Goal: Information Seeking & Learning: Learn about a topic

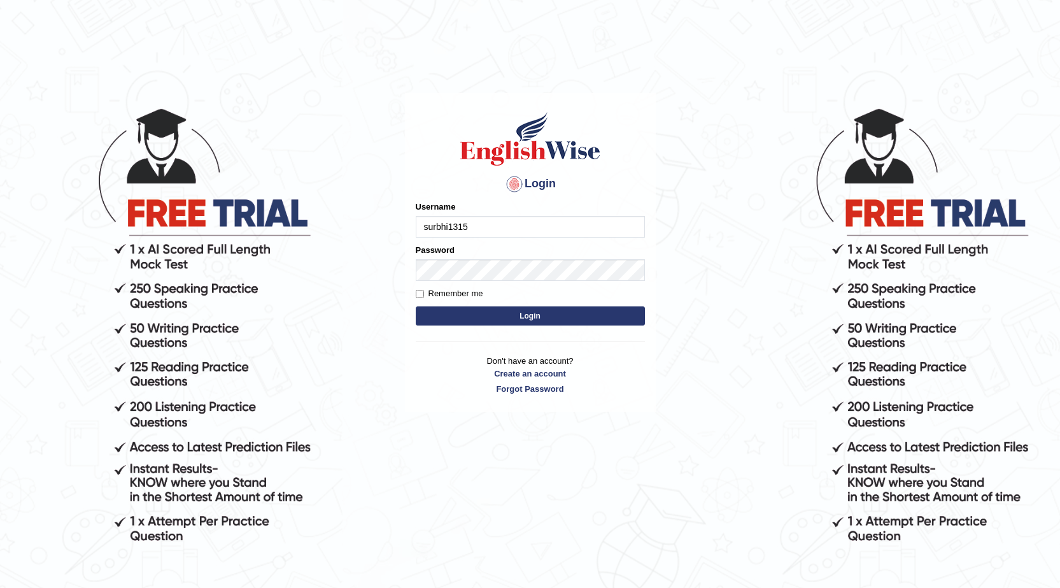
type input "surbhi1315"
click at [570, 316] on button "Login" at bounding box center [530, 315] width 229 height 19
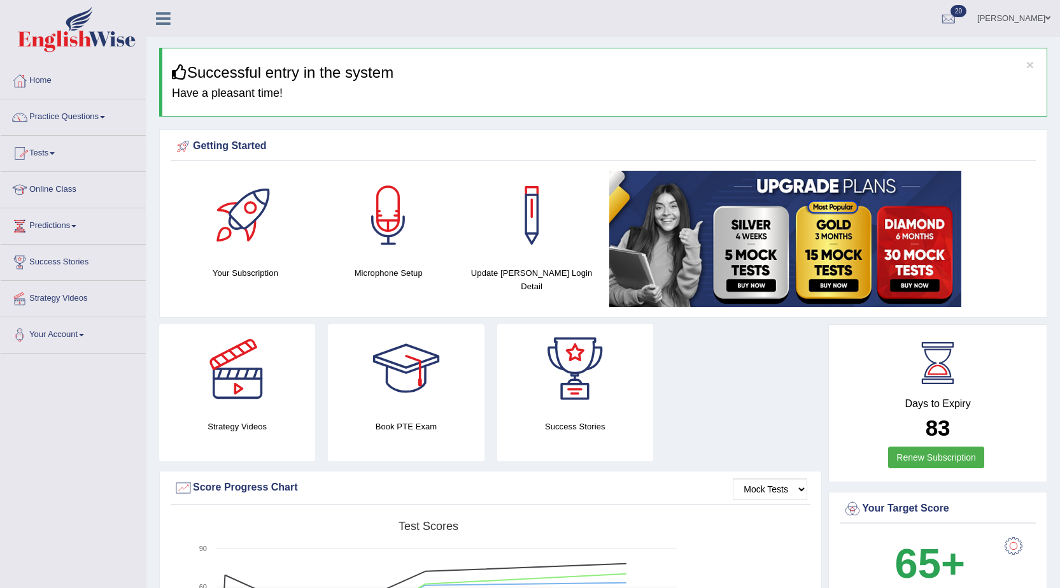
click at [53, 154] on link "Tests" at bounding box center [73, 152] width 145 height 32
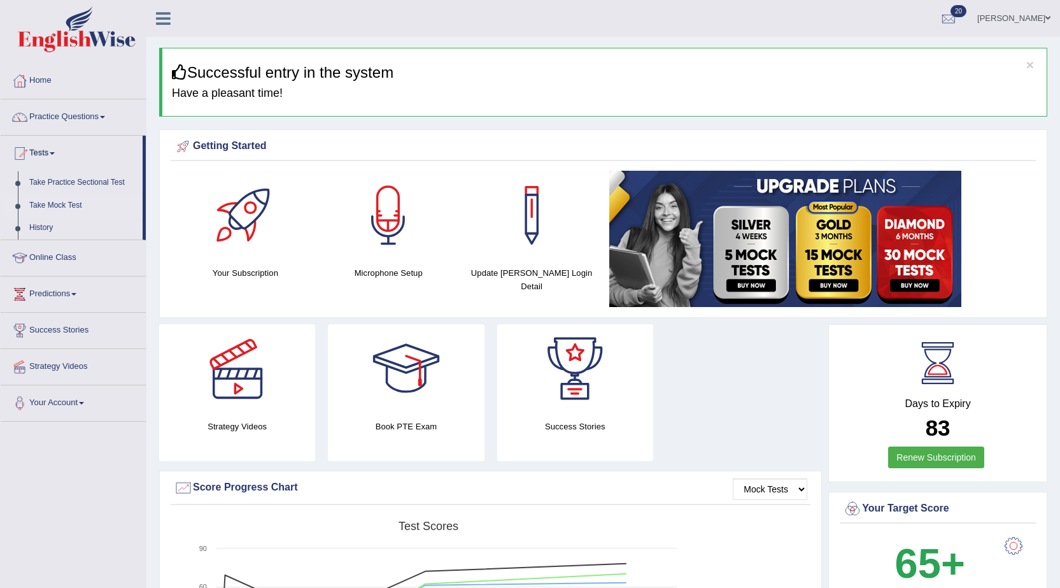
click at [59, 205] on link "Take Mock Test" at bounding box center [83, 205] width 119 height 23
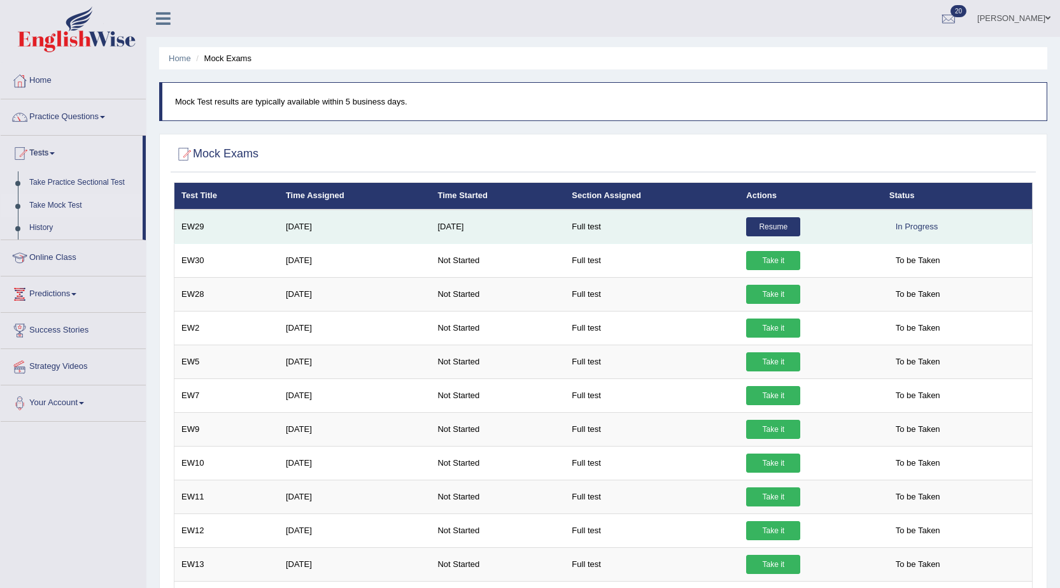
click at [753, 220] on link "Resume" at bounding box center [773, 226] width 54 height 19
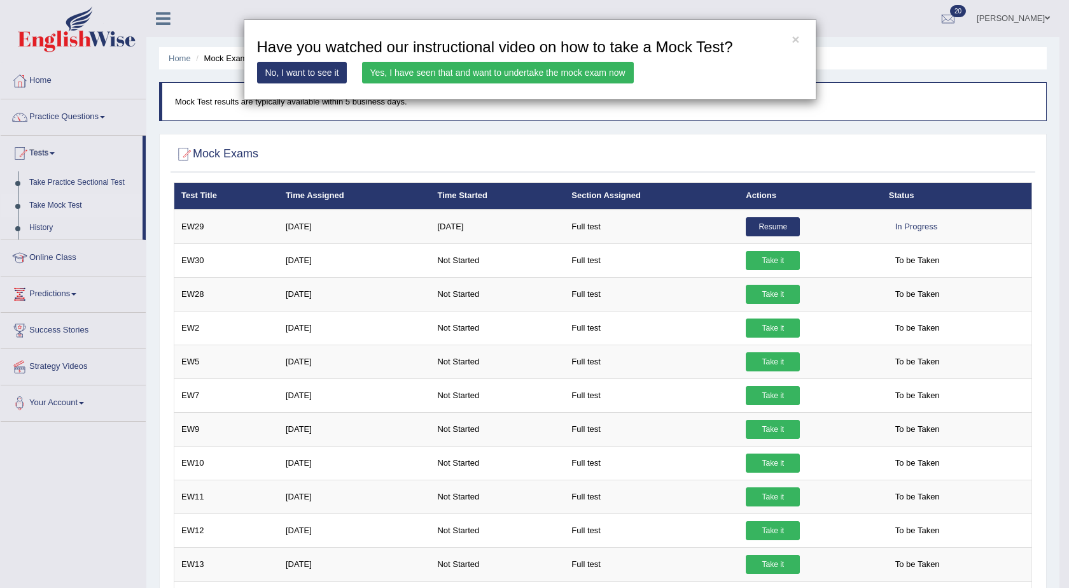
click at [555, 75] on link "Yes, I have seen that and want to undertake the mock exam now" at bounding box center [498, 73] width 272 height 22
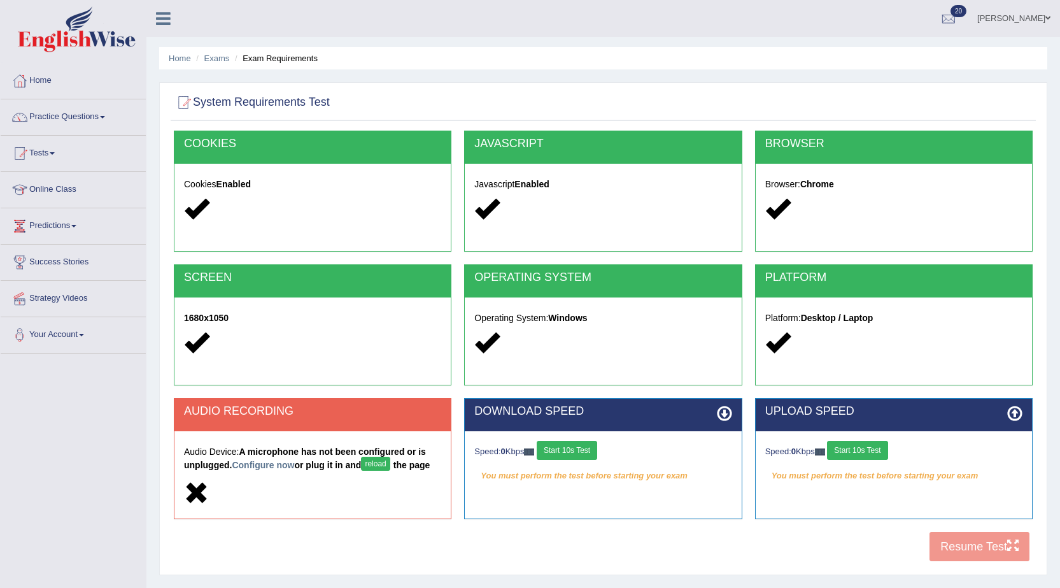
click at [595, 446] on button "Start 10s Test" at bounding box center [567, 449] width 60 height 19
click at [390, 466] on button "reload" at bounding box center [375, 463] width 29 height 14
click at [276, 464] on link "Configure now" at bounding box center [263, 465] width 62 height 10
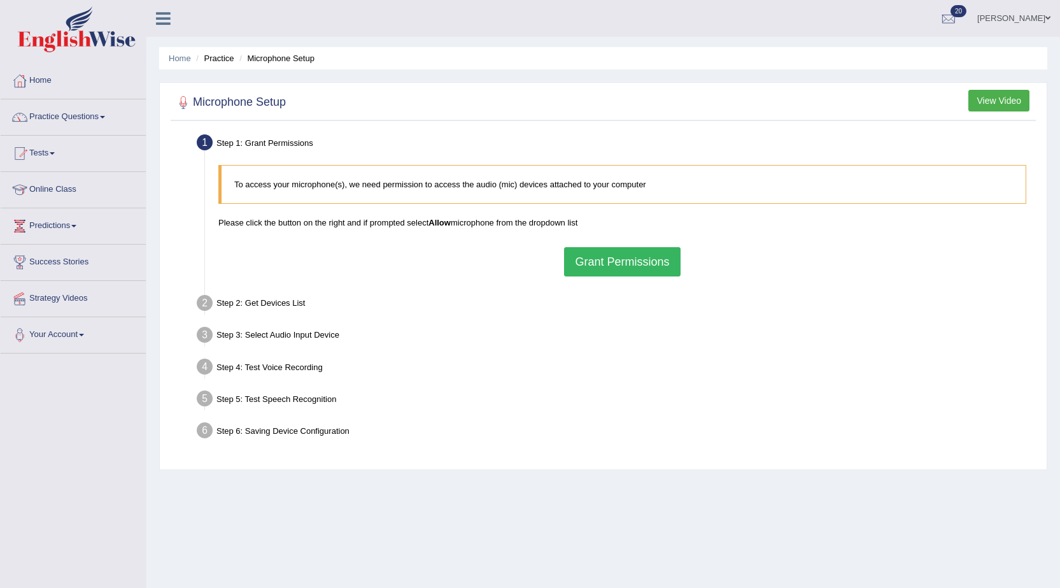
click at [656, 263] on button "Grant Permissions" at bounding box center [622, 261] width 116 height 29
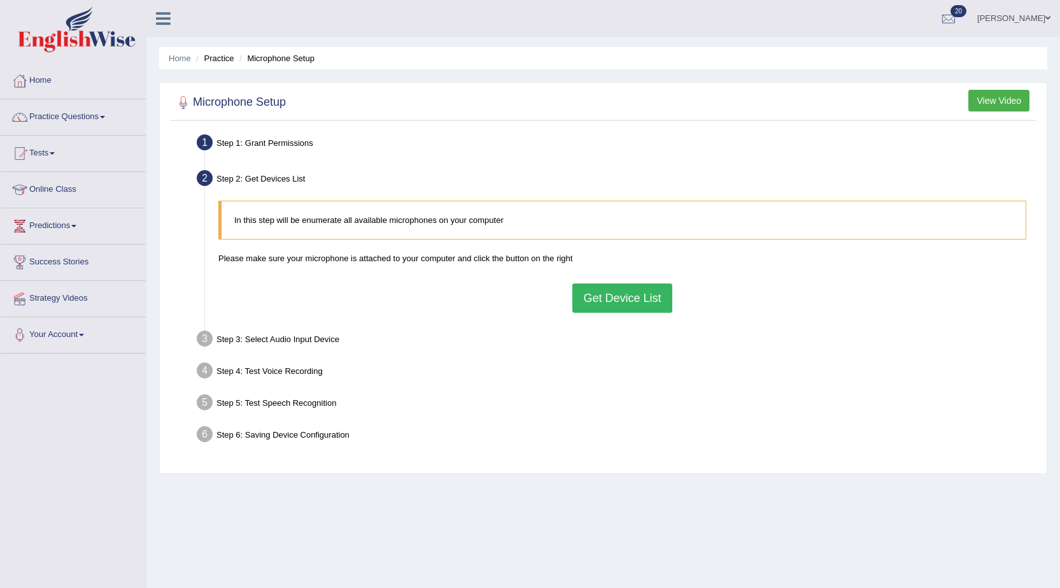
click at [655, 302] on button "Get Device List" at bounding box center [621, 297] width 99 height 29
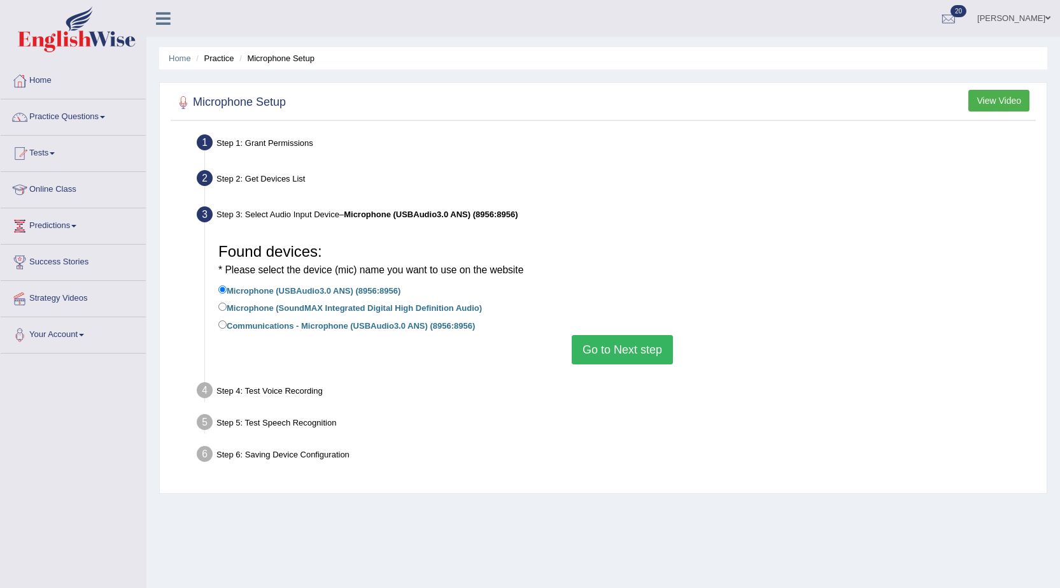
click at [637, 335] on button "Go to Next step" at bounding box center [622, 349] width 101 height 29
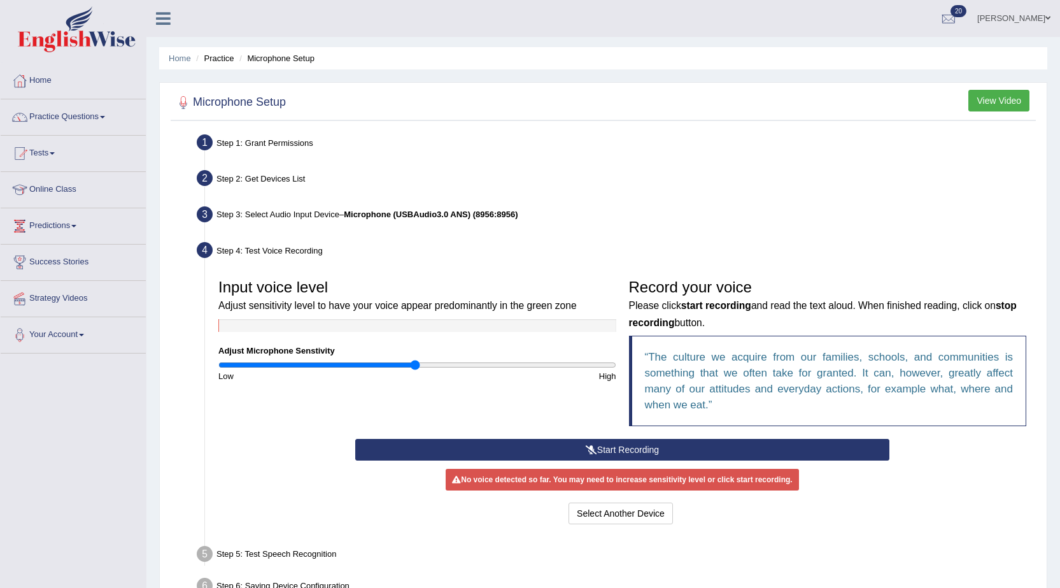
click at [614, 449] on button "Start Recording" at bounding box center [622, 450] width 534 height 22
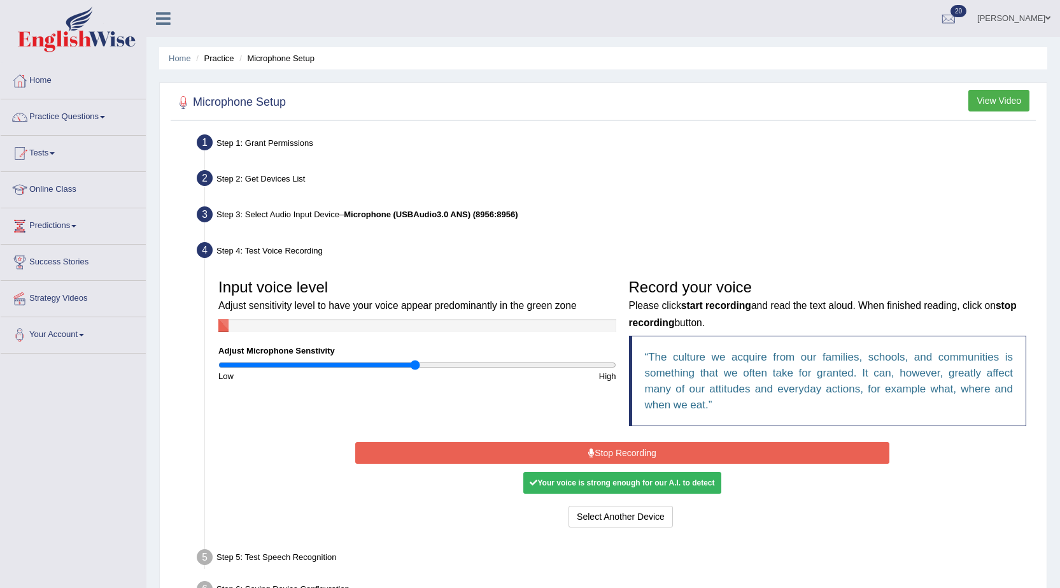
click at [619, 449] on button "Stop Recording" at bounding box center [622, 453] width 534 height 22
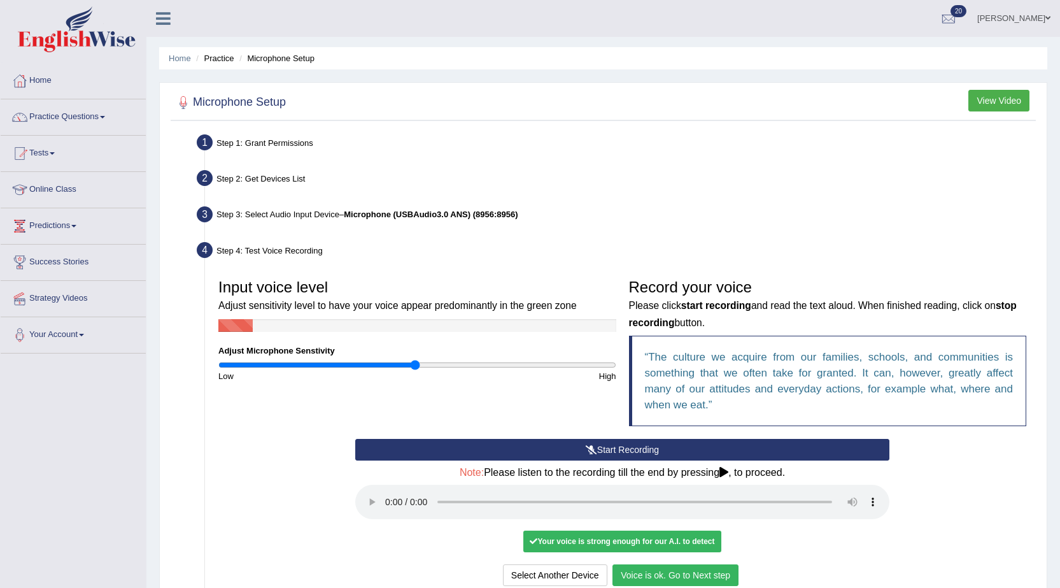
click at [712, 582] on button "Voice is ok. Go to Next step" at bounding box center [675, 575] width 126 height 22
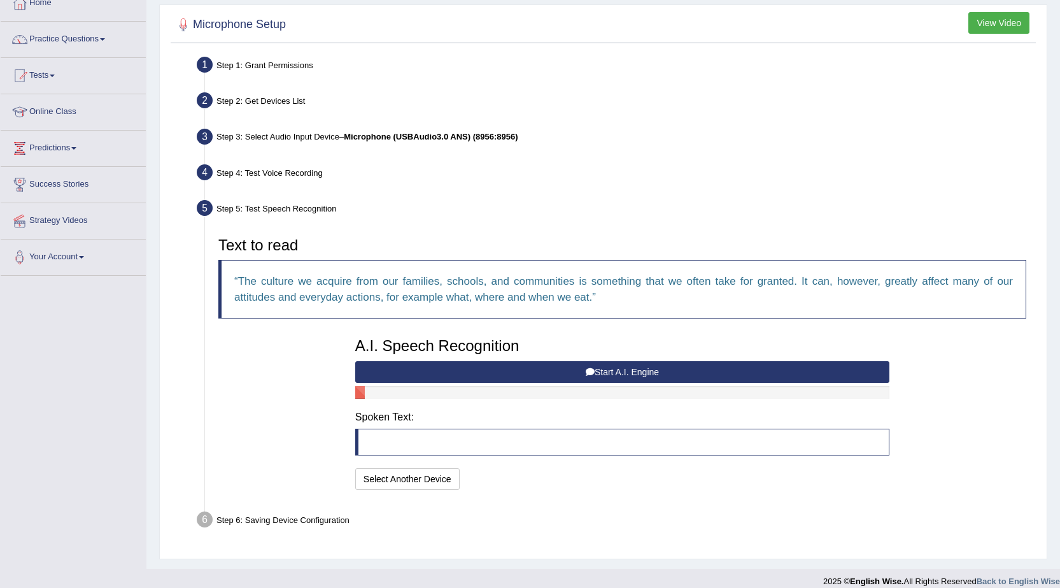
scroll to position [90, 0]
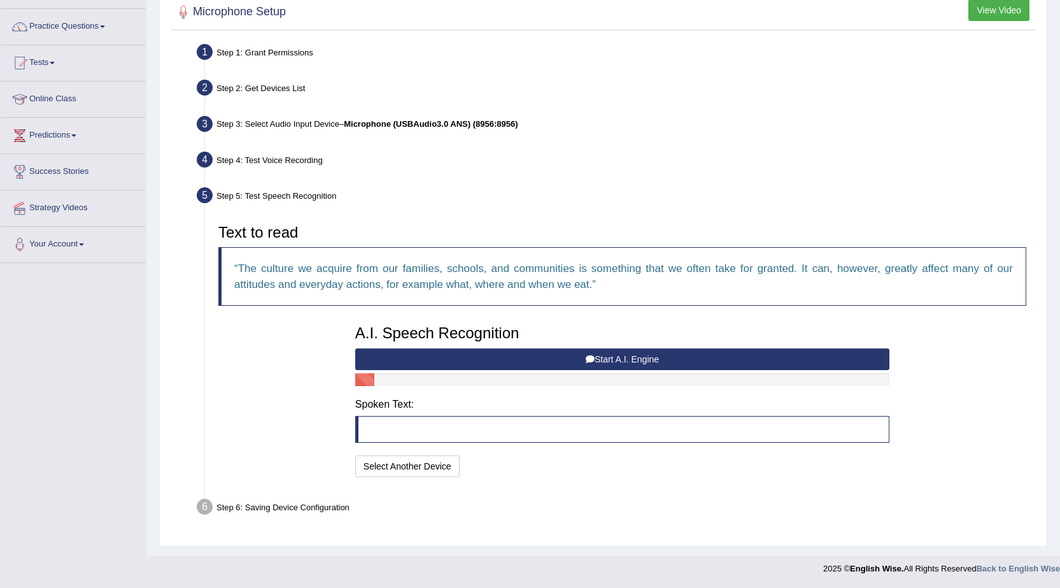
click at [523, 356] on button "Start A.I. Engine" at bounding box center [622, 359] width 534 height 22
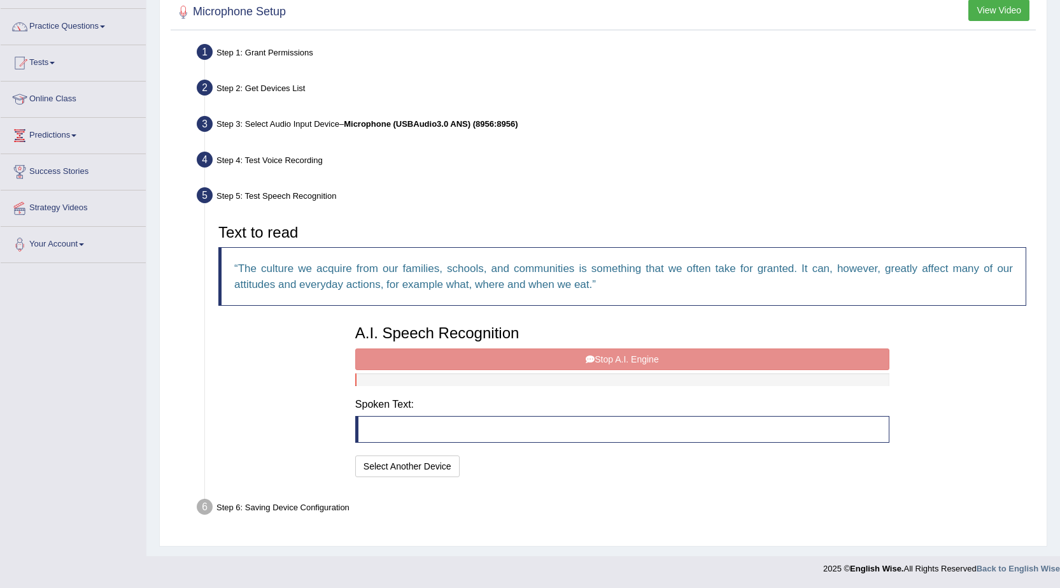
click at [498, 429] on blockquote at bounding box center [622, 429] width 534 height 27
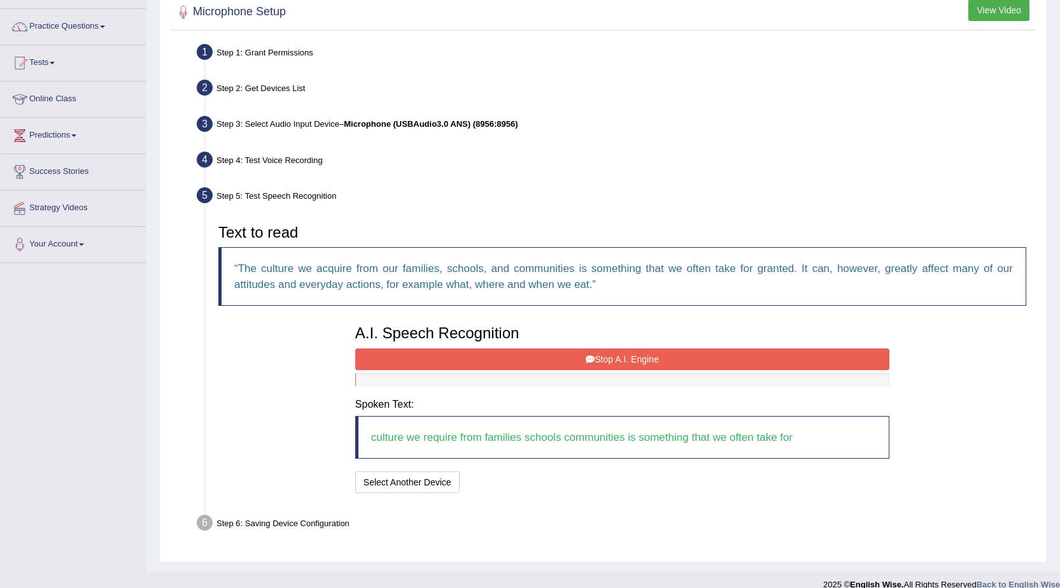
click at [600, 360] on button "Stop A.I. Engine" at bounding box center [622, 359] width 534 height 22
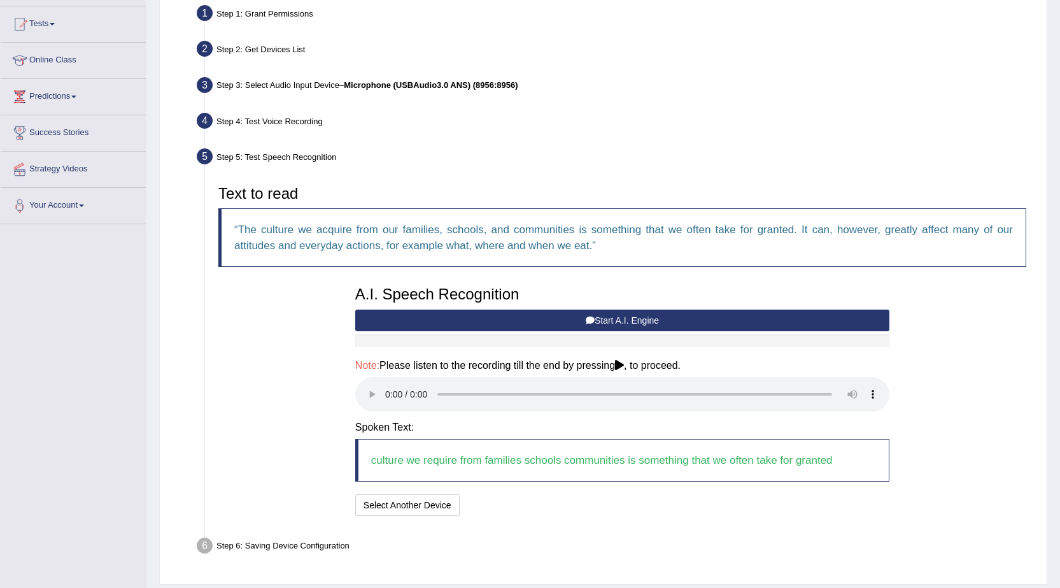
scroll to position [168, 0]
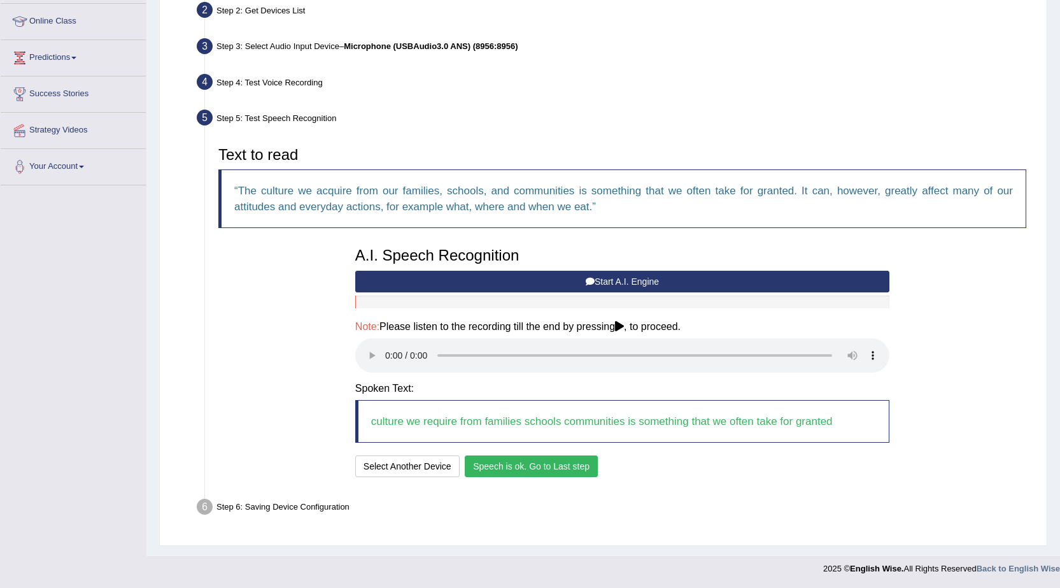
click at [586, 466] on button "Speech is ok. Go to Last step" at bounding box center [531, 466] width 133 height 22
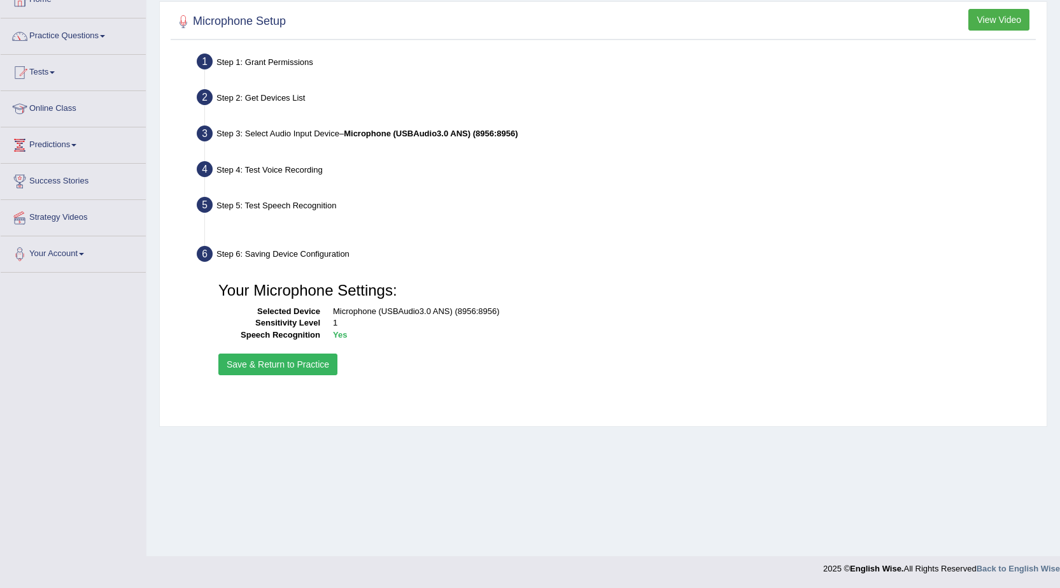
scroll to position [81, 0]
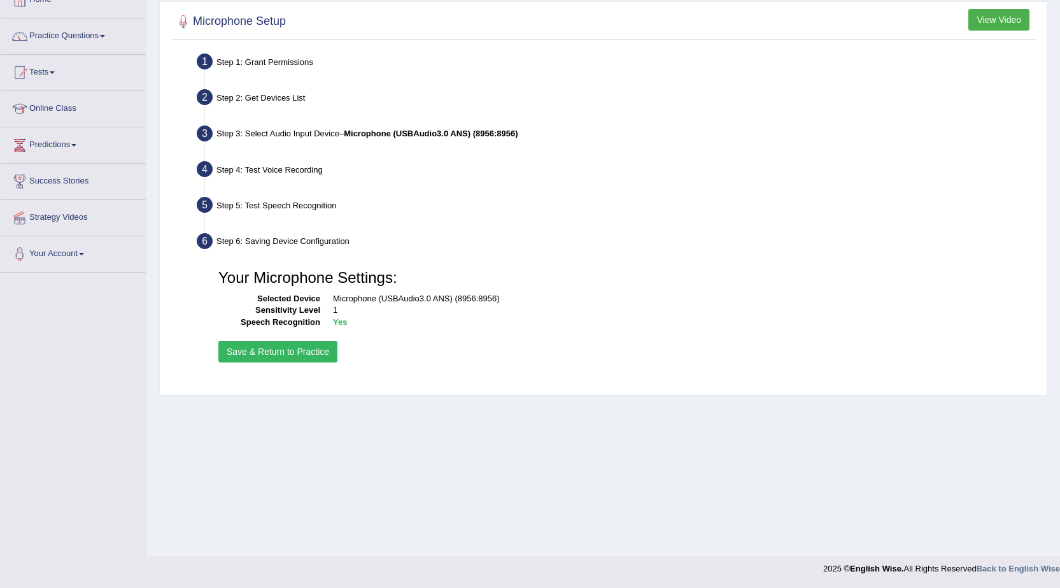
click at [306, 351] on button "Save & Return to Practice" at bounding box center [277, 352] width 119 height 22
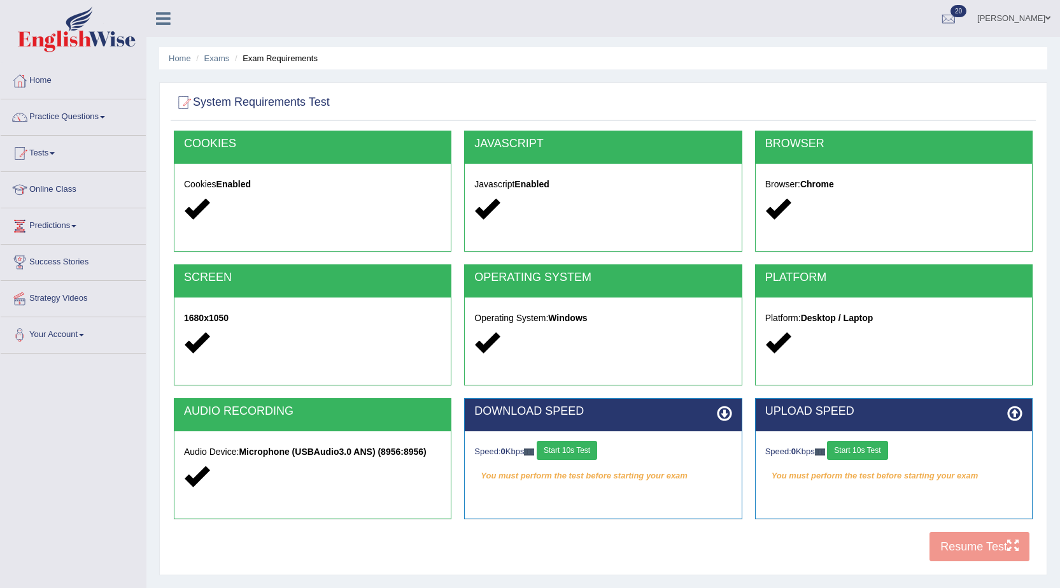
click at [572, 453] on button "Start 10s Test" at bounding box center [567, 449] width 60 height 19
click at [870, 455] on button "Start 10s Test" at bounding box center [857, 449] width 60 height 19
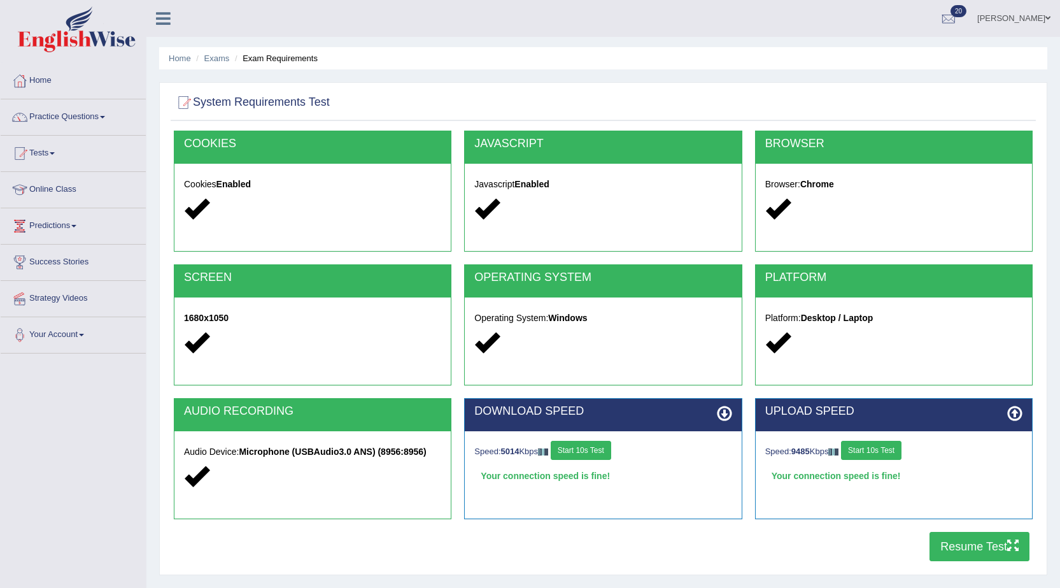
click at [962, 553] on button "Resume Test" at bounding box center [979, 546] width 100 height 29
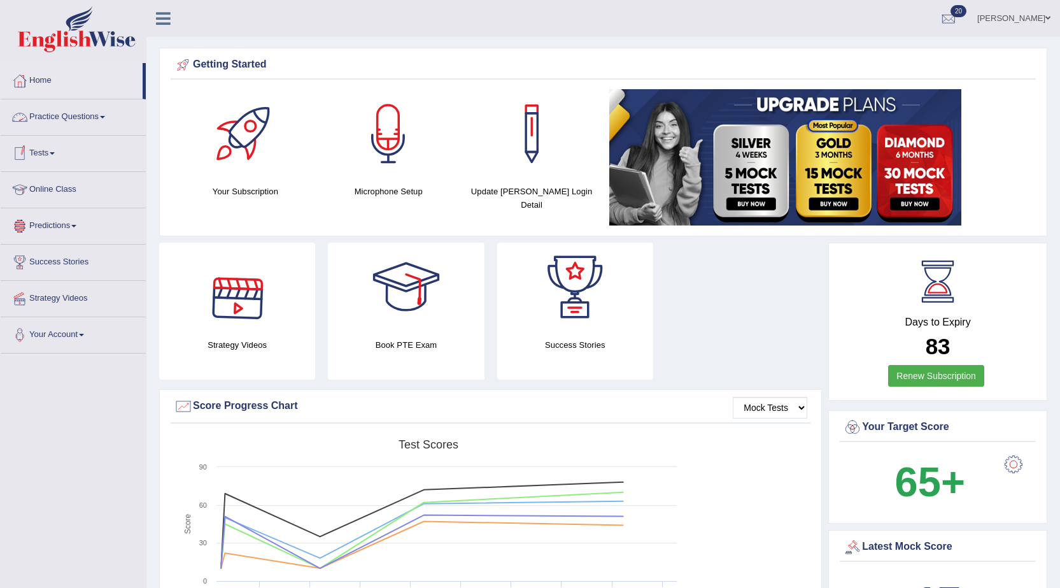
click at [36, 150] on link "Tests" at bounding box center [73, 152] width 145 height 32
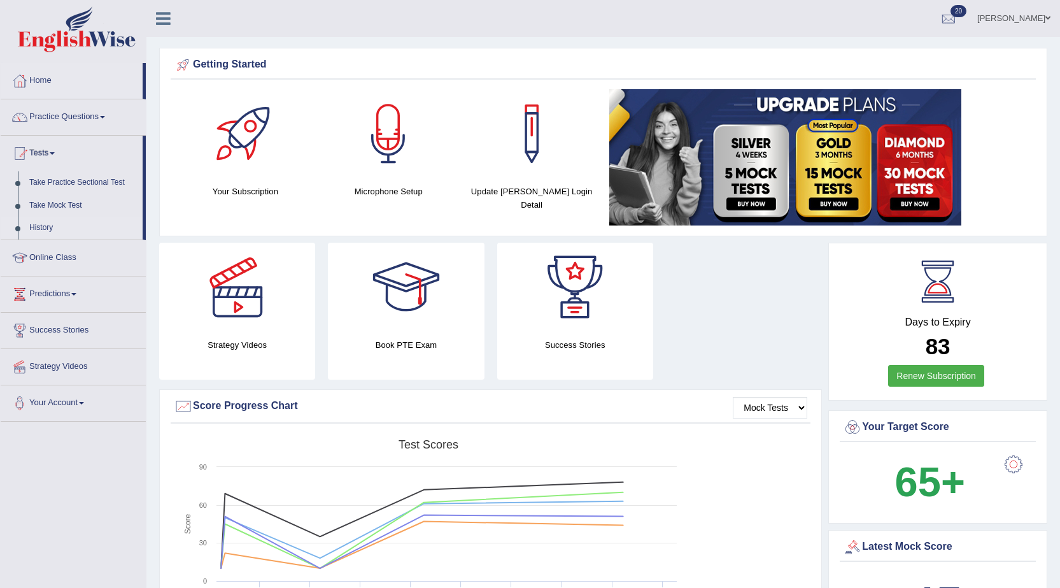
click at [47, 227] on link "History" at bounding box center [83, 227] width 119 height 23
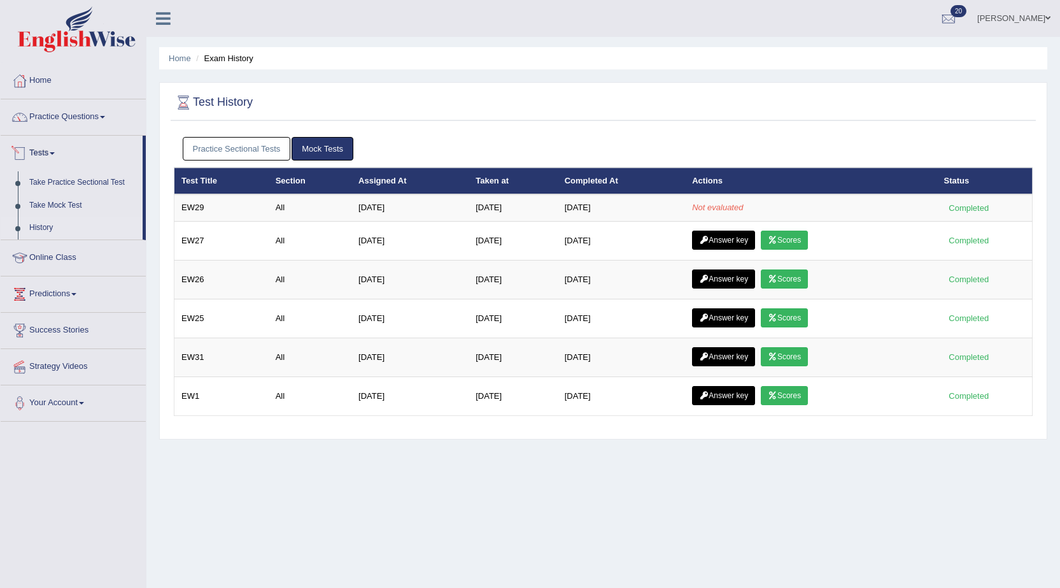
click at [45, 148] on link "Tests" at bounding box center [72, 152] width 142 height 32
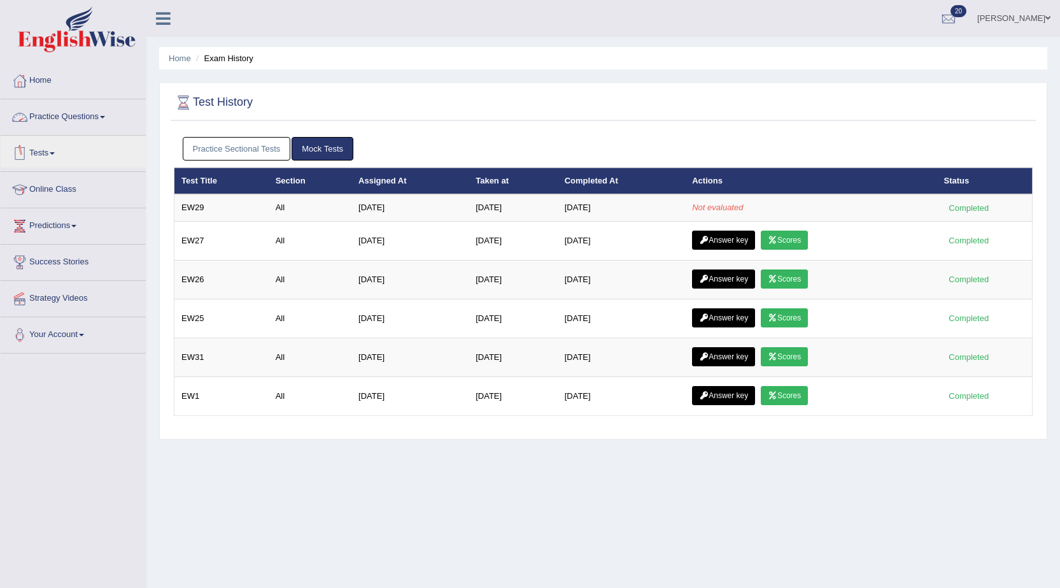
click at [94, 115] on link "Practice Questions" at bounding box center [73, 115] width 145 height 32
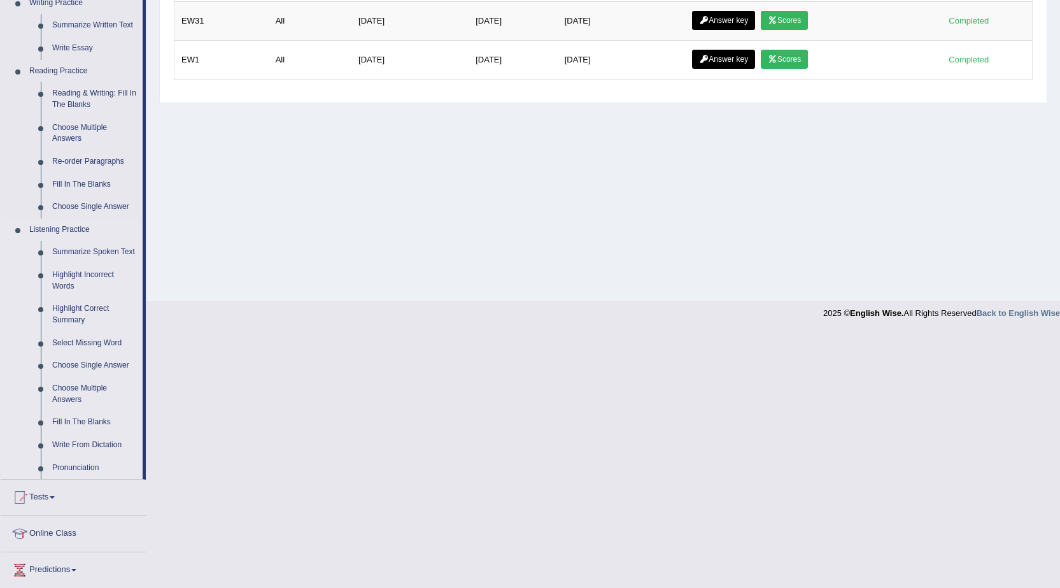
scroll to position [446, 0]
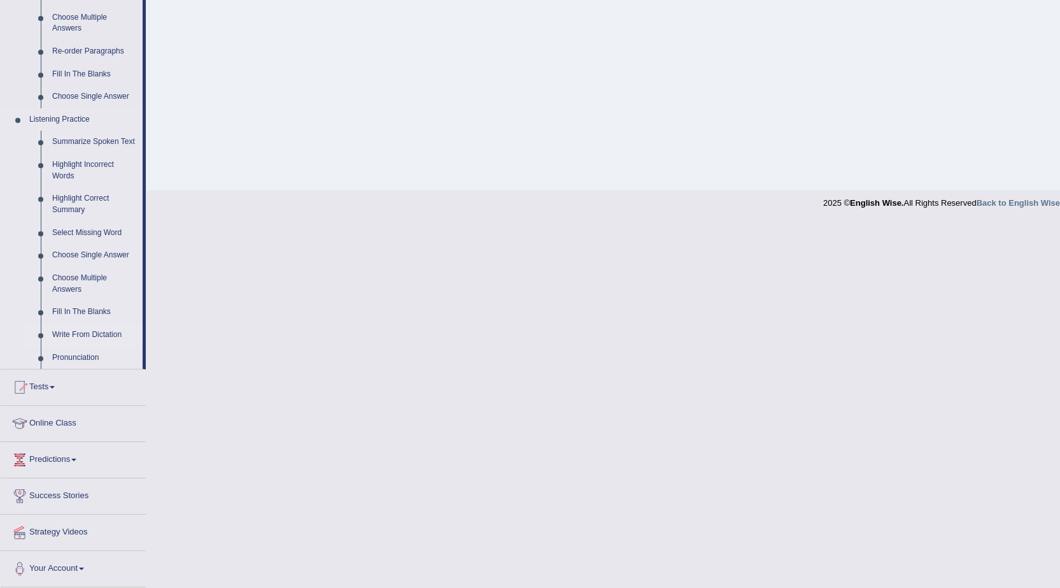
click at [109, 335] on link "Write From Dictation" at bounding box center [94, 334] width 96 height 23
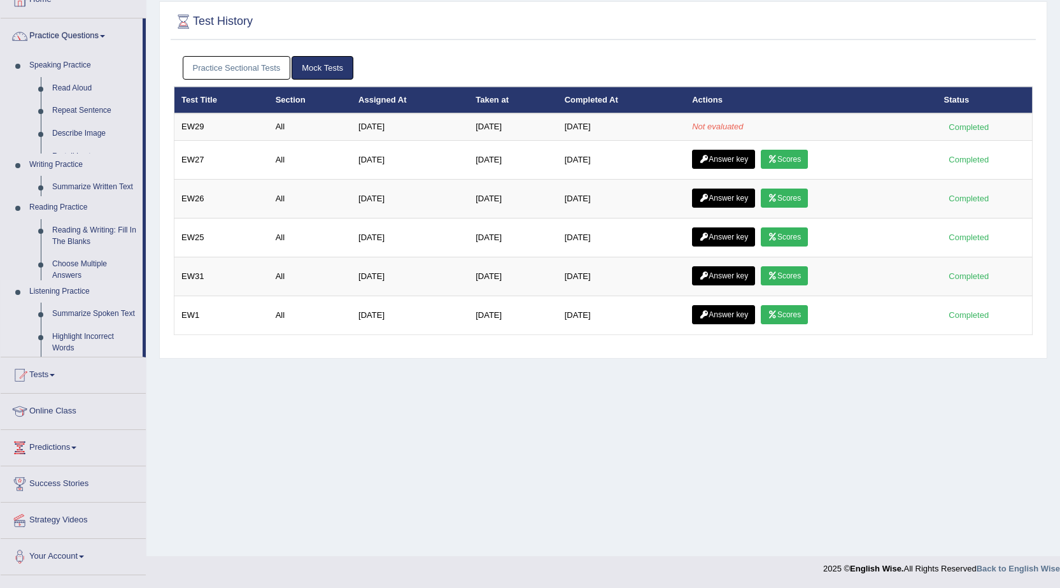
scroll to position [81, 0]
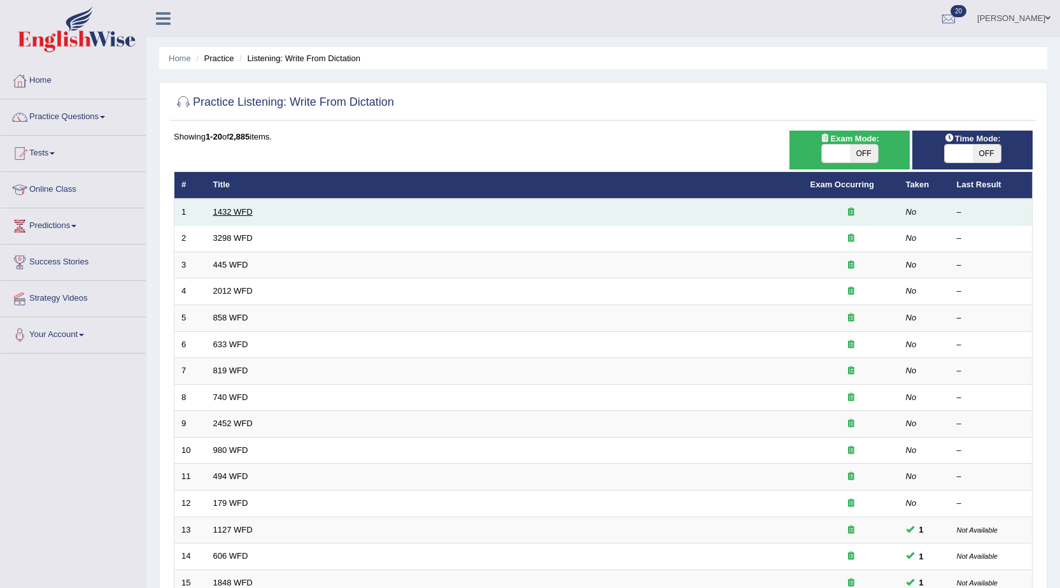
click at [232, 211] on link "1432 WFD" at bounding box center [232, 212] width 39 height 10
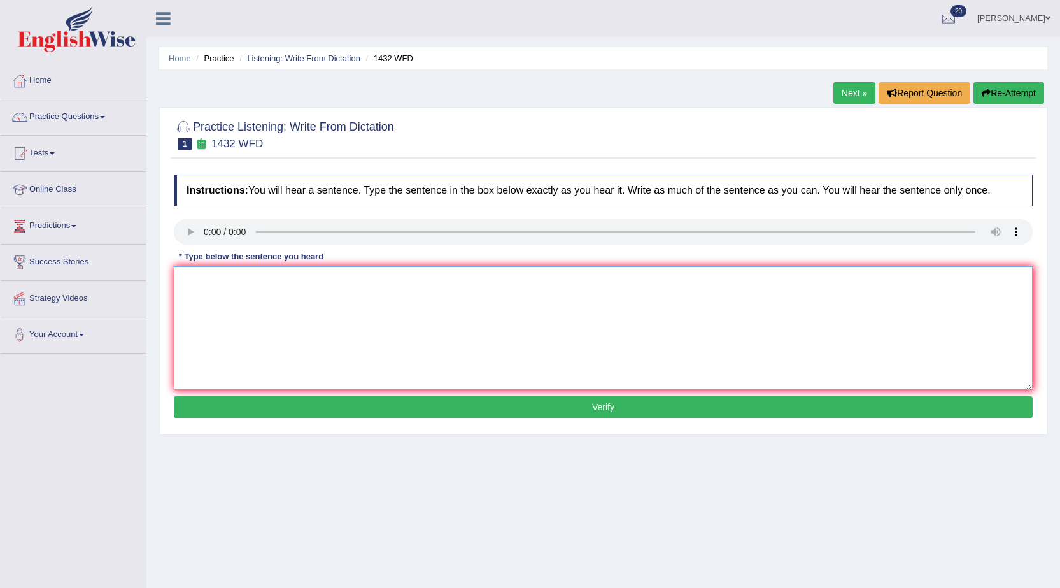
click at [232, 271] on textarea at bounding box center [603, 327] width 859 height 123
type textarea "More physical activity activities is beneficial for your health."
click at [558, 409] on button "Verify" at bounding box center [603, 407] width 859 height 22
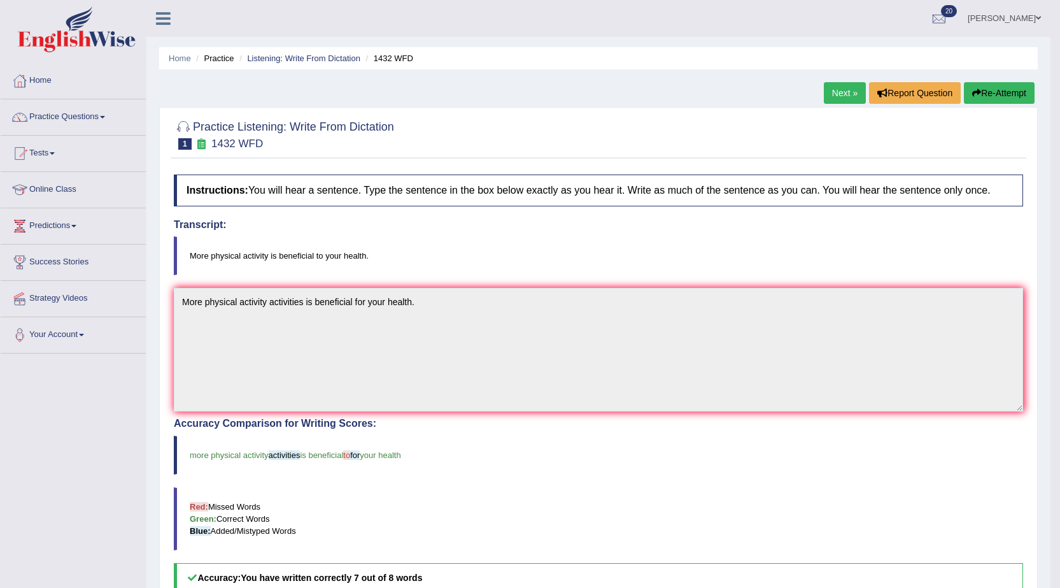
click at [832, 89] on link "Next »" at bounding box center [845, 93] width 42 height 22
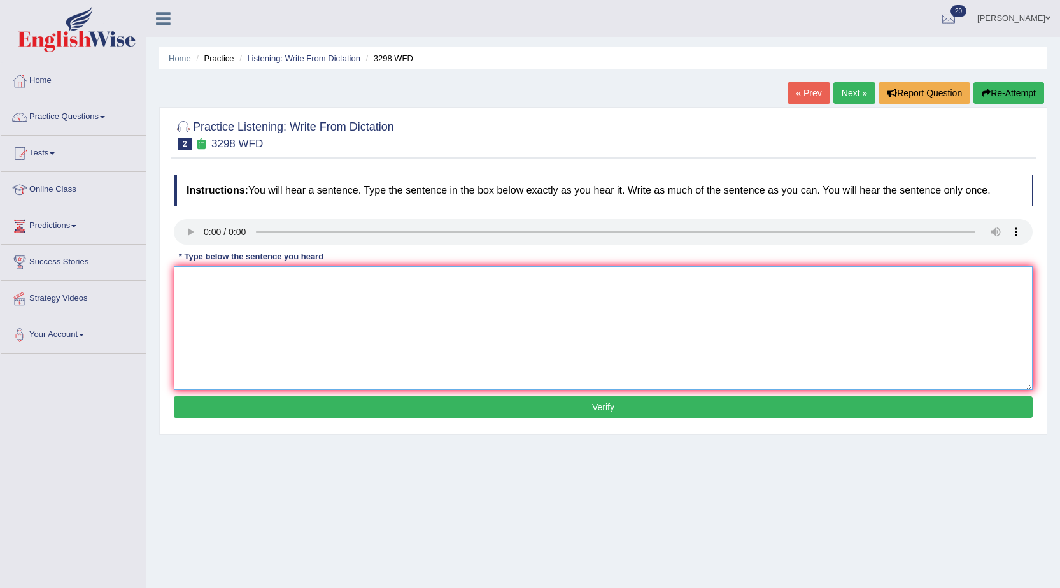
click at [293, 313] on textarea at bounding box center [603, 327] width 859 height 123
type textarea "Animal behaviour similar human contain."
click at [387, 416] on button "Verify" at bounding box center [603, 407] width 859 height 22
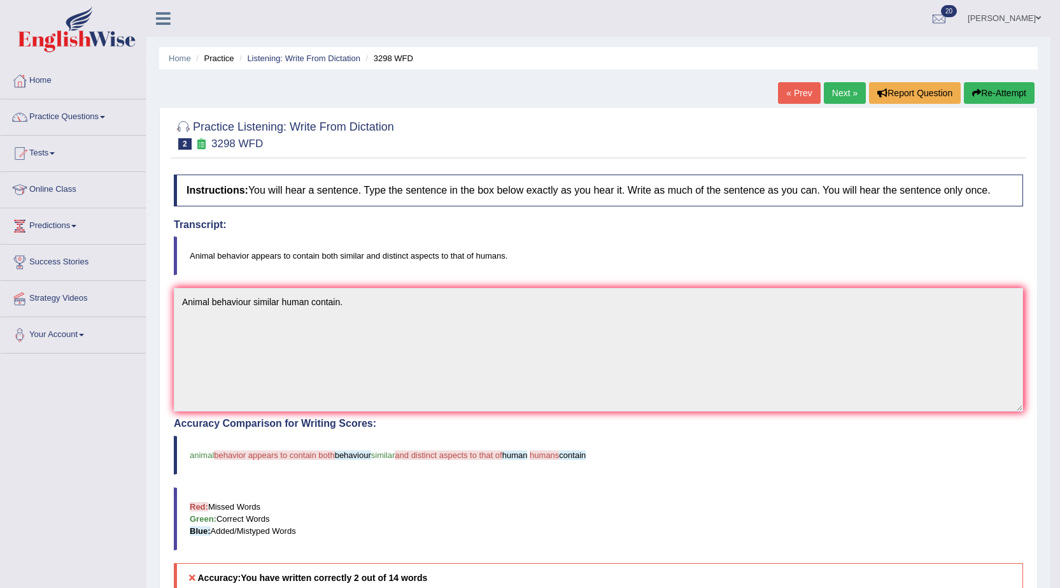
click at [824, 88] on link "Next »" at bounding box center [845, 93] width 42 height 22
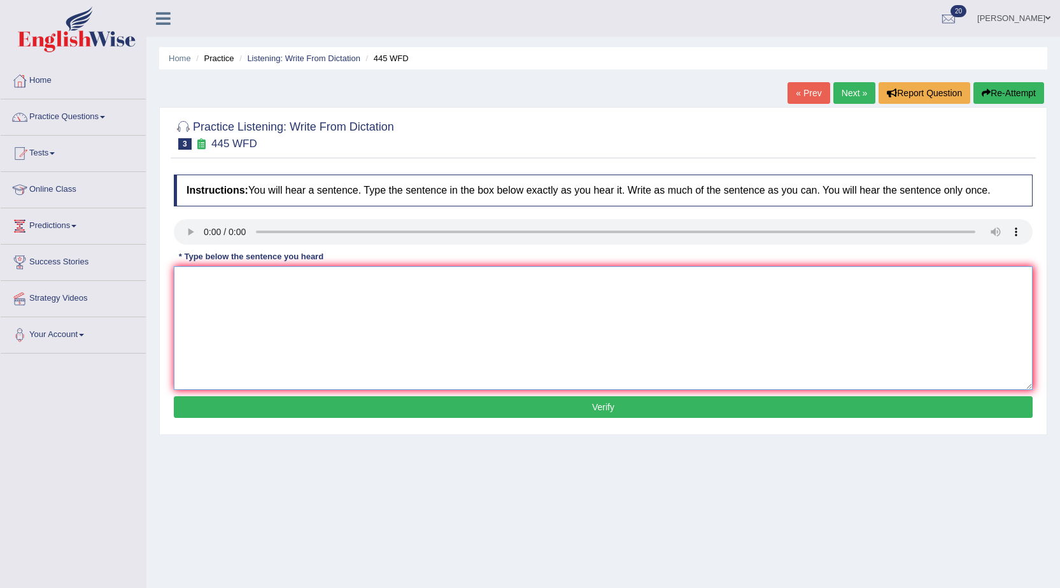
click at [223, 312] on textarea at bounding box center [603, 327] width 859 height 123
type textarea "The American astronomer make a plan to land space."
click at [589, 412] on button "Verify" at bounding box center [603, 407] width 859 height 22
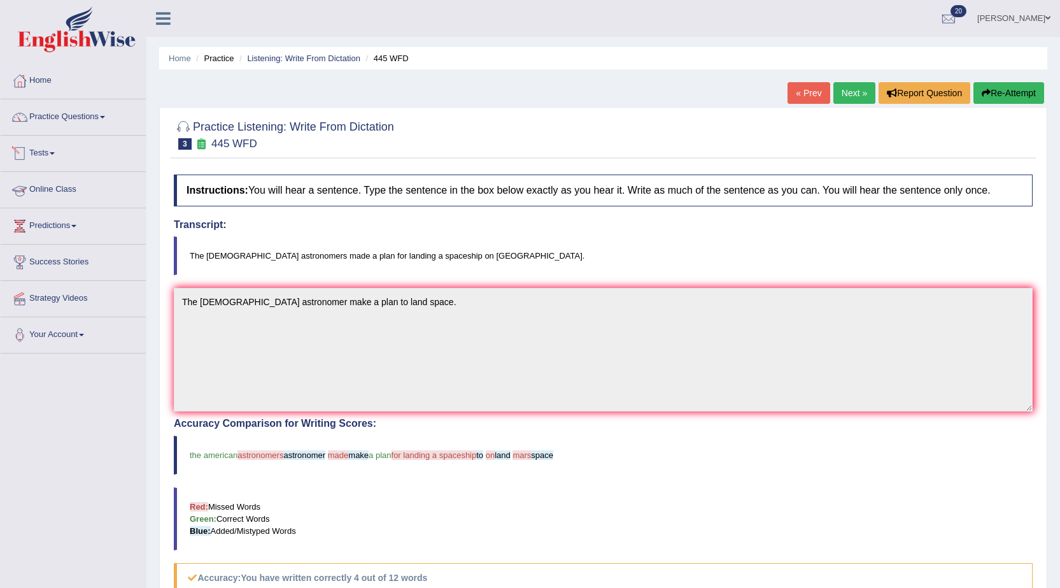
click at [49, 148] on link "Tests" at bounding box center [73, 152] width 145 height 32
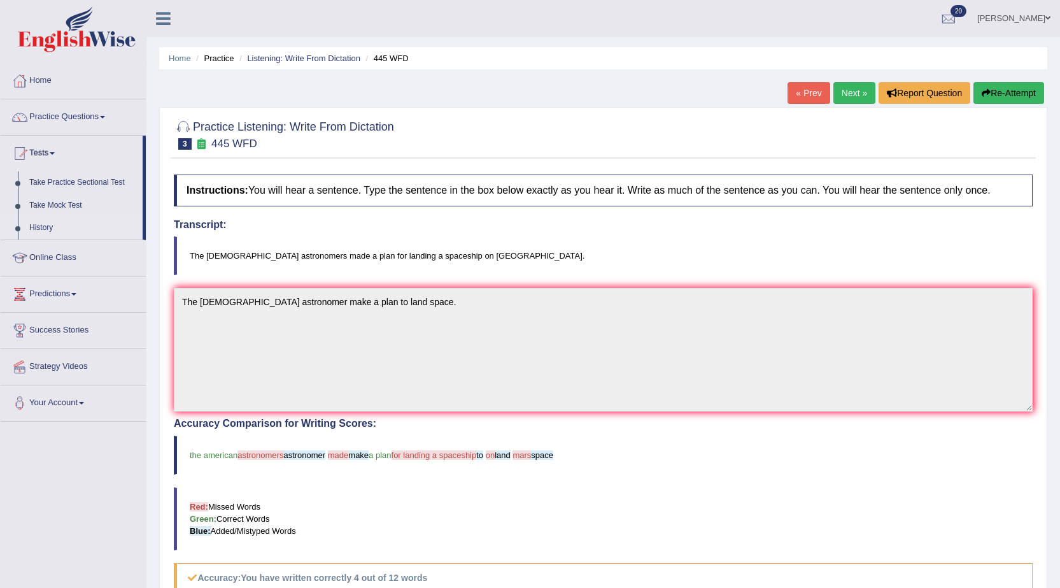
click at [41, 227] on link "History" at bounding box center [83, 227] width 119 height 23
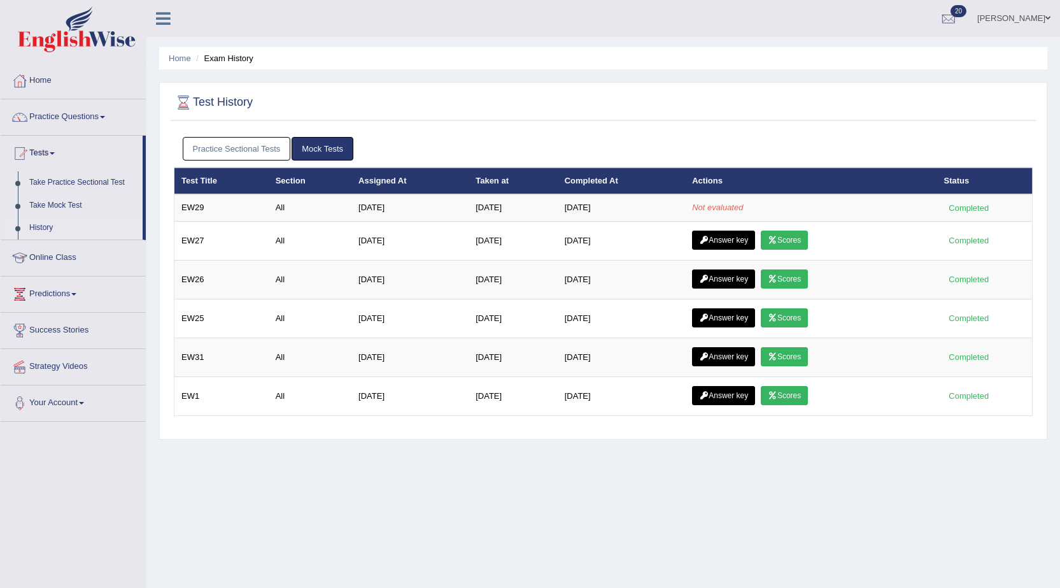
click at [62, 116] on link "Practice Questions" at bounding box center [73, 115] width 145 height 32
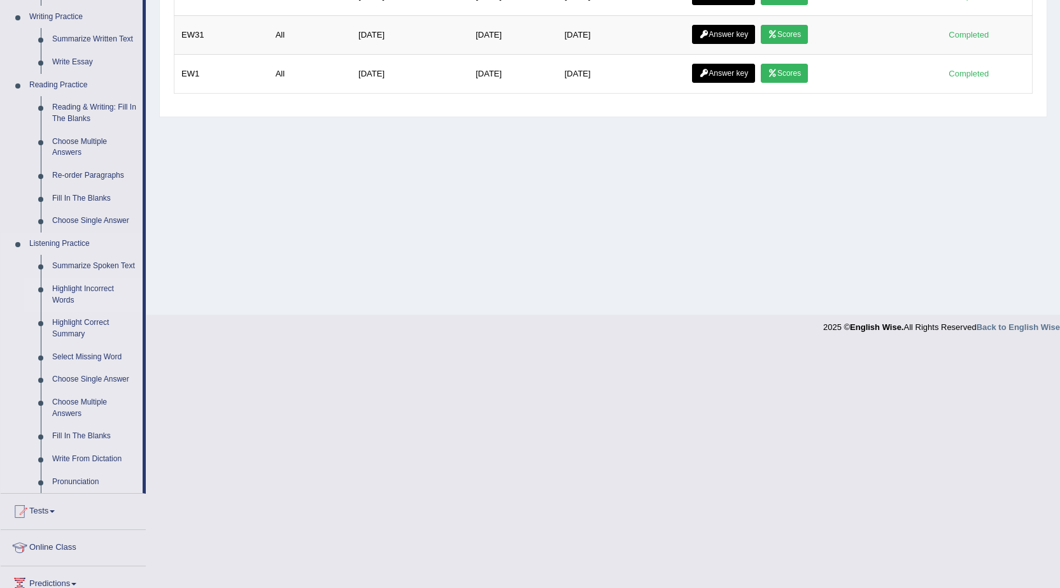
scroll to position [446, 0]
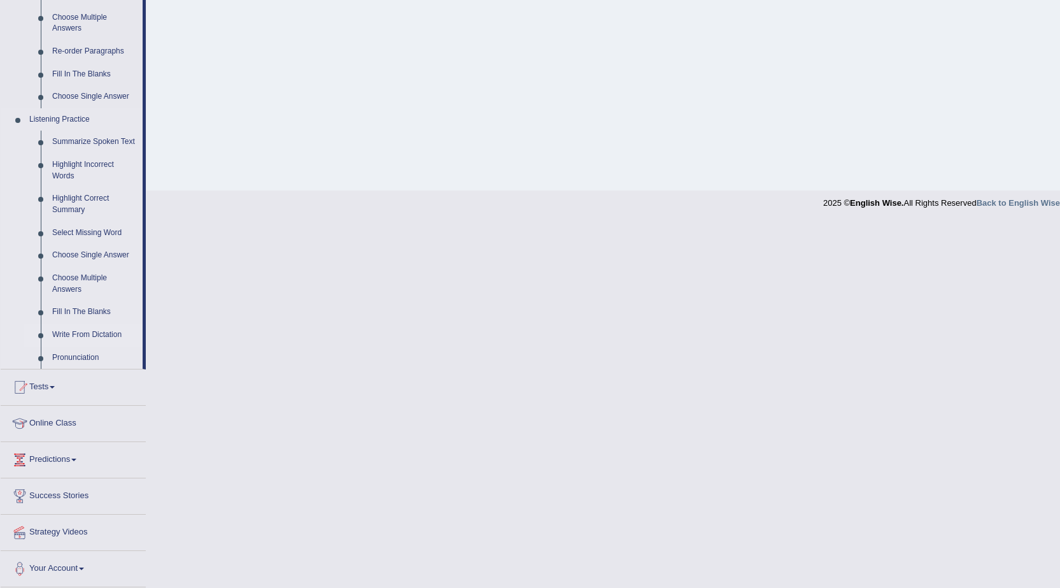
click at [72, 335] on link "Write From Dictation" at bounding box center [94, 334] width 96 height 23
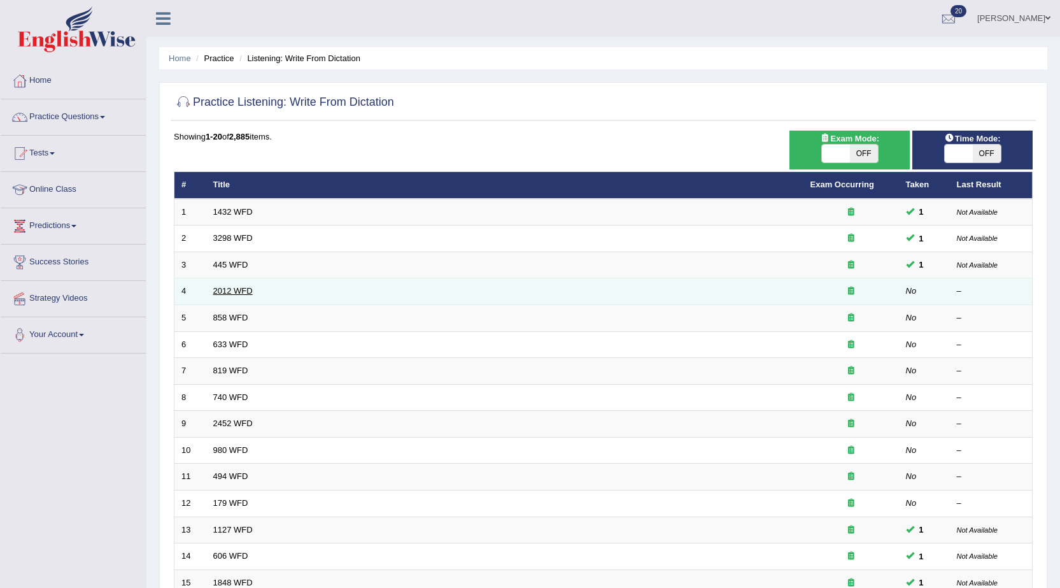
click at [241, 293] on link "2012 WFD" at bounding box center [232, 291] width 39 height 10
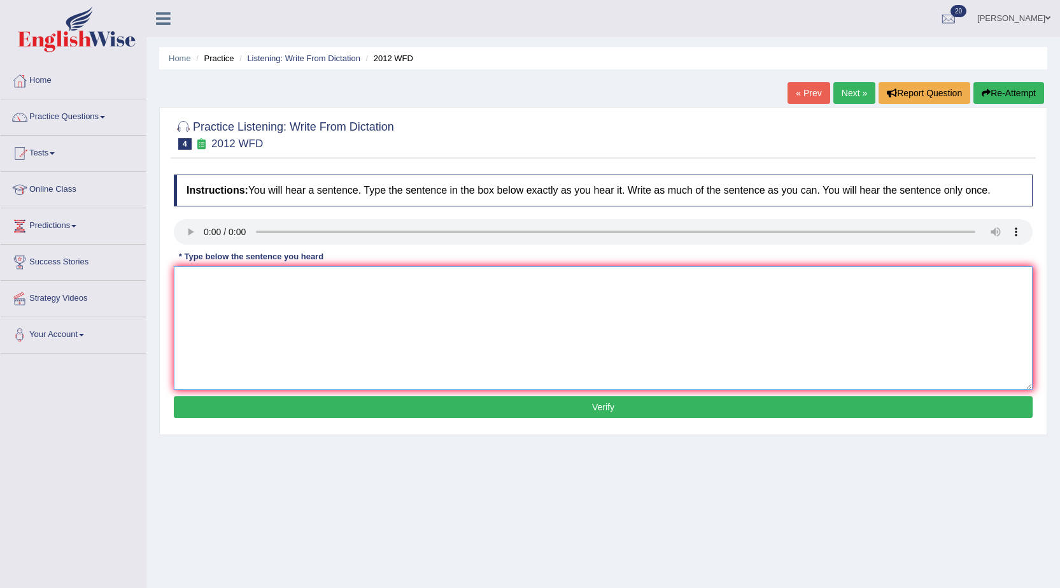
click at [229, 293] on textarea at bounding box center [603, 327] width 859 height 123
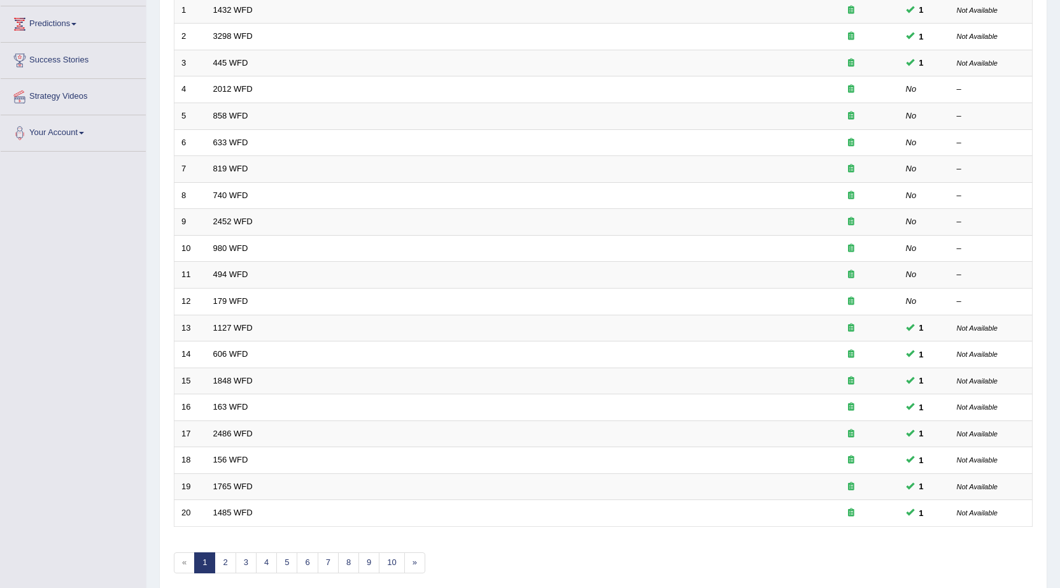
scroll to position [128, 0]
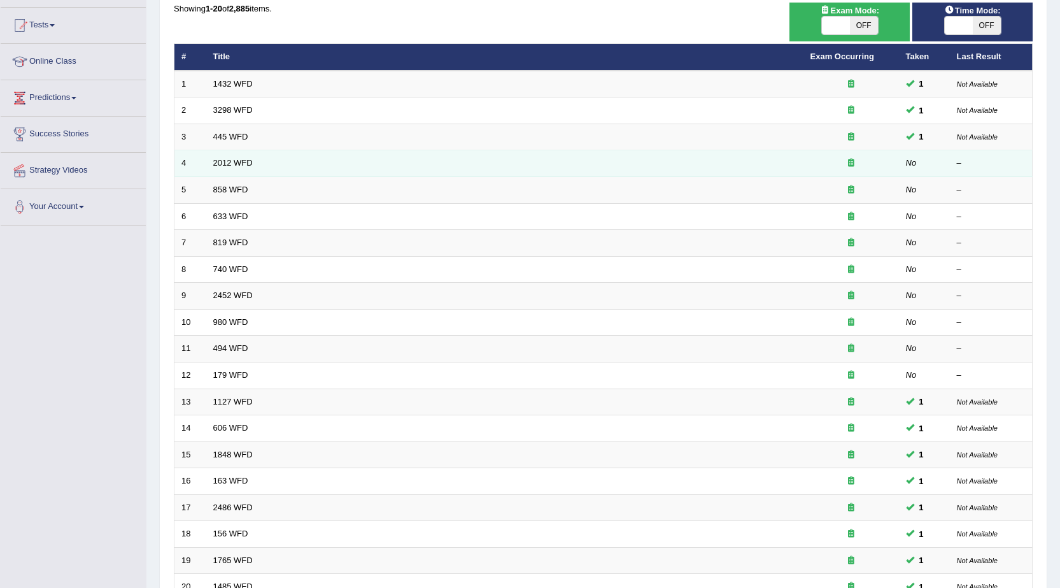
click at [211, 157] on td "2012 WFD" at bounding box center [504, 163] width 597 height 27
click at [231, 165] on link "2012 WFD" at bounding box center [232, 163] width 39 height 10
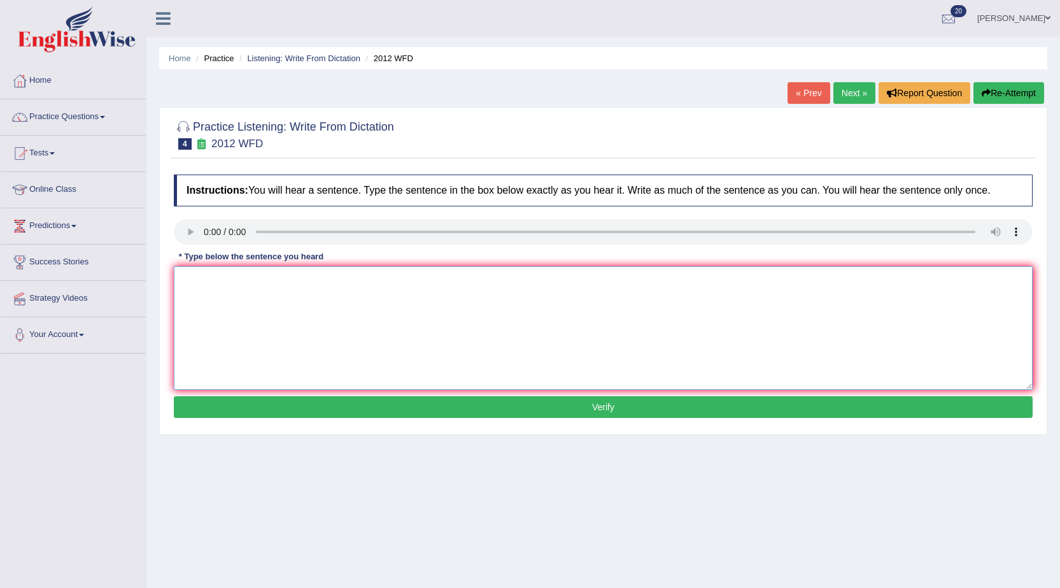
click at [287, 283] on textarea at bounding box center [603, 327] width 859 height 123
type textarea "There is a great deal debate on this topic."
click at [353, 412] on button "Verify" at bounding box center [603, 407] width 859 height 22
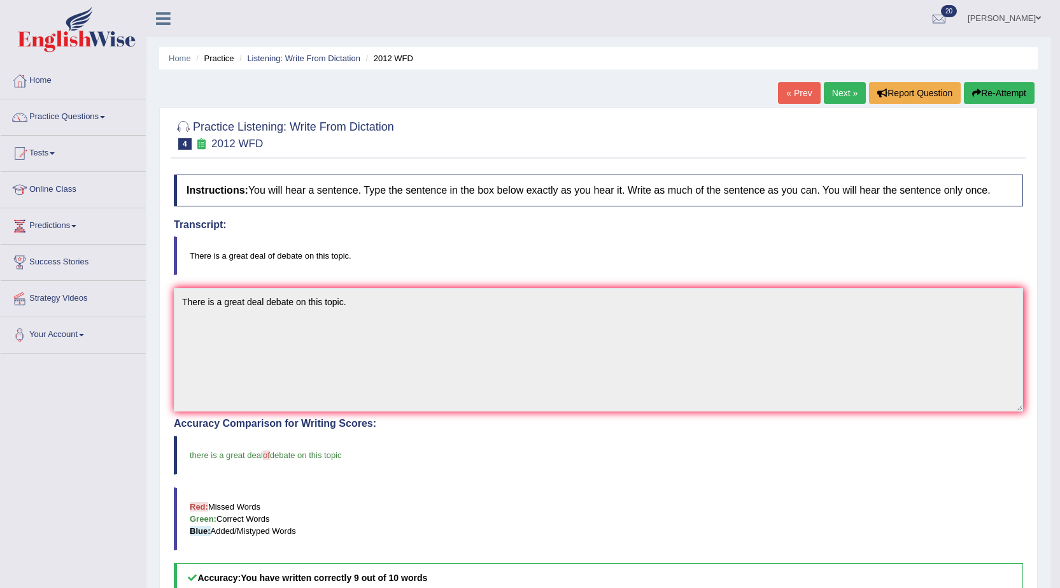
click at [830, 90] on link "Next »" at bounding box center [845, 93] width 42 height 22
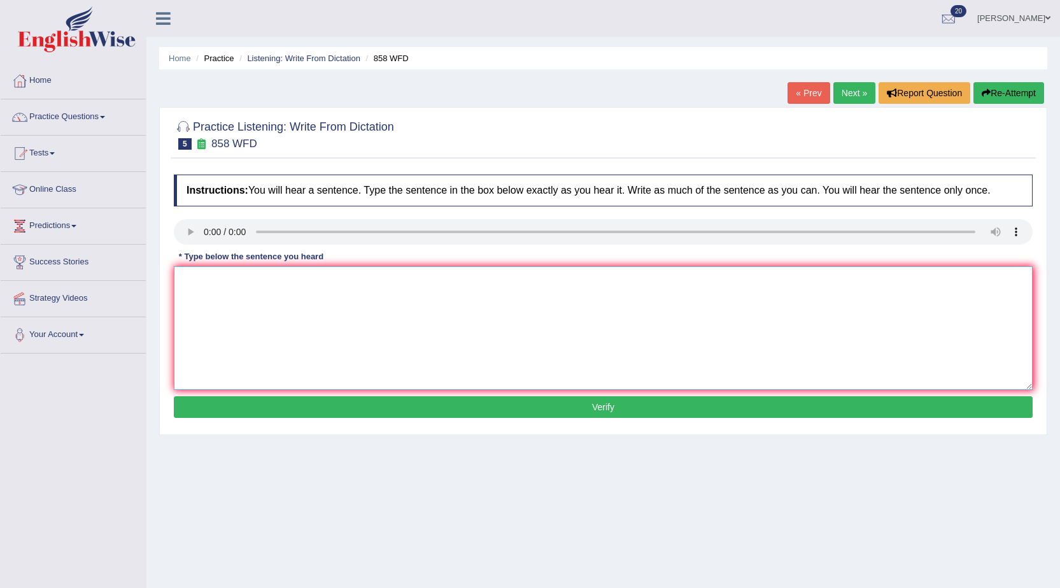
click at [295, 336] on textarea at bounding box center [603, 327] width 859 height 123
click at [185, 281] on textarea "the here the ship reward horians ." at bounding box center [603, 327] width 859 height 123
type textarea "The here the ship reward horians ."
click at [414, 412] on button "Verify" at bounding box center [603, 407] width 859 height 22
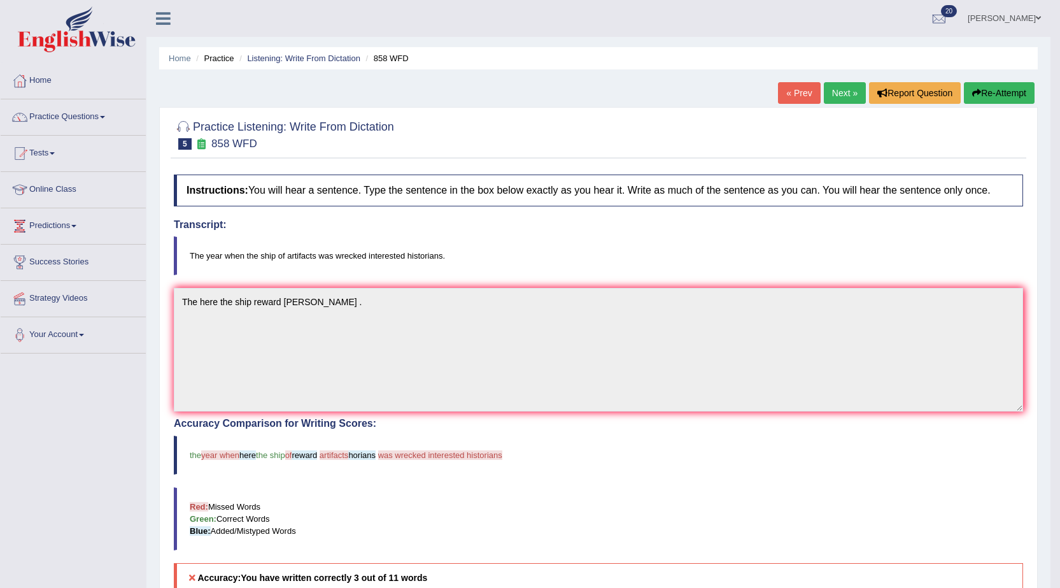
click at [833, 95] on link "Next »" at bounding box center [845, 93] width 42 height 22
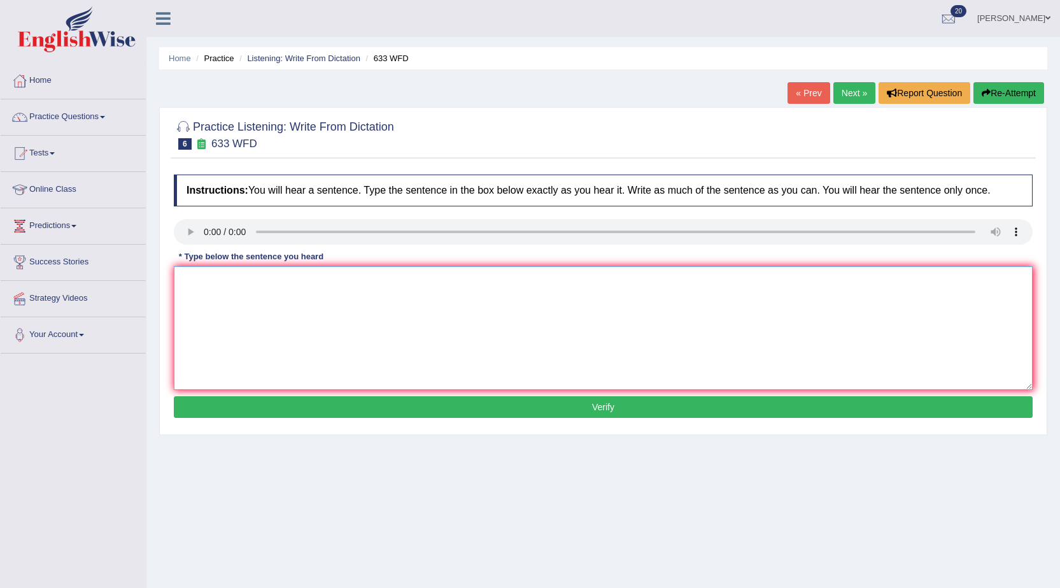
click at [209, 279] on textarea at bounding box center [603, 327] width 859 height 123
type textarea "Researcher are exercising to make makes us feel better."
click at [412, 413] on button "Verify" at bounding box center [603, 407] width 859 height 22
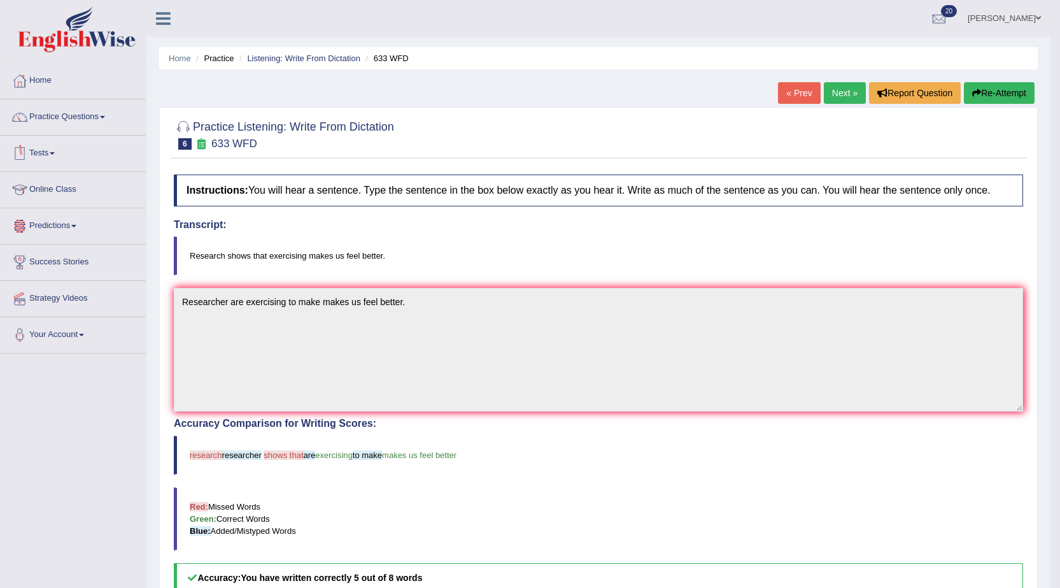
click at [53, 148] on link "Tests" at bounding box center [73, 152] width 145 height 32
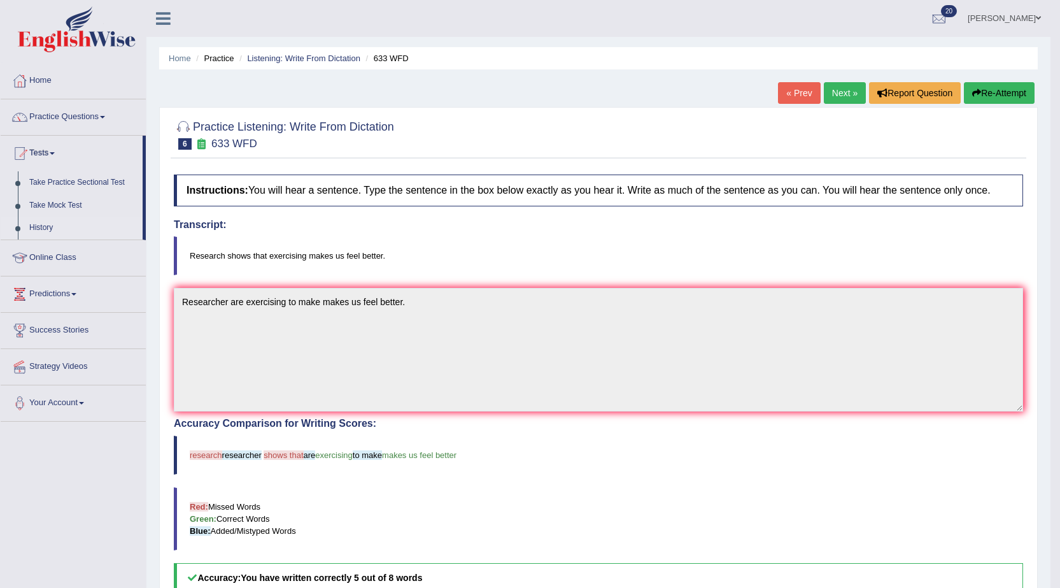
click at [32, 224] on link "History" at bounding box center [83, 227] width 119 height 23
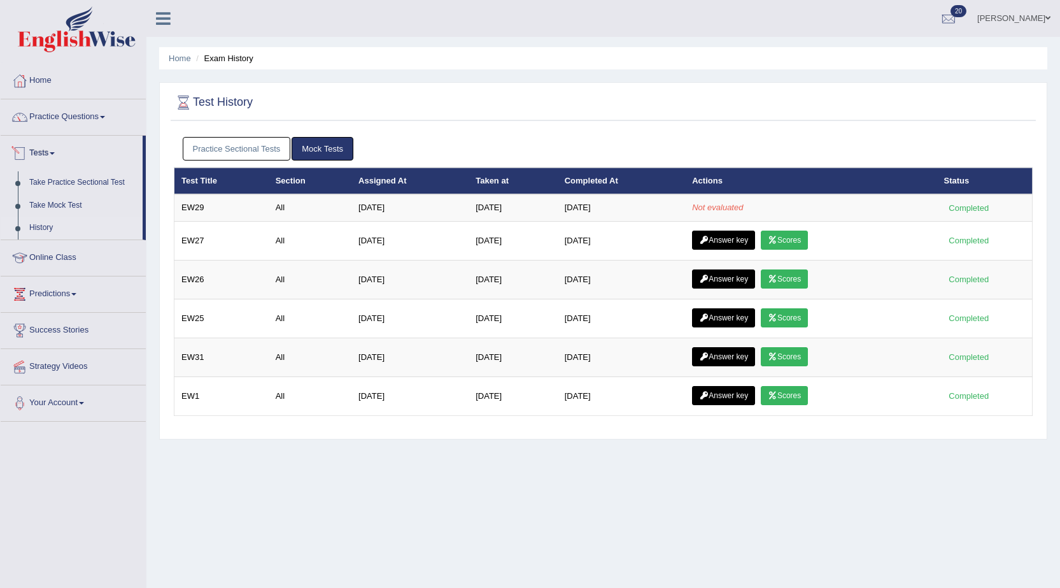
click at [57, 150] on link "Tests" at bounding box center [72, 152] width 142 height 32
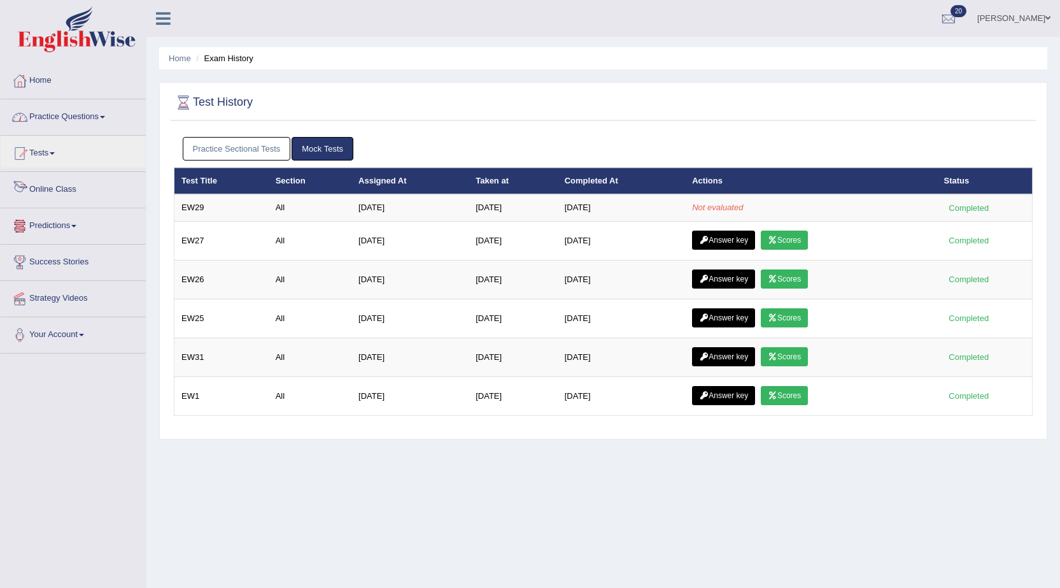
click at [76, 120] on link "Practice Questions" at bounding box center [73, 115] width 145 height 32
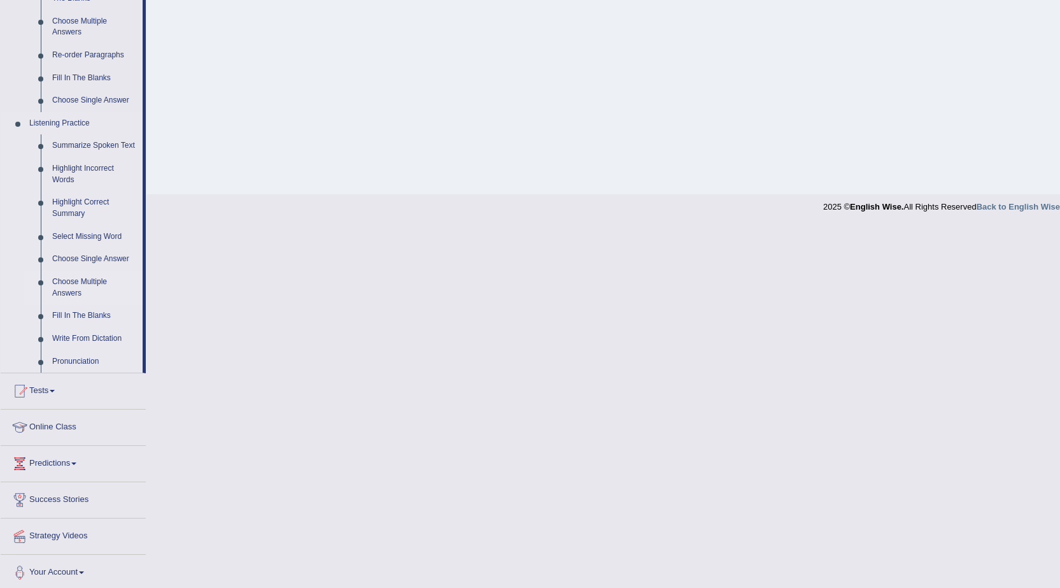
scroll to position [446, 0]
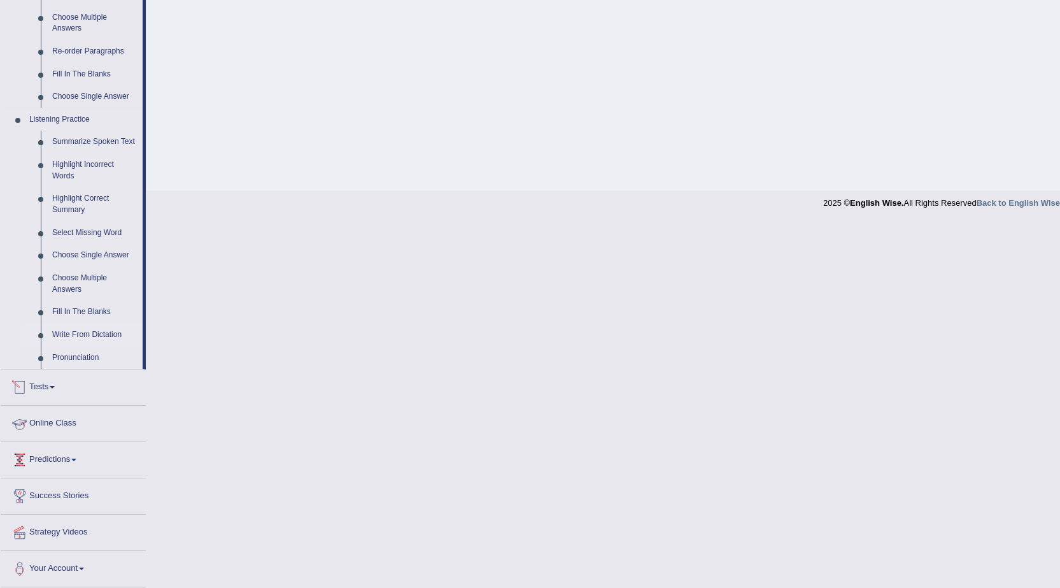
click at [93, 330] on link "Write From Dictation" at bounding box center [94, 334] width 96 height 23
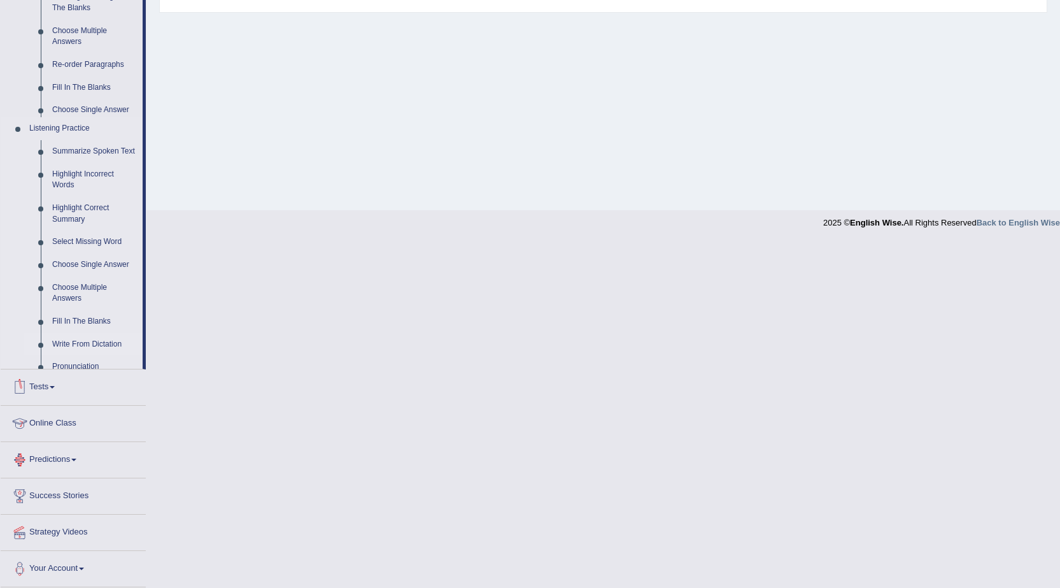
scroll to position [232, 0]
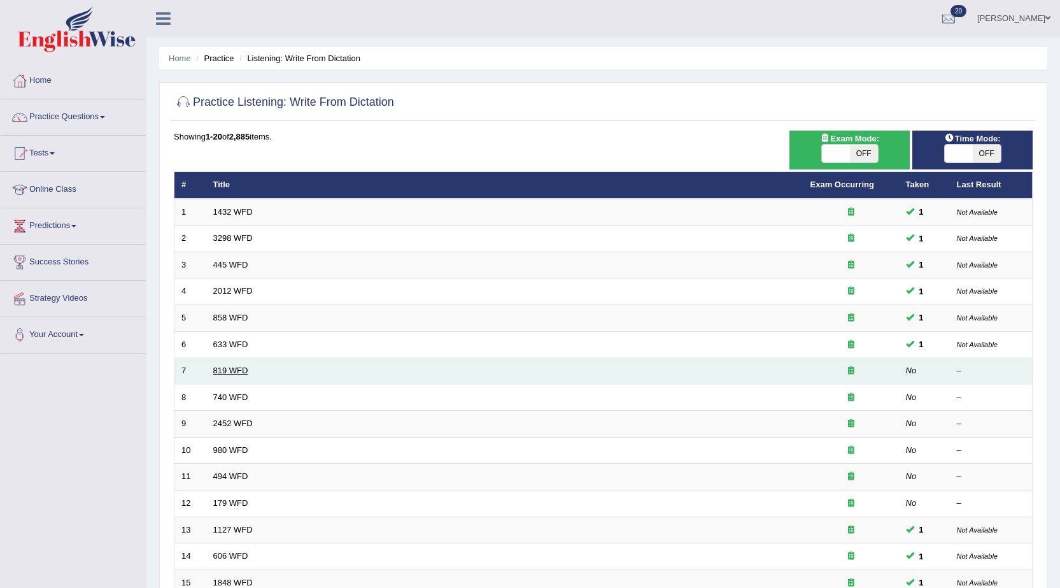
click at [233, 369] on link "819 WFD" at bounding box center [230, 370] width 35 height 10
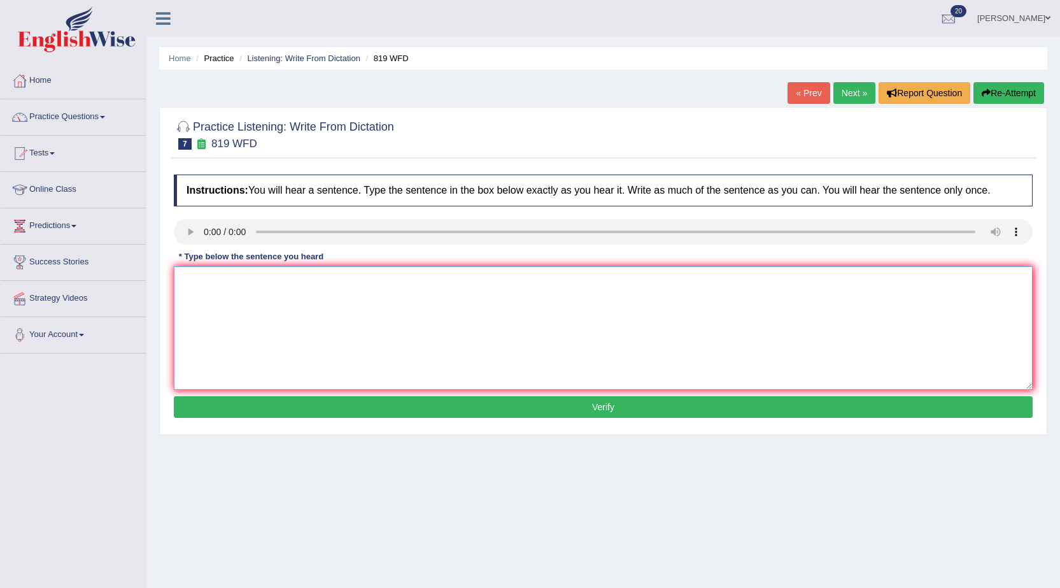
click at [275, 290] on textarea at bounding box center [603, 327] width 859 height 123
type textarea "Plants are able to continuing growing through lifetime."
click at [555, 413] on button "Verify" at bounding box center [603, 407] width 859 height 22
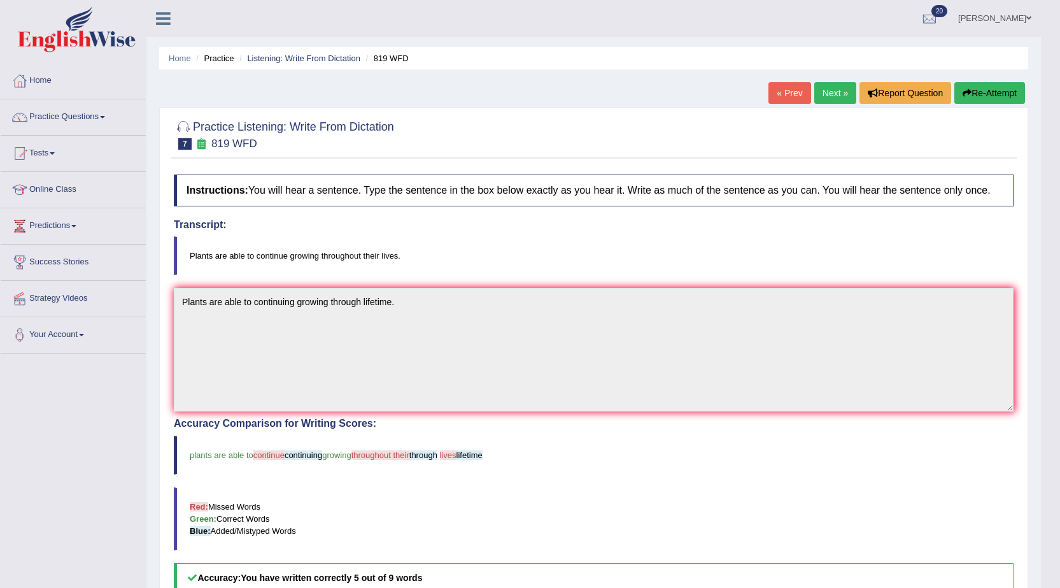
click at [842, 85] on link "Next »" at bounding box center [835, 93] width 42 height 22
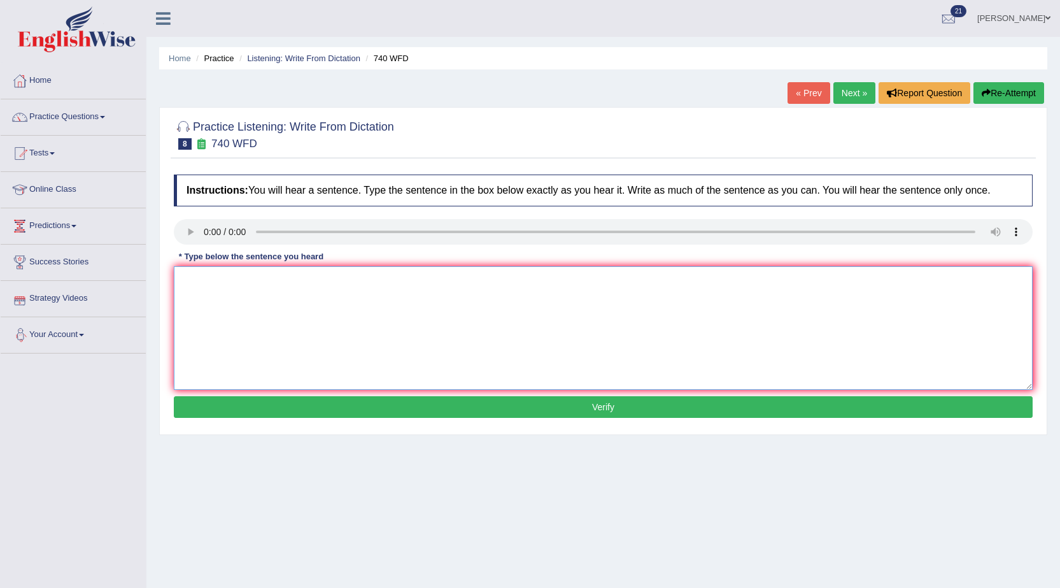
click at [226, 300] on textarea at bounding box center [603, 327] width 859 height 123
click at [497, 287] on textarea "A series of the observation" at bounding box center [603, 327] width 859 height 123
click at [339, 281] on textarea "A series of the observation were carriedout the classroom." at bounding box center [603, 327] width 859 height 123
type textarea "A series of the observation were carried out the classroom."
click at [513, 411] on button "Verify" at bounding box center [603, 407] width 859 height 22
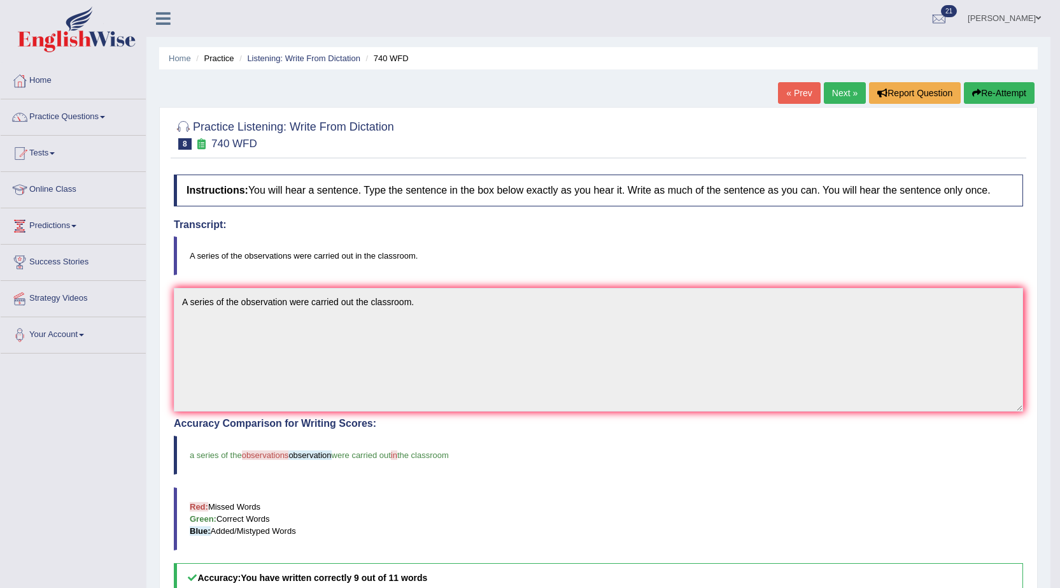
click at [836, 95] on link "Next »" at bounding box center [845, 93] width 42 height 22
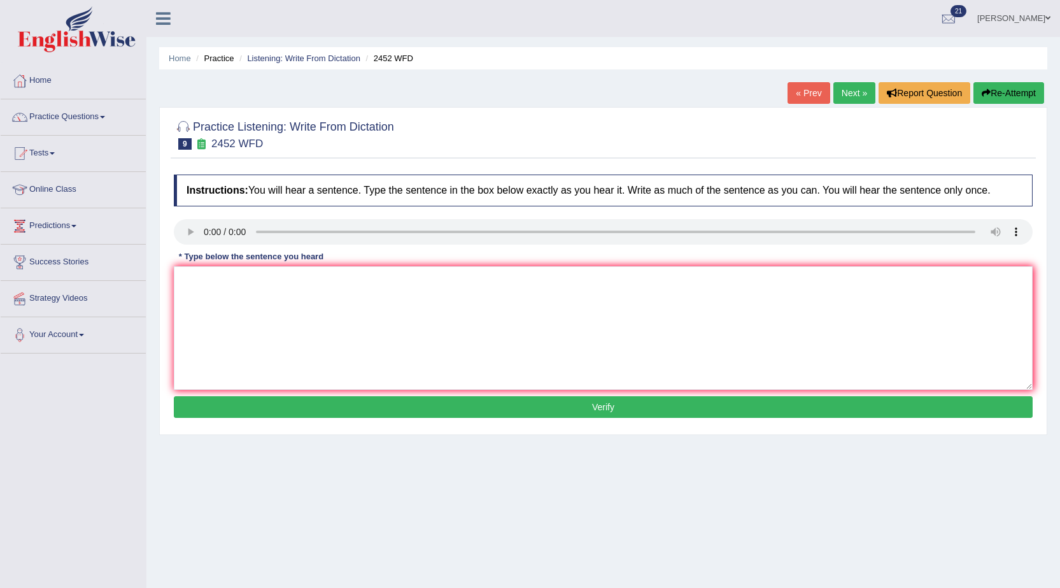
click at [192, 261] on div "* Type below the sentence you heard" at bounding box center [251, 257] width 155 height 12
click at [208, 306] on textarea at bounding box center [603, 327] width 859 height 123
type textarea "It is a debate about the value of knowledge."
click at [482, 402] on button "Verify" at bounding box center [603, 407] width 859 height 22
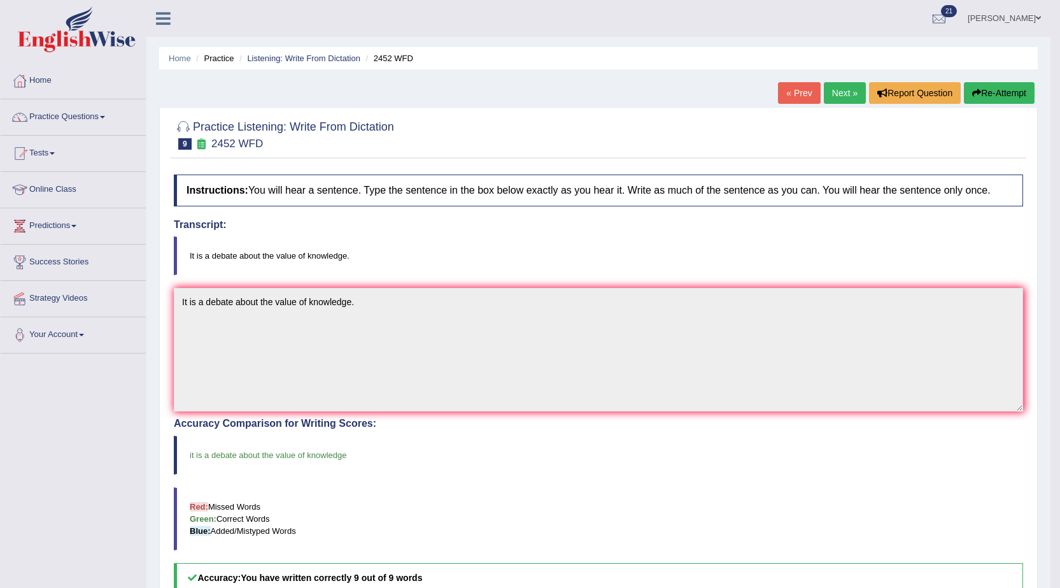
click at [837, 87] on link "Next »" at bounding box center [845, 93] width 42 height 22
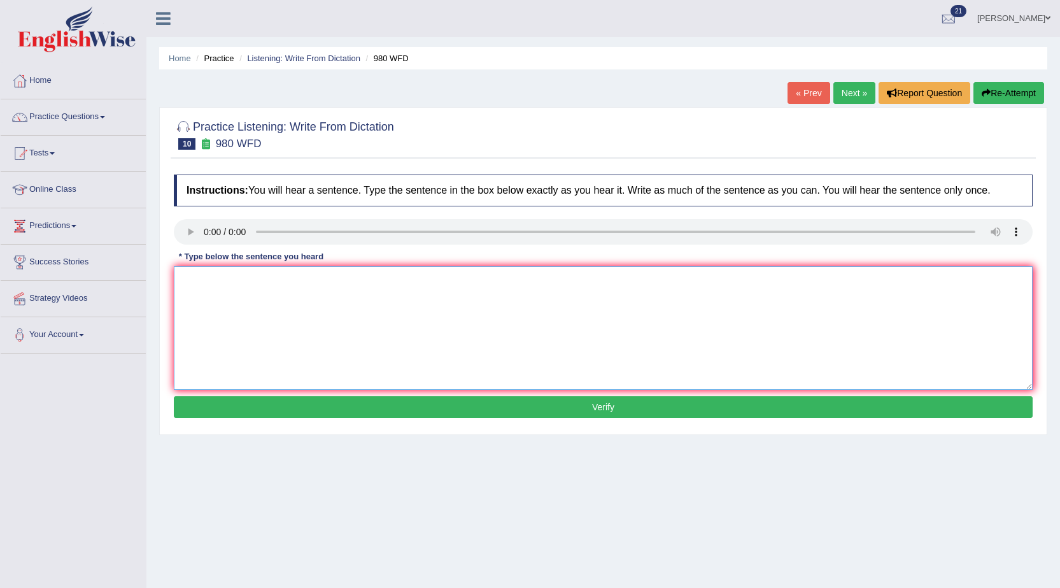
click at [236, 297] on textarea at bounding box center [603, 327] width 859 height 123
click at [225, 276] on textarea "Your ideas are debated into the seminar" at bounding box center [603, 327] width 859 height 123
click at [376, 280] on textarea "Your ideas have discussed and debated into the seminar" at bounding box center [603, 327] width 859 height 123
drag, startPoint x: 406, startPoint y: 286, endPoint x: 378, endPoint y: 283, distance: 28.2
click at [404, 286] on textarea "Your ideas have discussed and debated in seminar" at bounding box center [603, 327] width 859 height 123
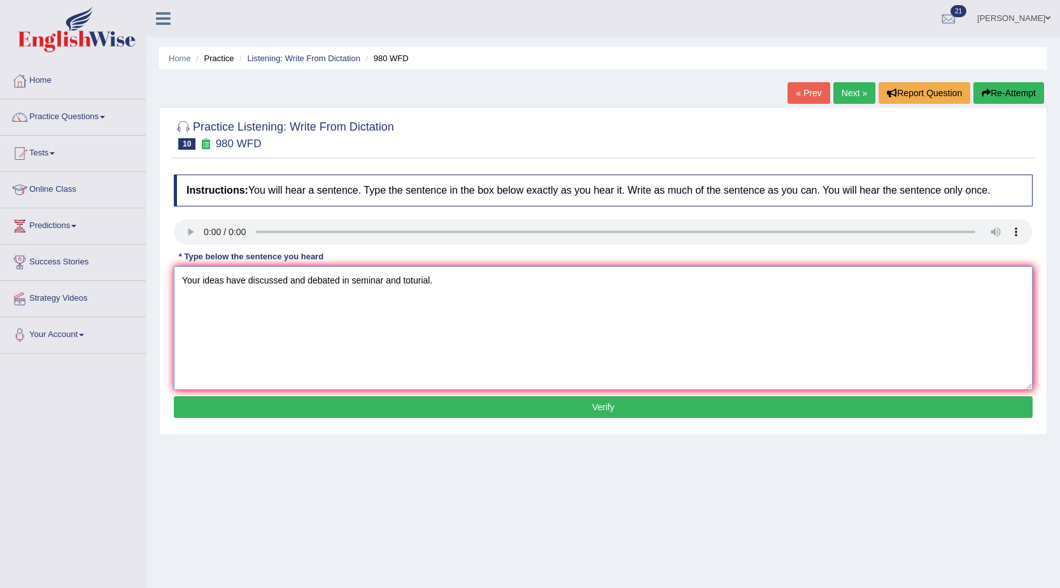
click at [251, 285] on textarea "Your ideas have discussed and debated in seminar and toturial." at bounding box center [603, 327] width 859 height 123
type textarea "Your ideas have been discussed and debated in seminar and toturial."
click at [567, 406] on button "Verify" at bounding box center [603, 407] width 859 height 22
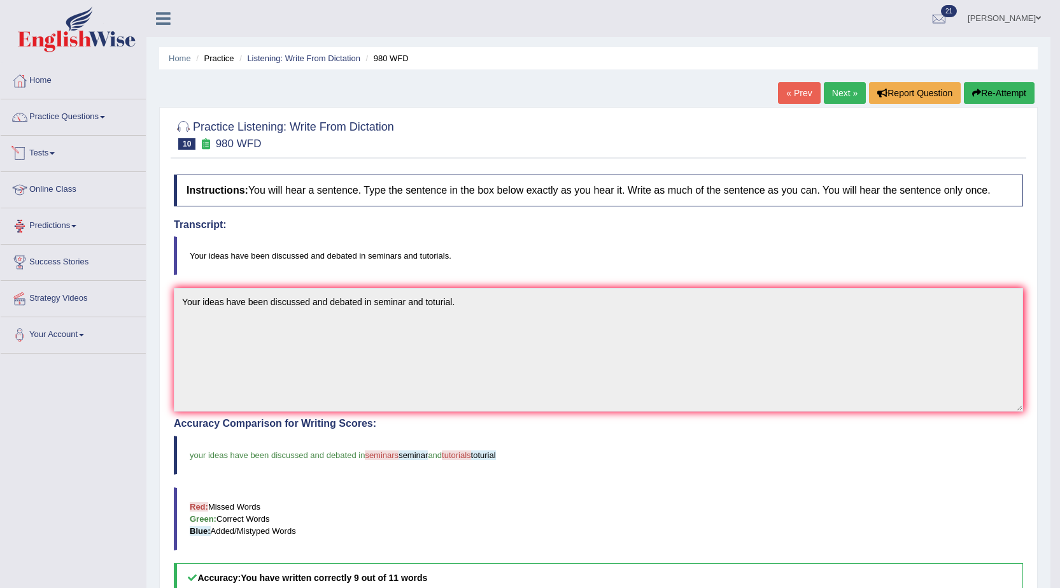
click at [38, 150] on link "Tests" at bounding box center [73, 152] width 145 height 32
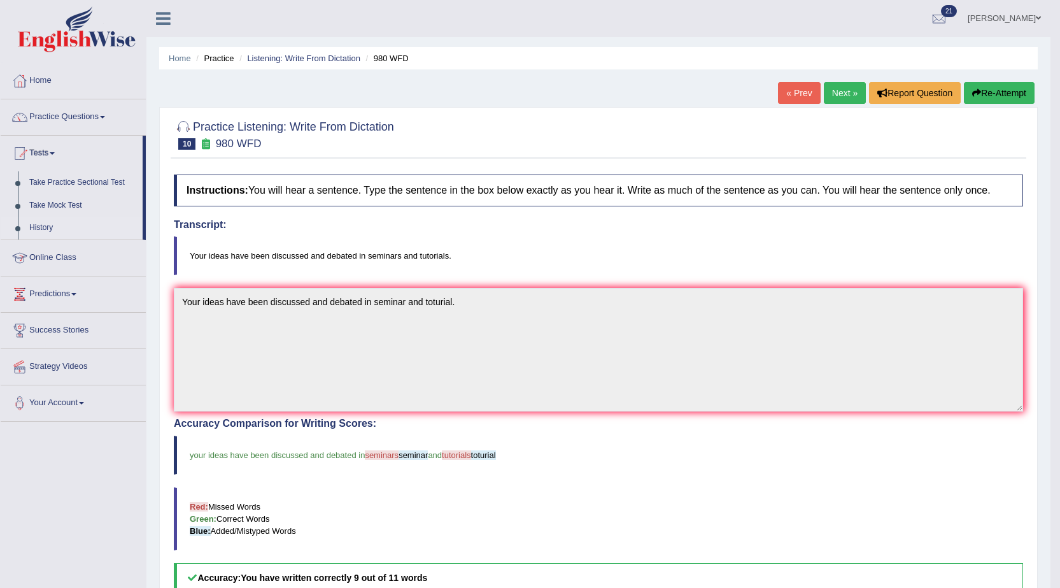
click at [49, 231] on link "History" at bounding box center [83, 227] width 119 height 23
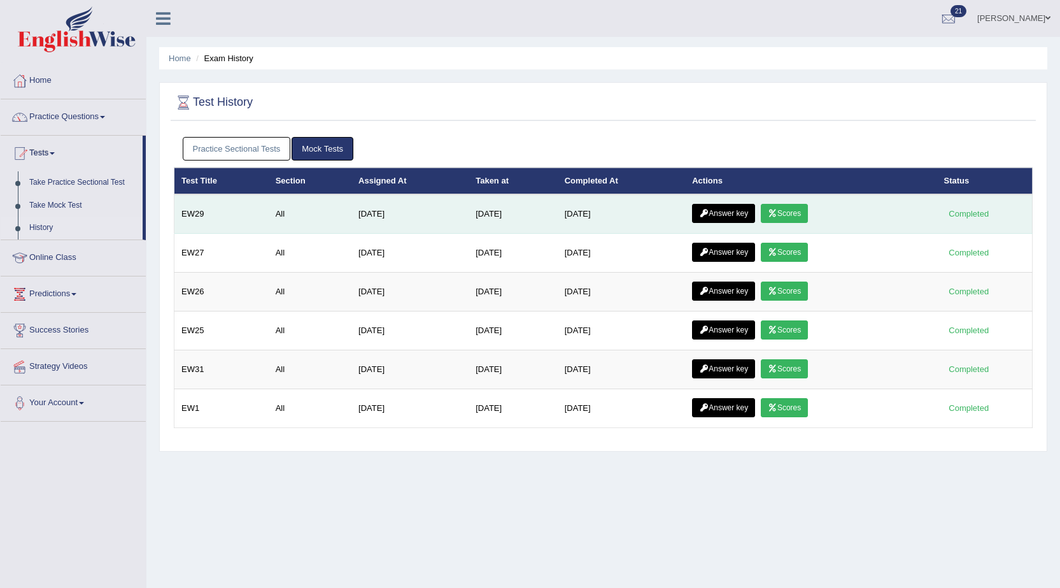
click at [788, 214] on link "Scores" at bounding box center [784, 213] width 47 height 19
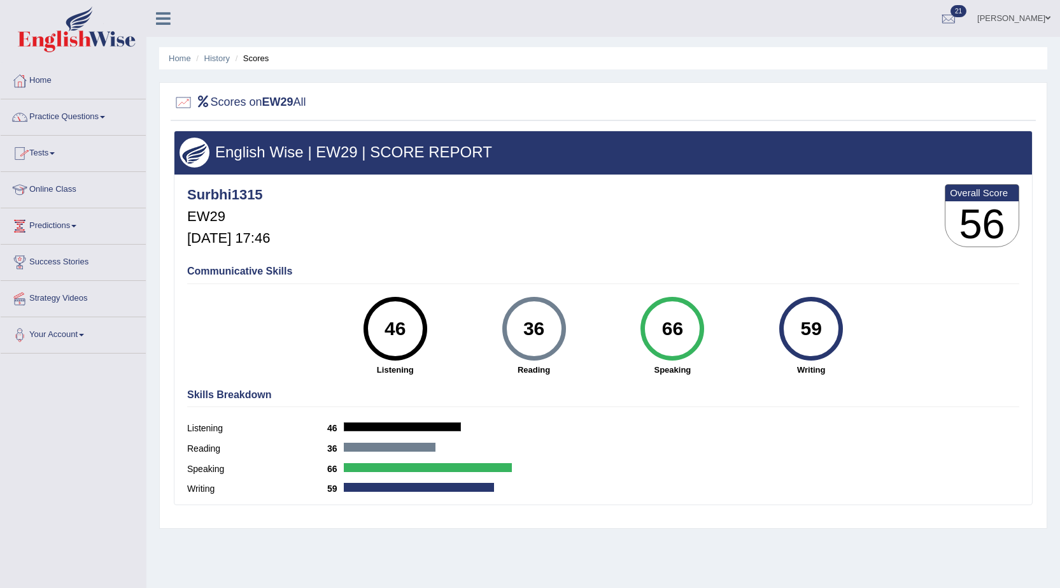
click at [55, 152] on span at bounding box center [52, 153] width 5 height 3
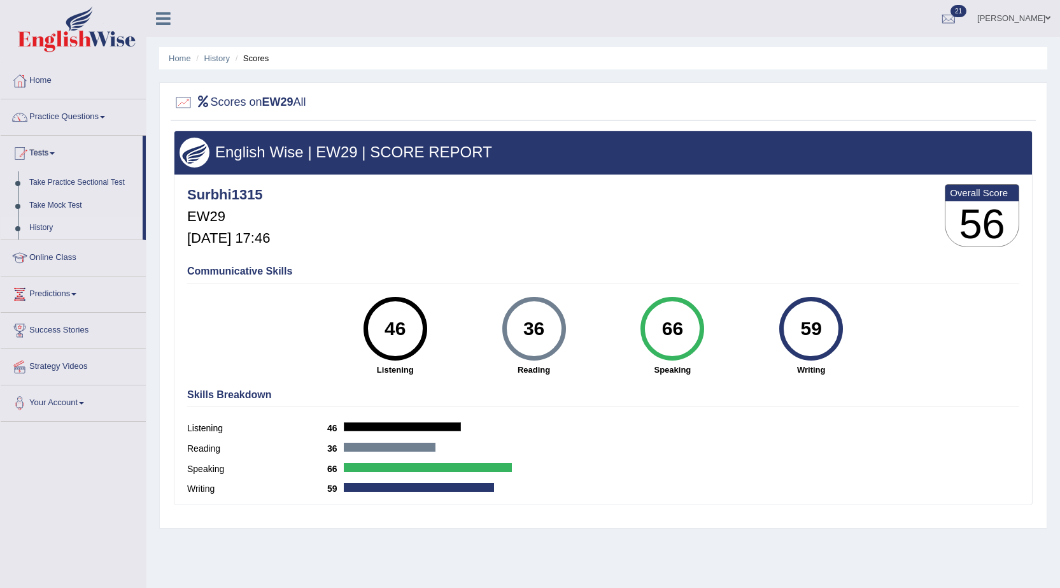
click at [38, 225] on link "History" at bounding box center [83, 227] width 119 height 23
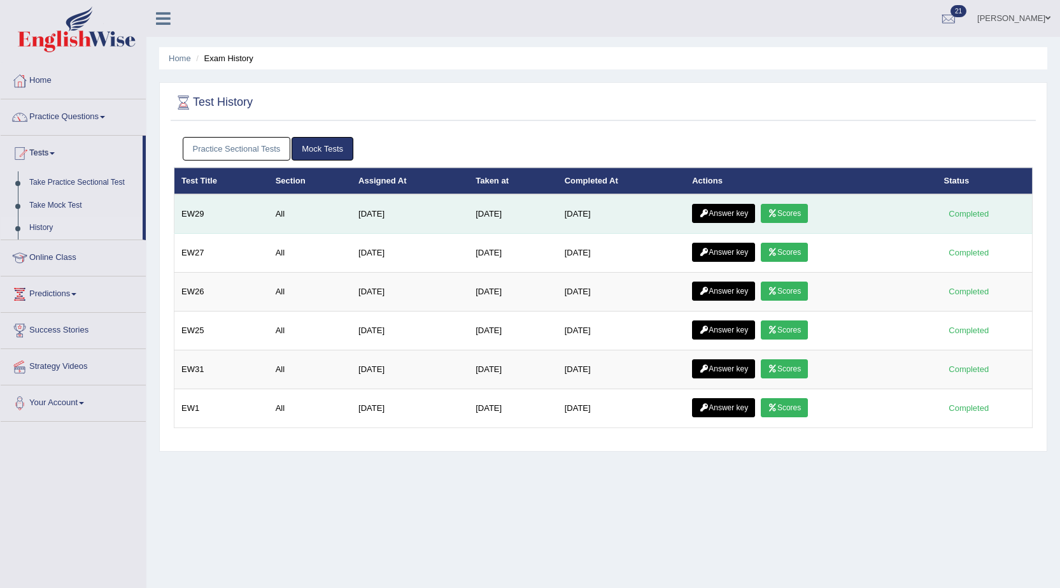
click at [744, 208] on link "Answer key" at bounding box center [723, 213] width 63 height 19
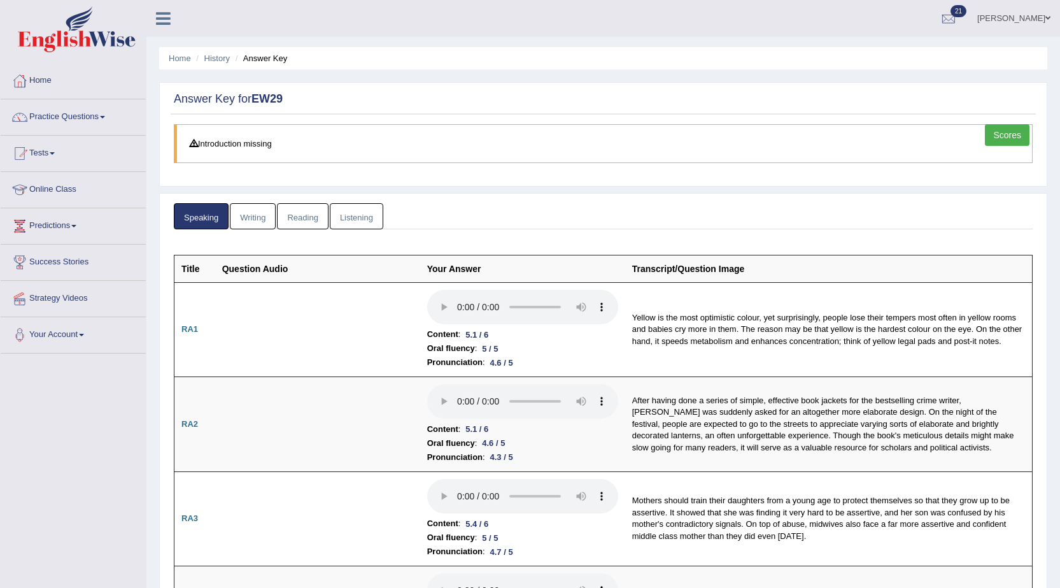
click at [252, 218] on link "Writing" at bounding box center [253, 216] width 46 height 26
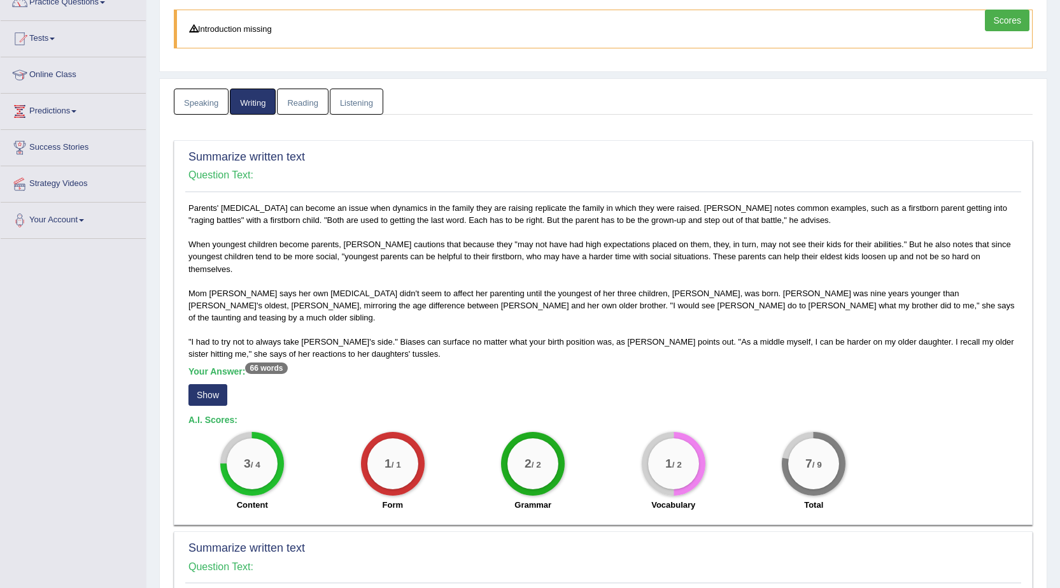
scroll to position [127, 0]
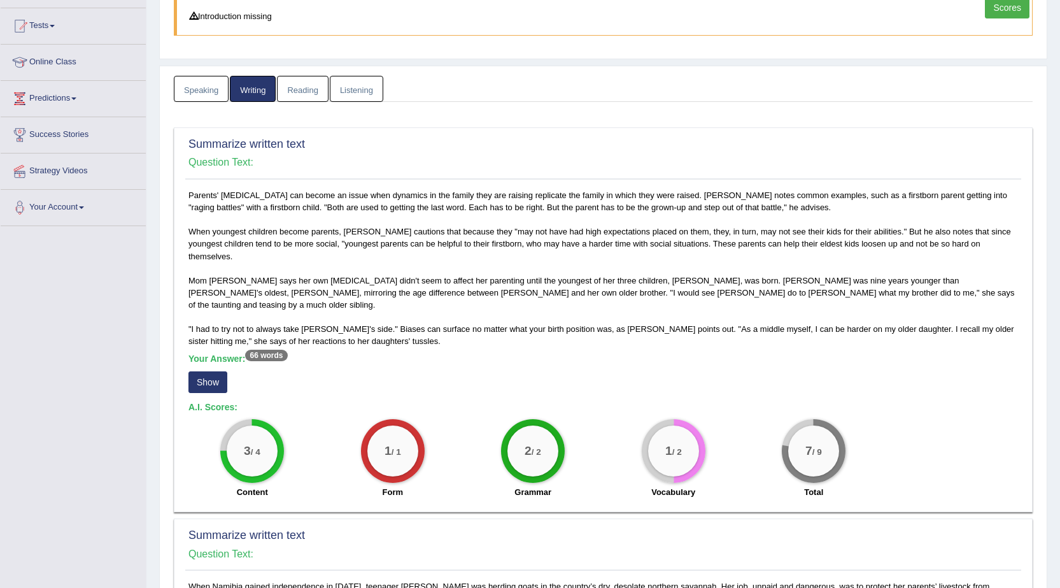
click at [214, 371] on button "Show" at bounding box center [207, 382] width 39 height 22
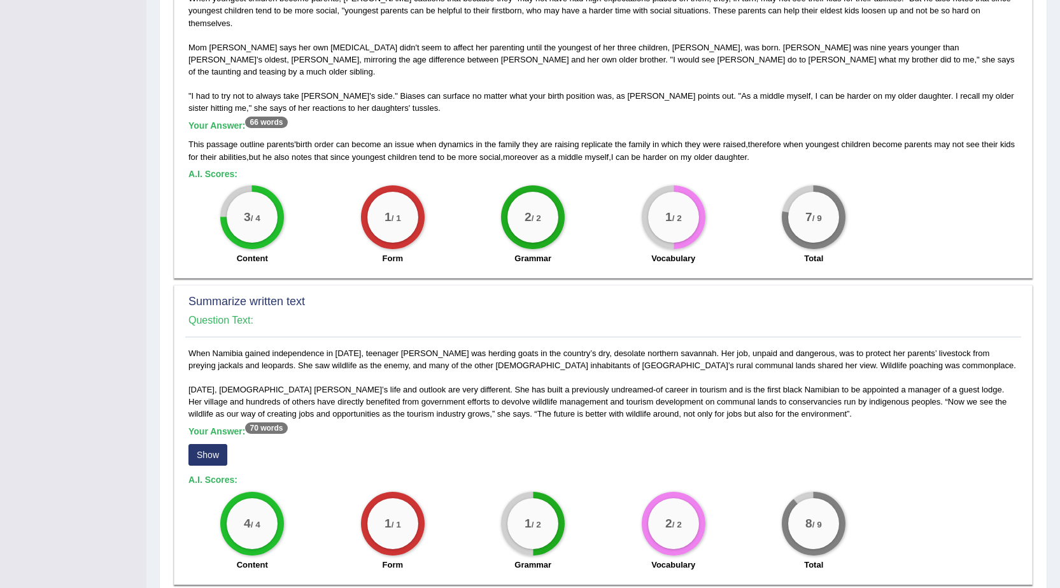
scroll to position [382, 0]
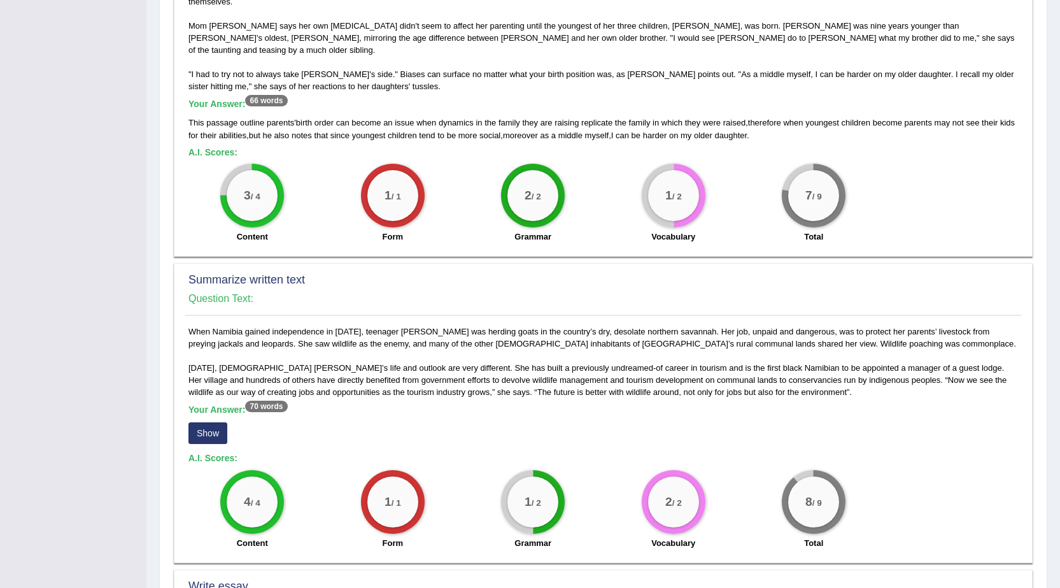
click at [207, 422] on button "Show" at bounding box center [207, 433] width 39 height 22
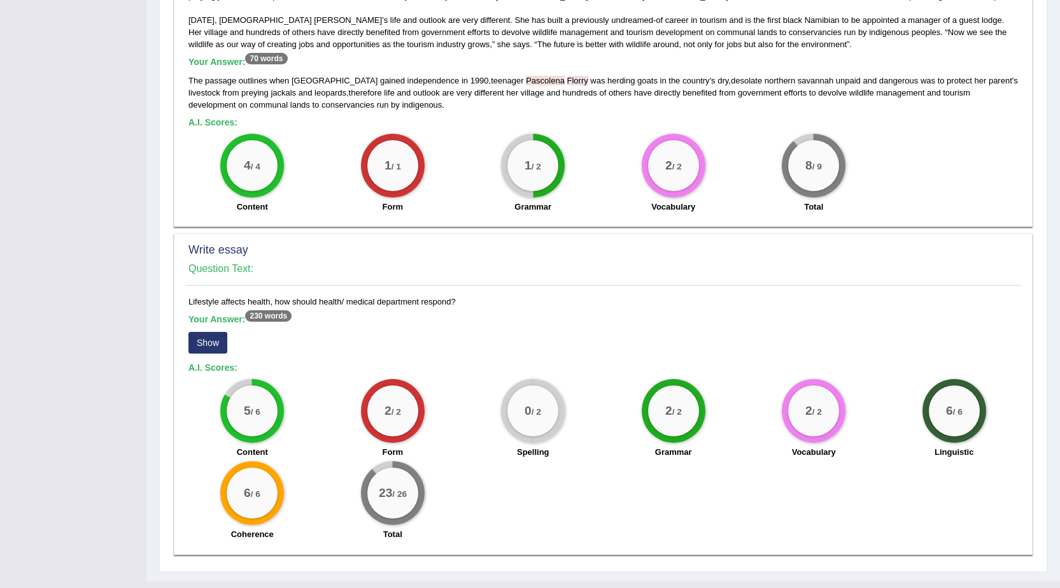
scroll to position [730, 0]
click at [223, 331] on button "Show" at bounding box center [207, 342] width 39 height 22
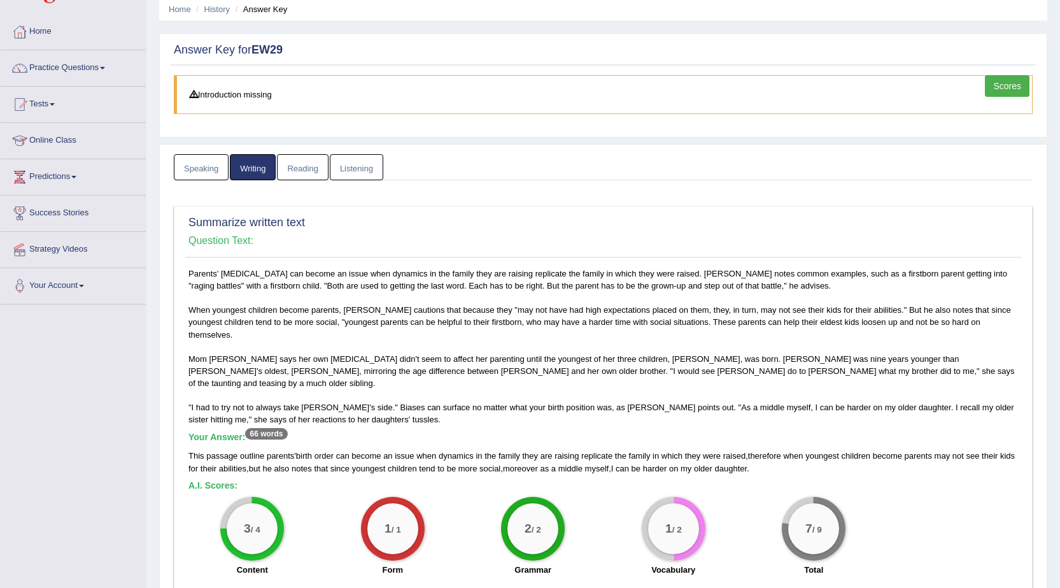
scroll to position [0, 0]
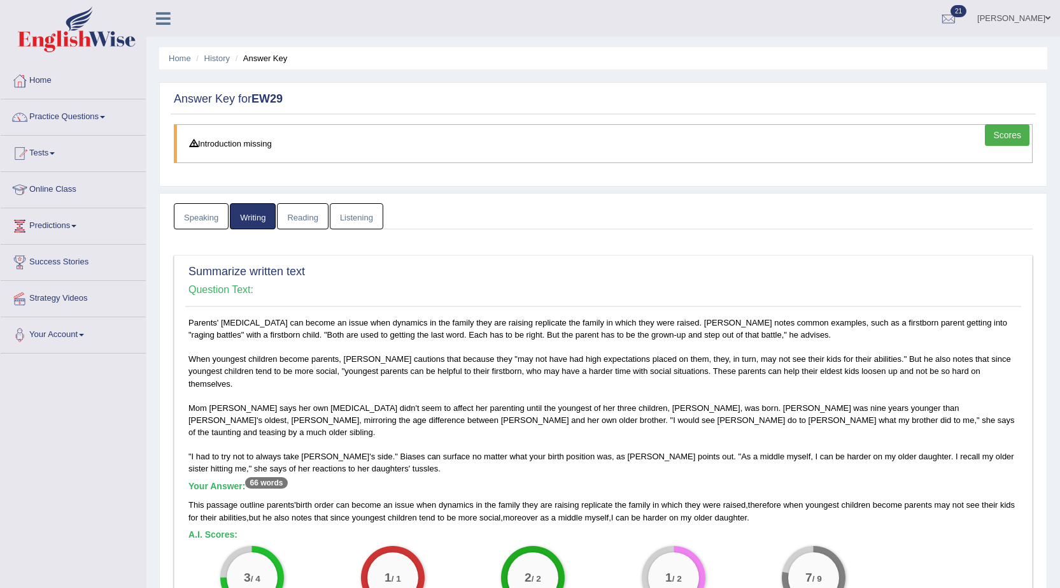
click at [307, 224] on link "Reading" at bounding box center [302, 216] width 51 height 26
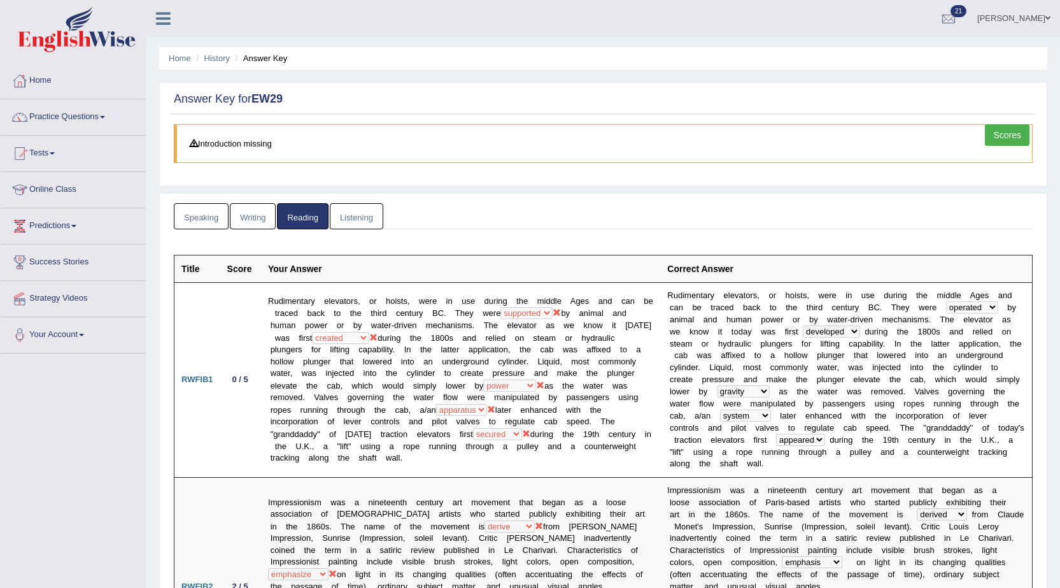
click at [357, 219] on link "Listening" at bounding box center [356, 216] width 53 height 26
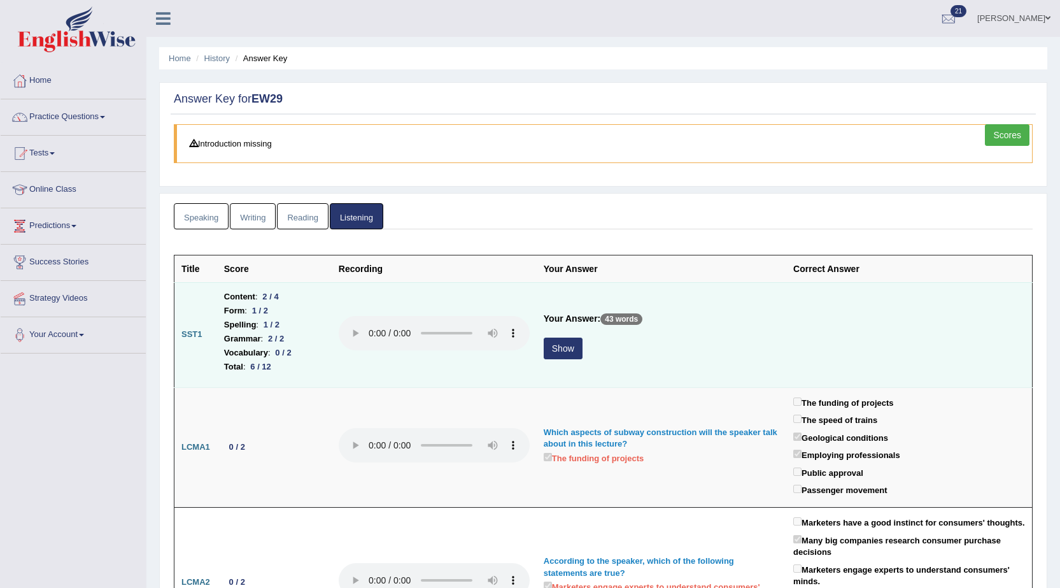
click at [554, 349] on button "Show" at bounding box center [563, 348] width 39 height 22
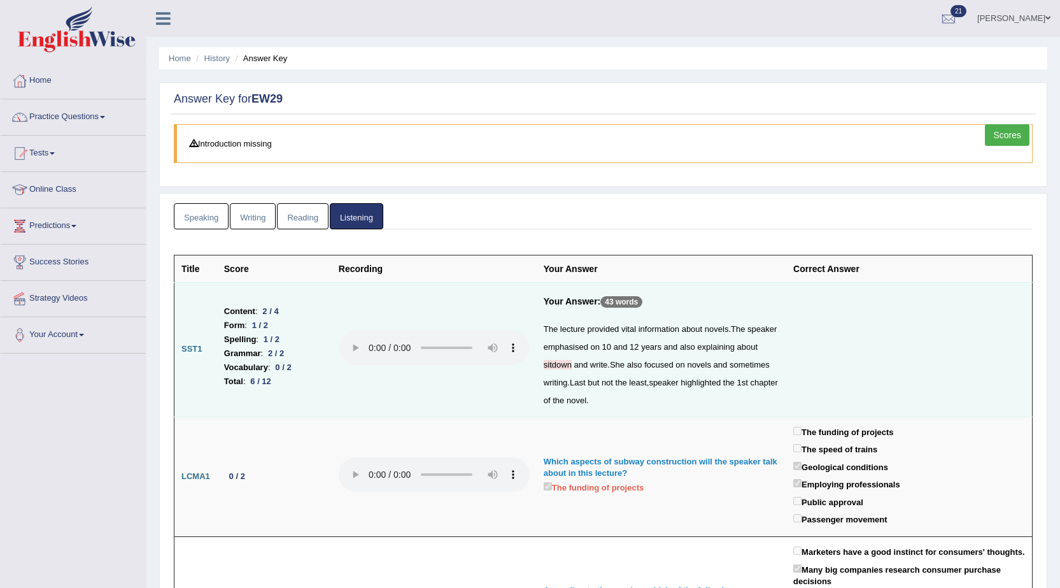
click at [313, 220] on link "Reading" at bounding box center [302, 216] width 51 height 26
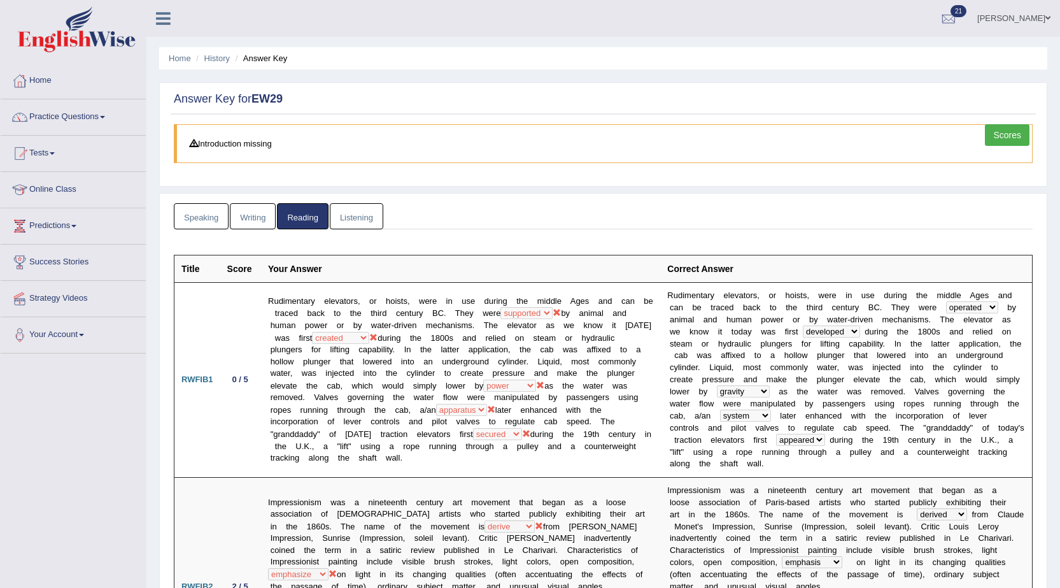
click at [253, 223] on link "Writing" at bounding box center [253, 216] width 46 height 26
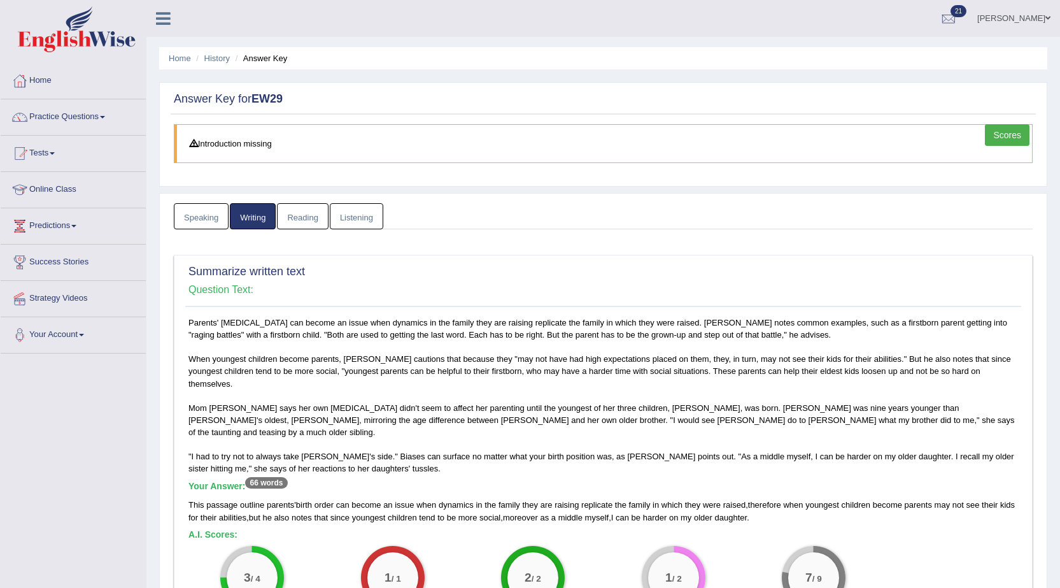
click at [214, 218] on link "Speaking" at bounding box center [201, 216] width 55 height 26
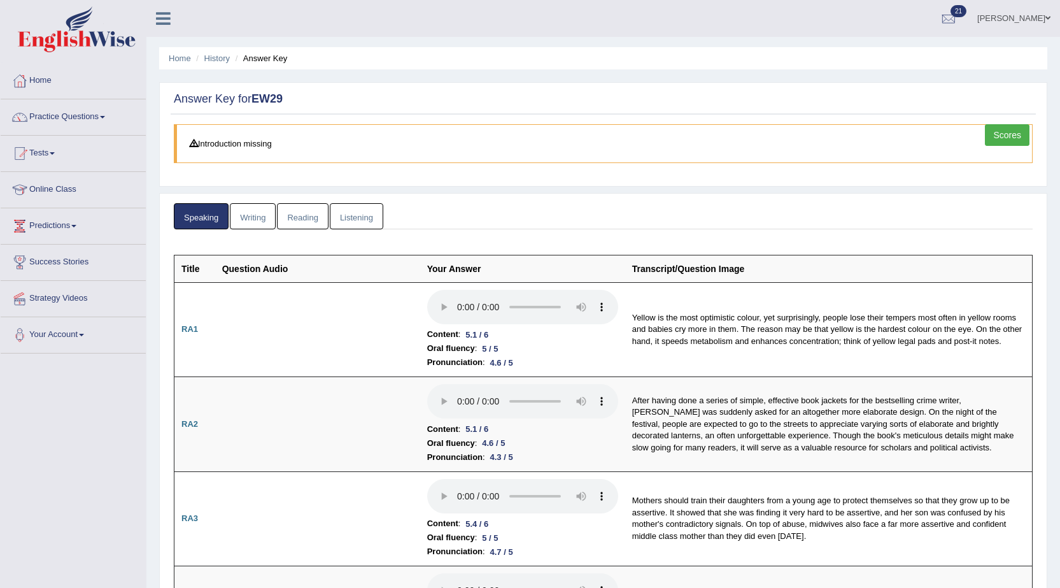
click at [1008, 132] on link "Scores" at bounding box center [1007, 135] width 45 height 22
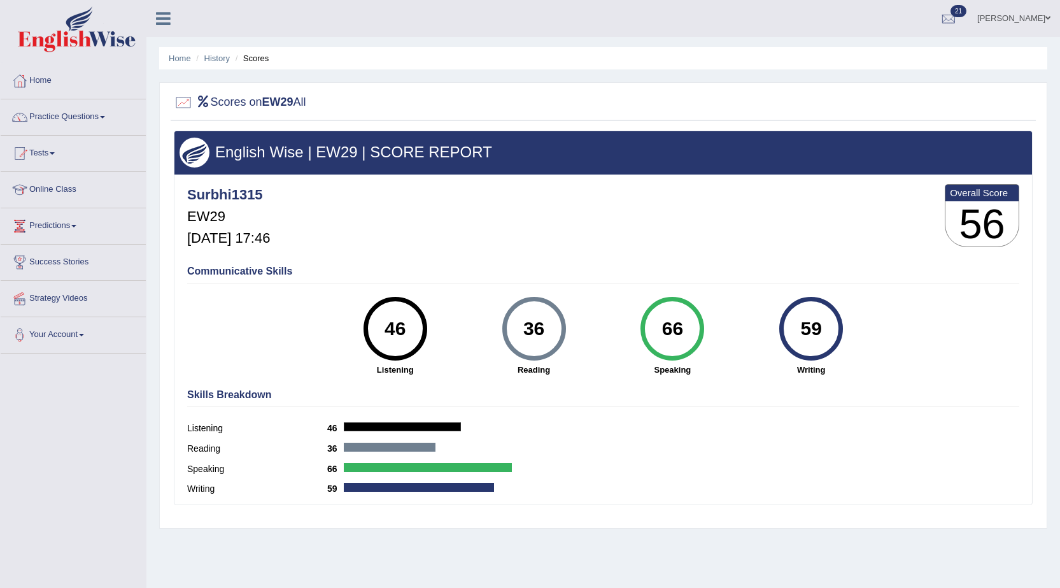
click at [1033, 17] on link "[PERSON_NAME]" at bounding box center [1014, 16] width 92 height 33
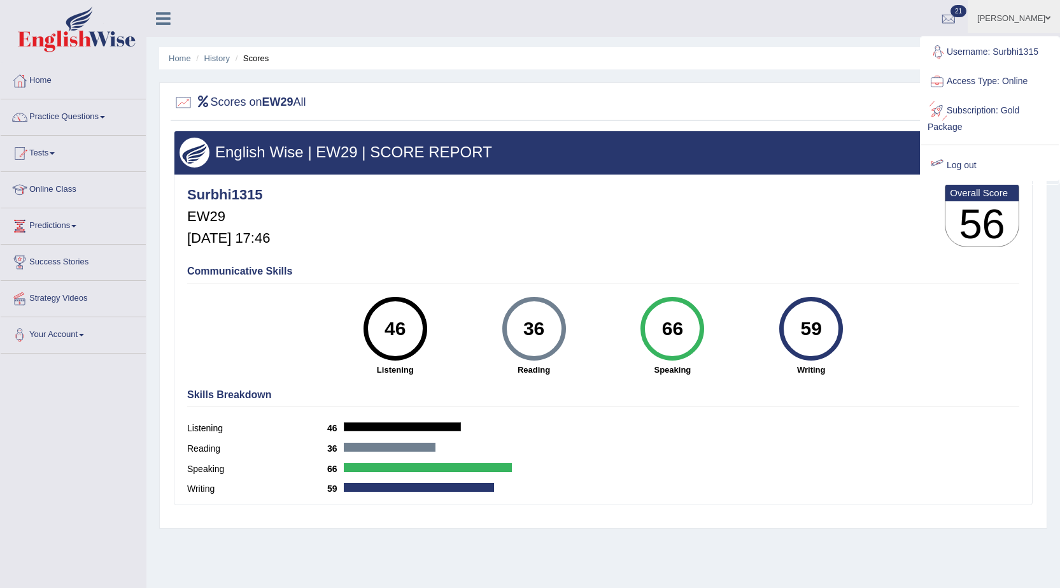
click at [974, 167] on link "Log out" at bounding box center [989, 165] width 137 height 29
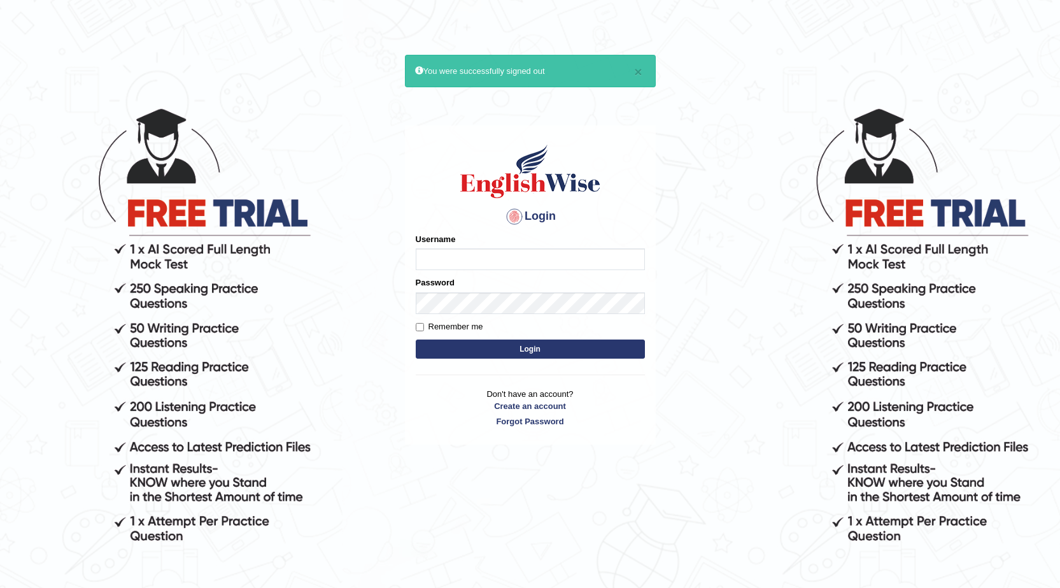
click at [572, 261] on input "Username" at bounding box center [530, 259] width 229 height 22
type input "surbhi1315"
click at [572, 355] on button "Login" at bounding box center [530, 348] width 229 height 19
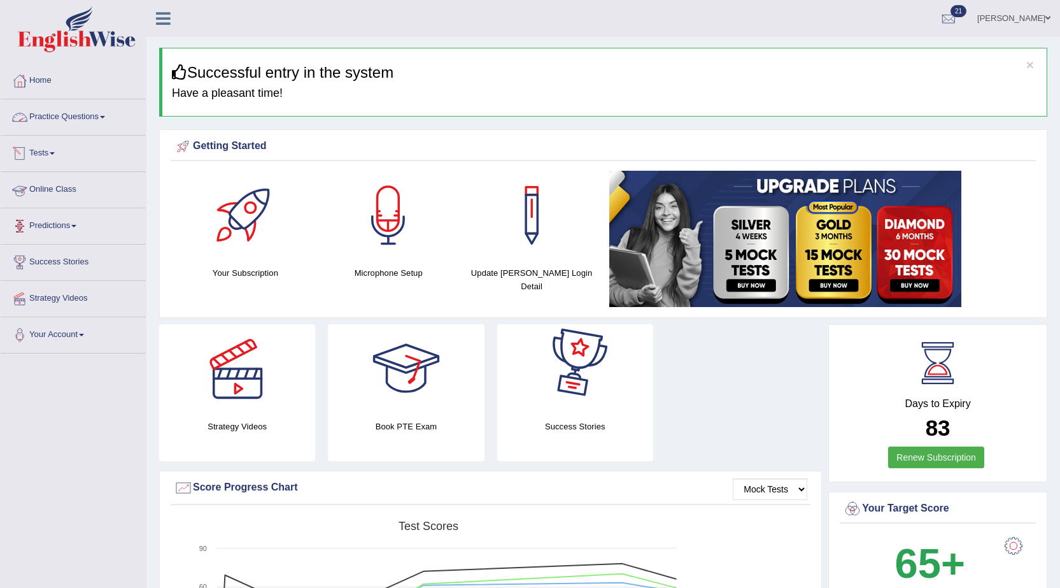
click at [55, 153] on span at bounding box center [52, 153] width 5 height 3
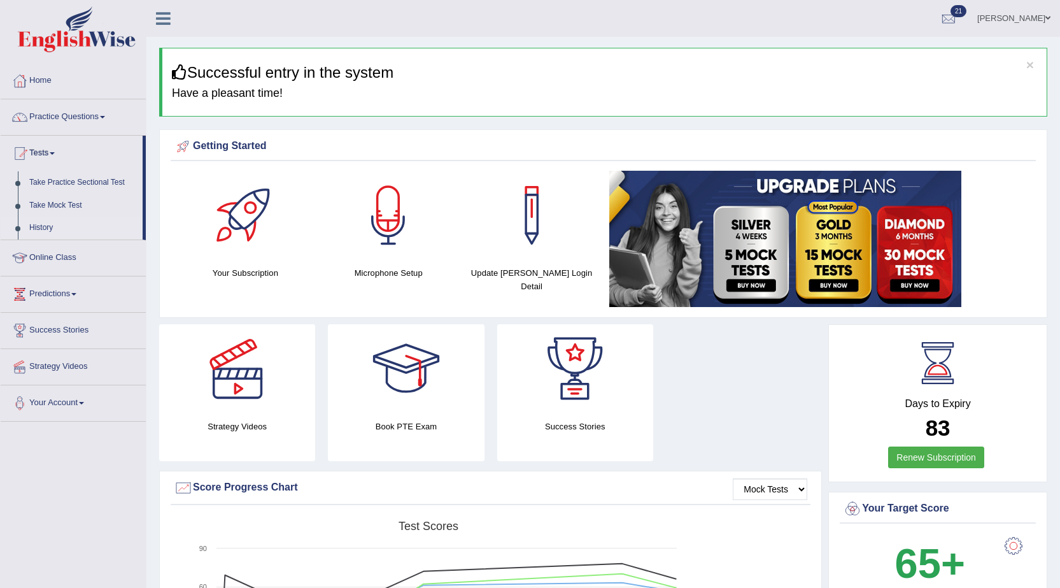
click at [45, 227] on link "History" at bounding box center [83, 227] width 119 height 23
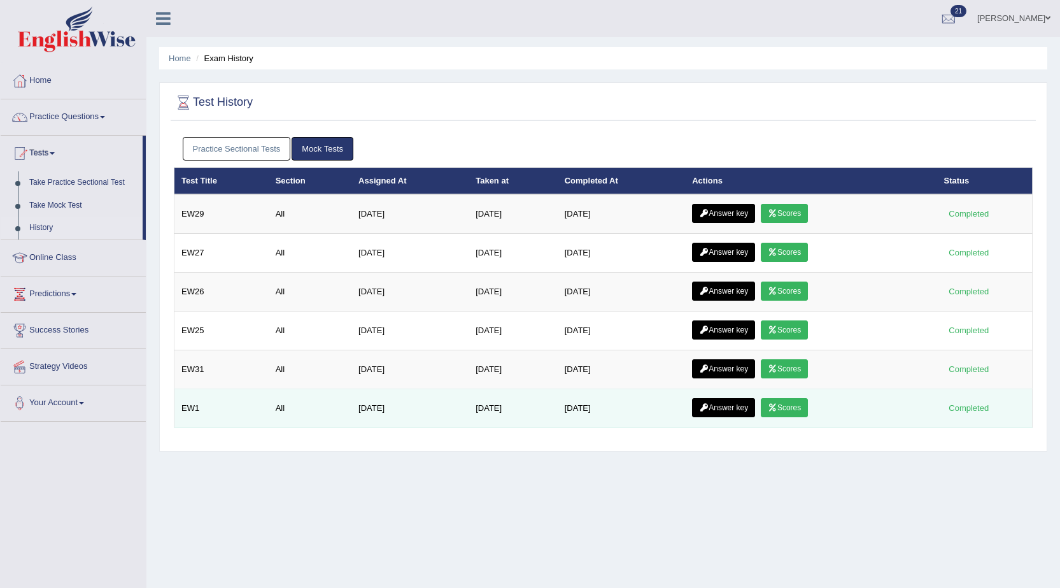
click at [807, 409] on link "Scores" at bounding box center [784, 407] width 47 height 19
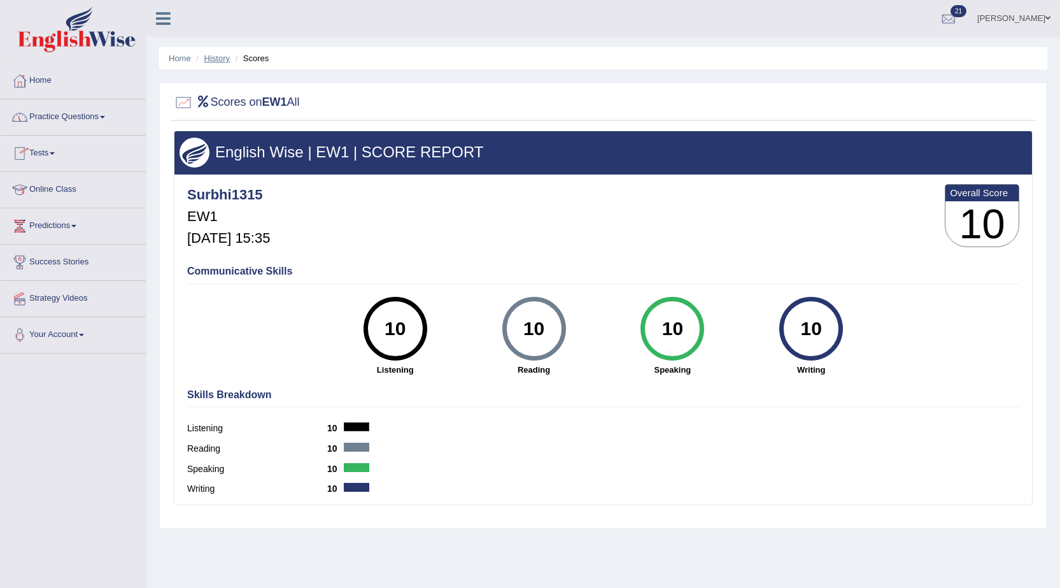
click at [210, 55] on link "History" at bounding box center [216, 58] width 25 height 10
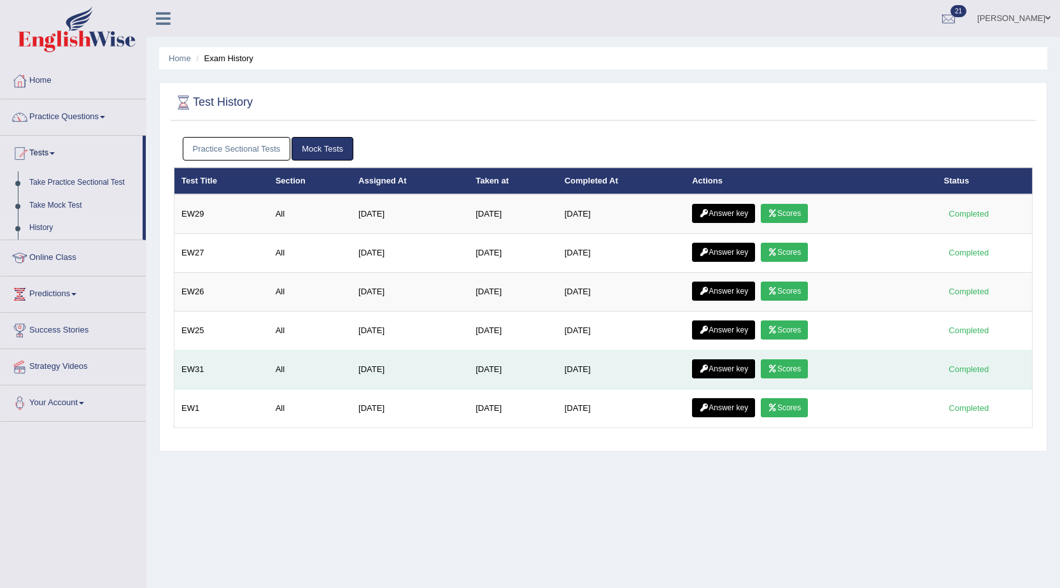
click at [787, 365] on link "Scores" at bounding box center [784, 368] width 47 height 19
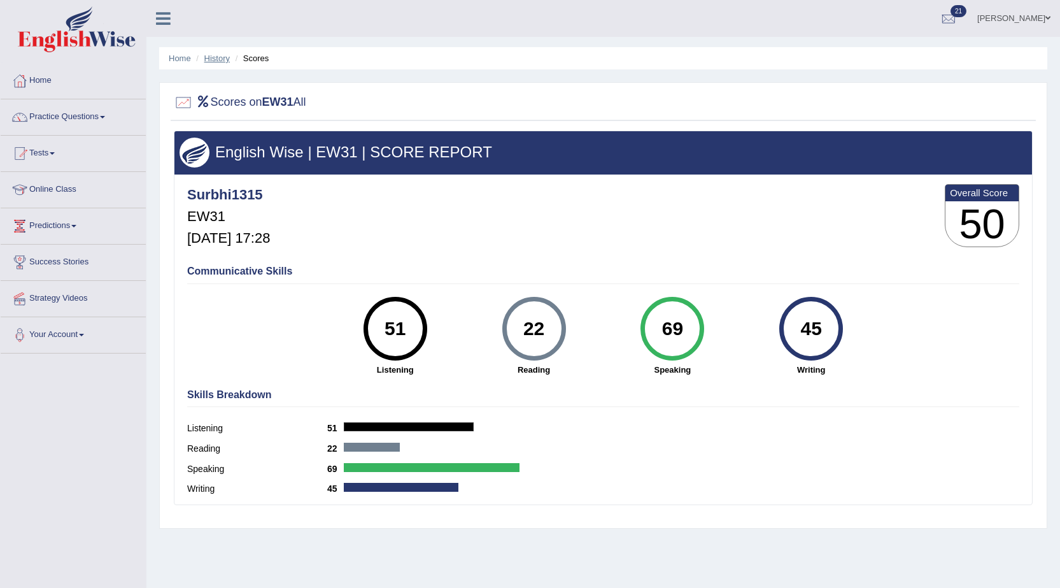
click at [222, 55] on link "History" at bounding box center [216, 58] width 25 height 10
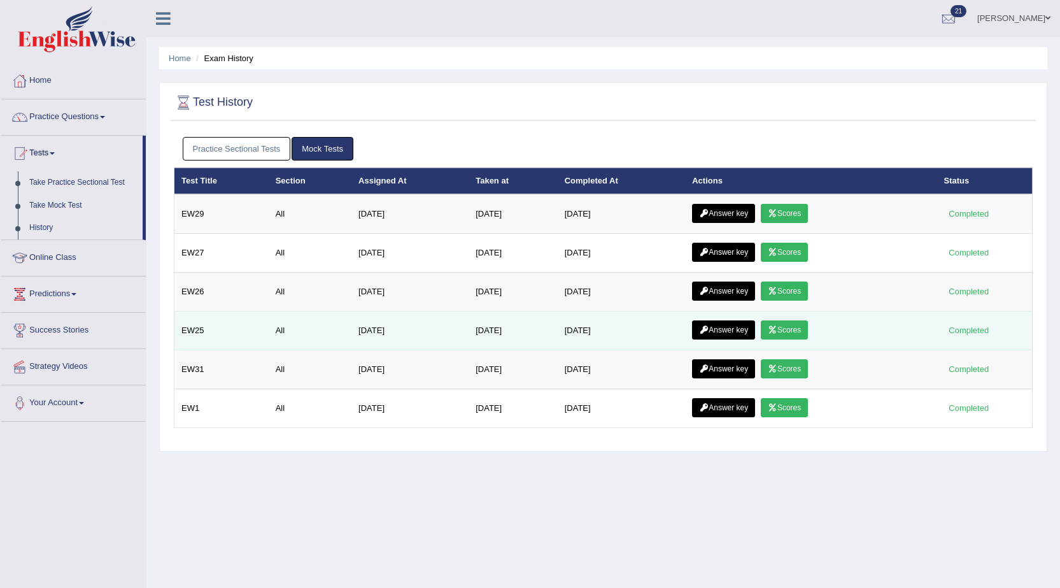
click at [797, 327] on link "Scores" at bounding box center [784, 329] width 47 height 19
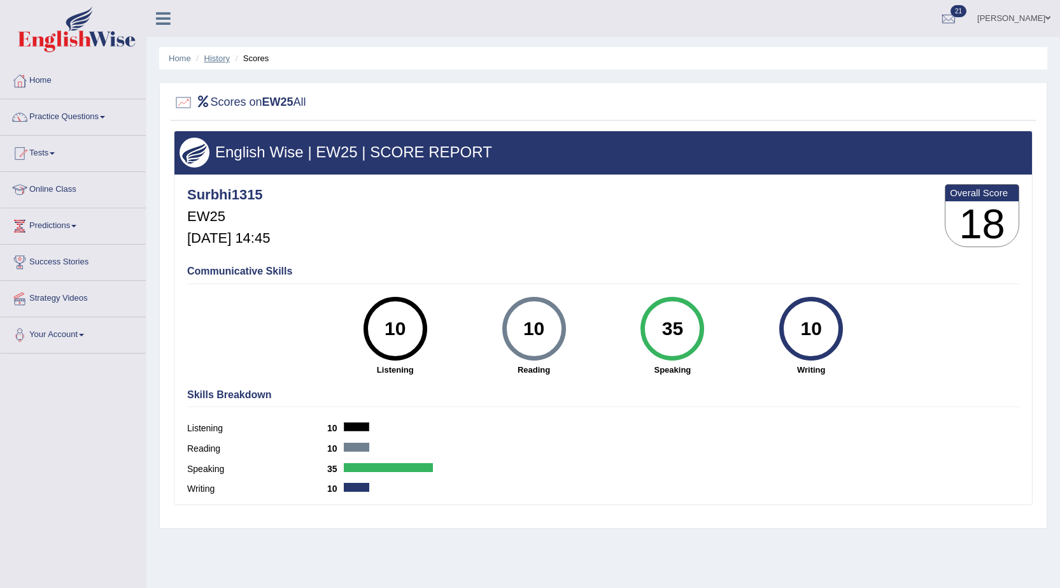
click at [219, 60] on link "History" at bounding box center [216, 58] width 25 height 10
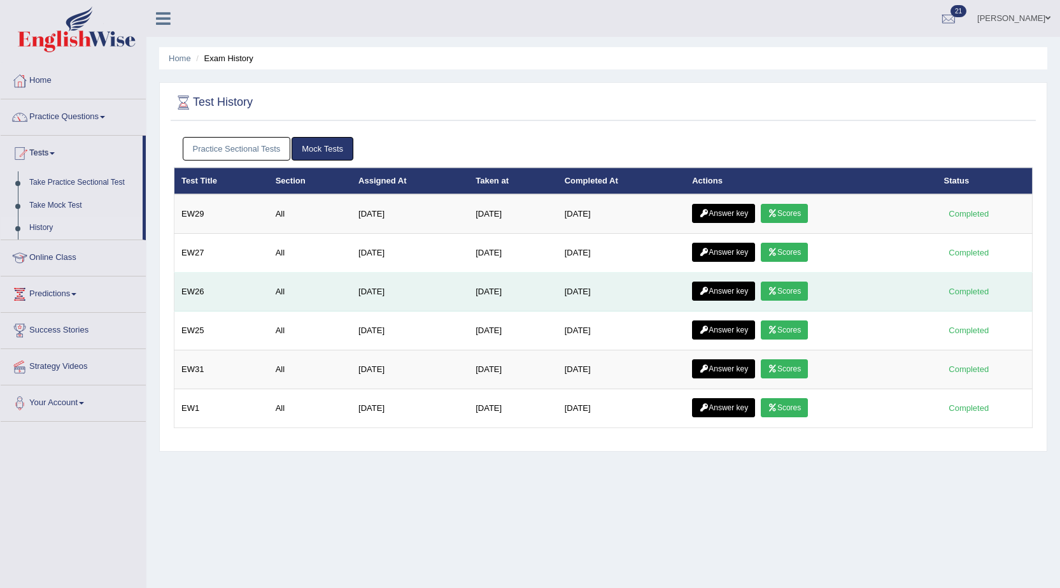
click at [789, 288] on link "Scores" at bounding box center [784, 290] width 47 height 19
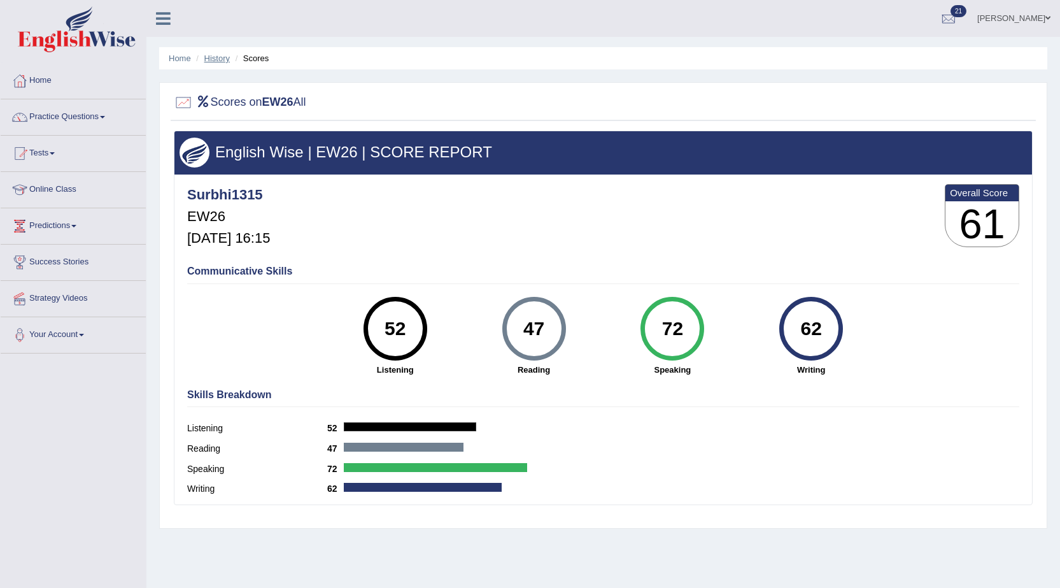
click at [206, 56] on link "History" at bounding box center [216, 58] width 25 height 10
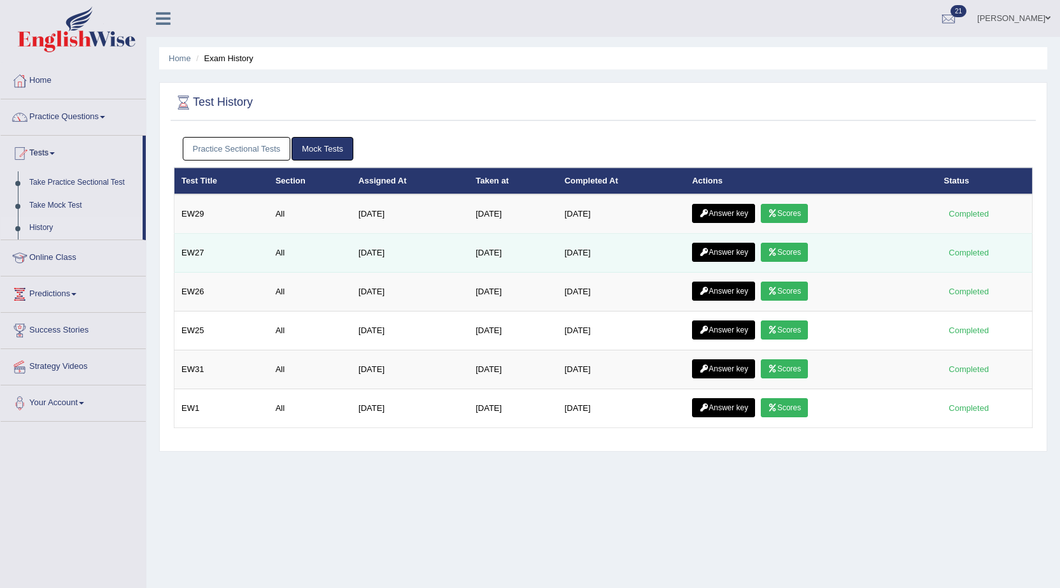
click at [782, 248] on link "Scores" at bounding box center [784, 252] width 47 height 19
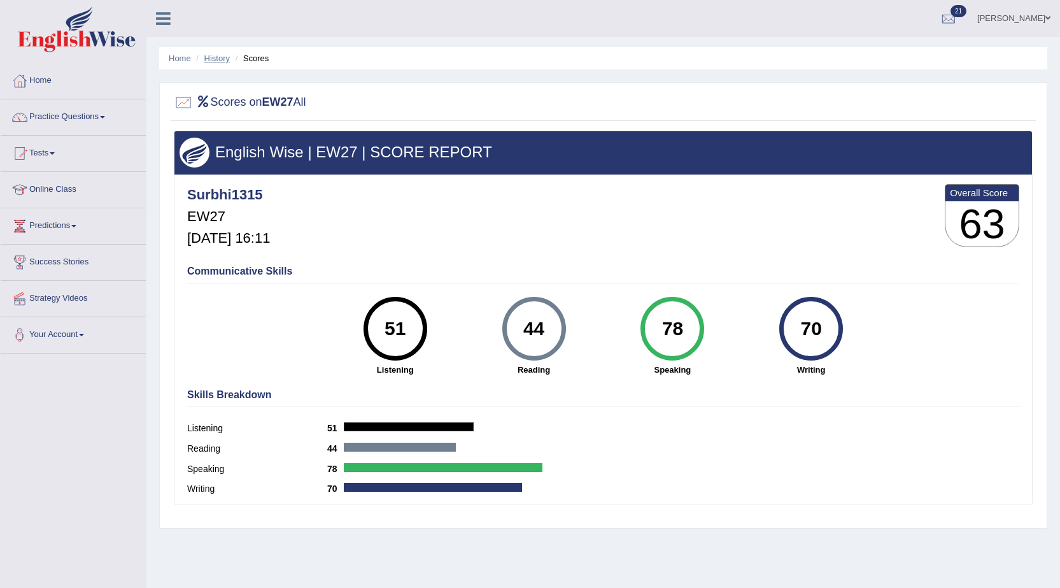
click at [221, 57] on link "History" at bounding box center [216, 58] width 25 height 10
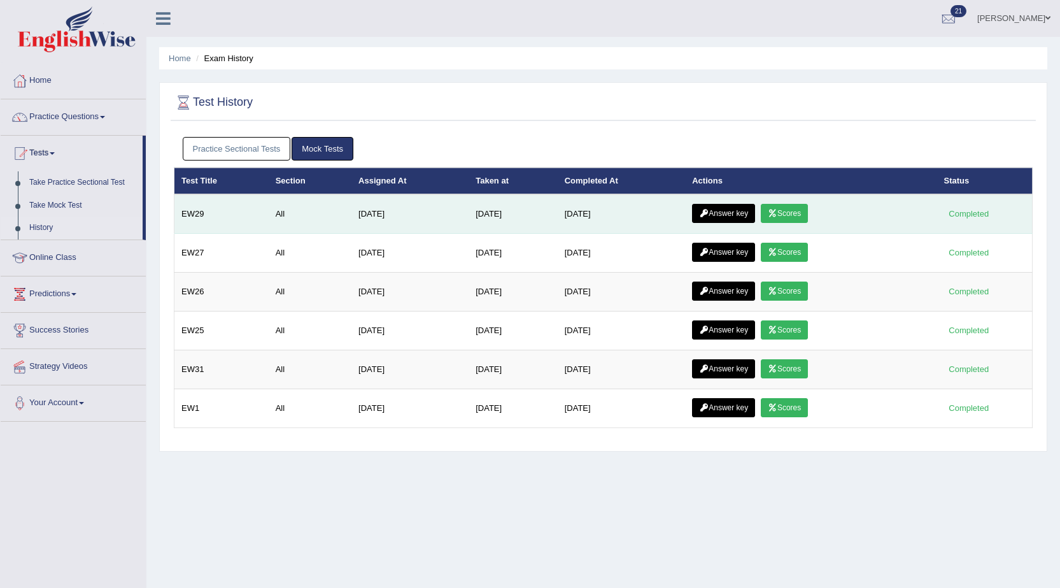
click at [808, 211] on link "Scores" at bounding box center [784, 213] width 47 height 19
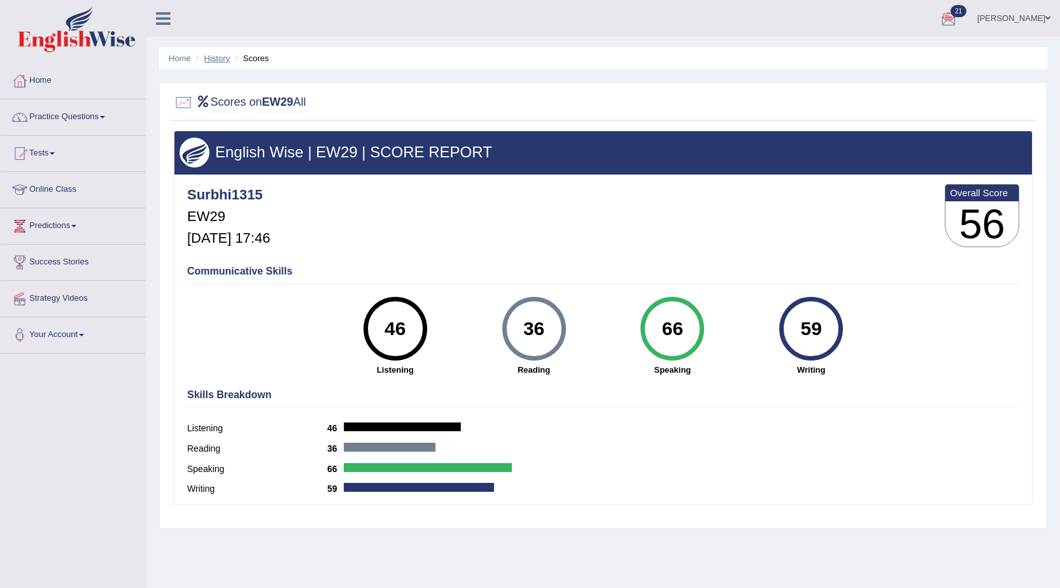
click at [215, 59] on link "History" at bounding box center [216, 58] width 25 height 10
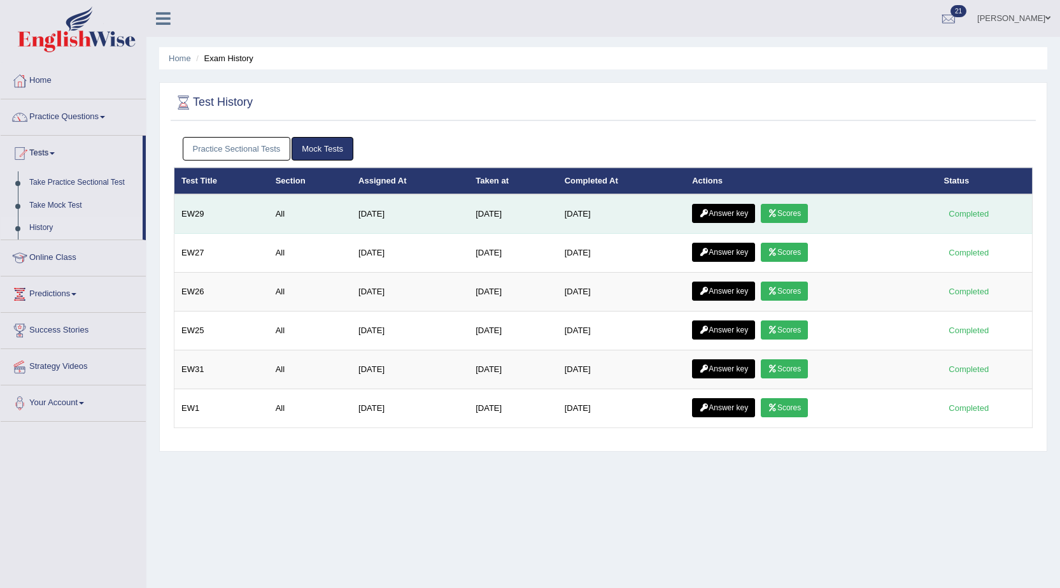
click at [749, 217] on link "Answer key" at bounding box center [723, 213] width 63 height 19
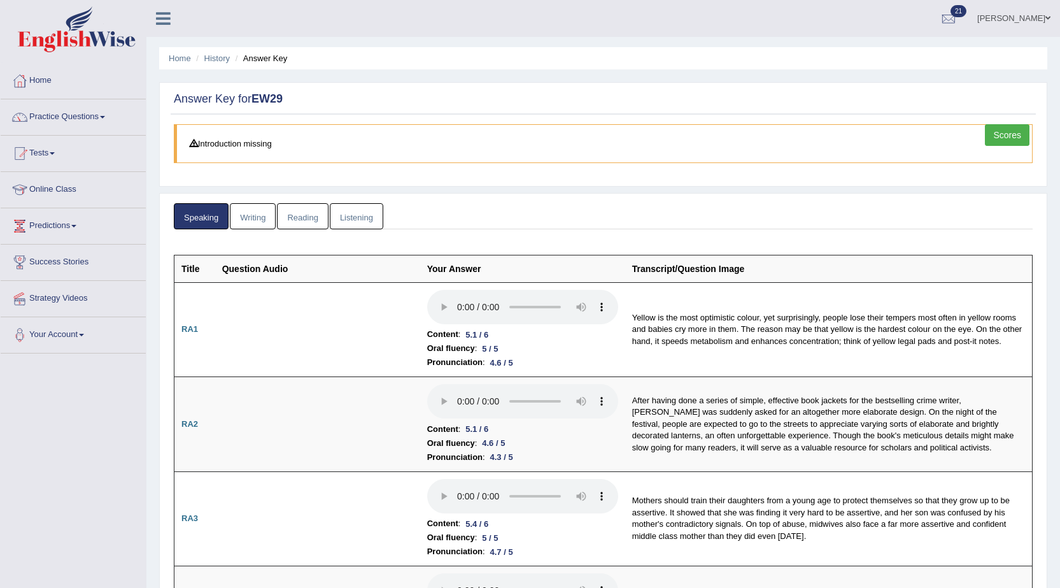
click at [362, 215] on link "Listening" at bounding box center [356, 216] width 53 height 26
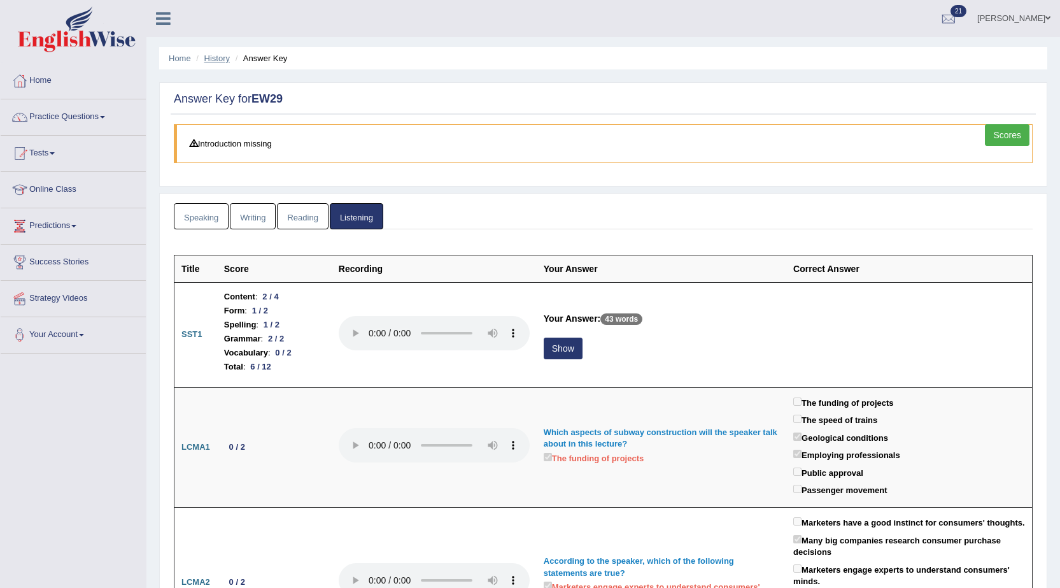
click at [215, 60] on link "History" at bounding box center [216, 58] width 25 height 10
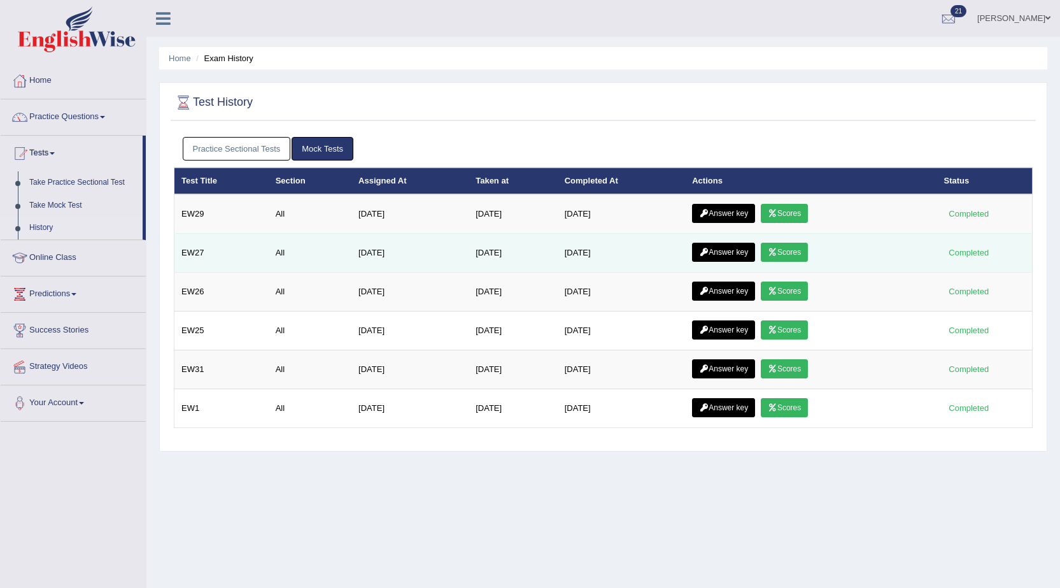
click at [735, 248] on link "Answer key" at bounding box center [723, 252] width 63 height 19
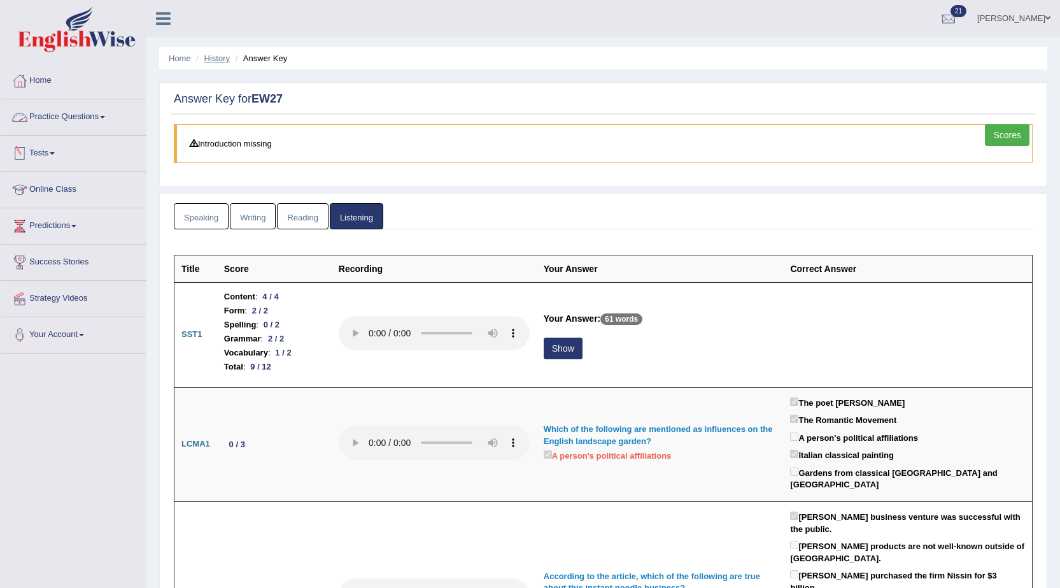
click at [214, 57] on link "History" at bounding box center [216, 58] width 25 height 10
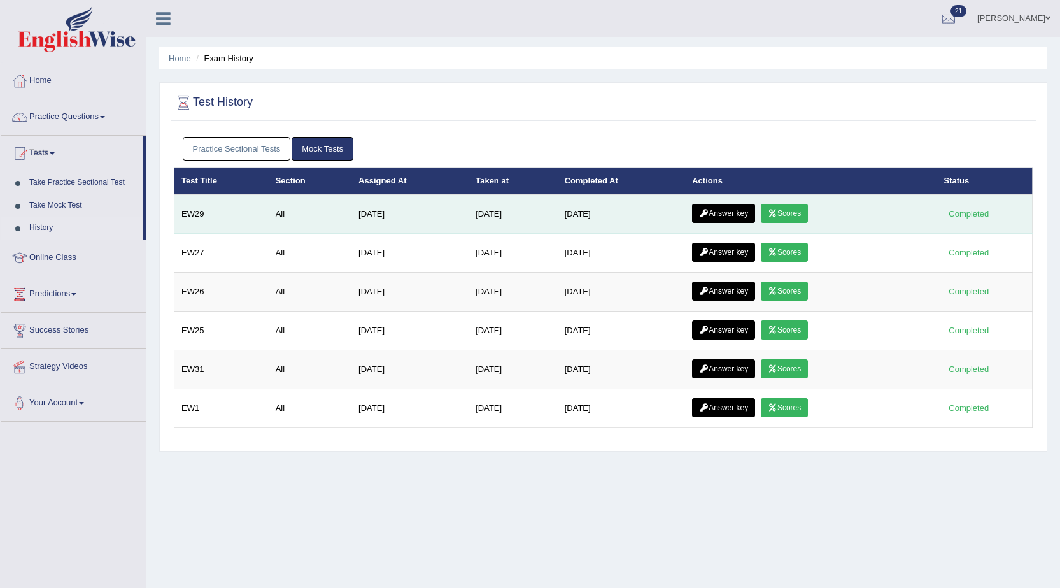
click at [727, 214] on link "Answer key" at bounding box center [723, 213] width 63 height 19
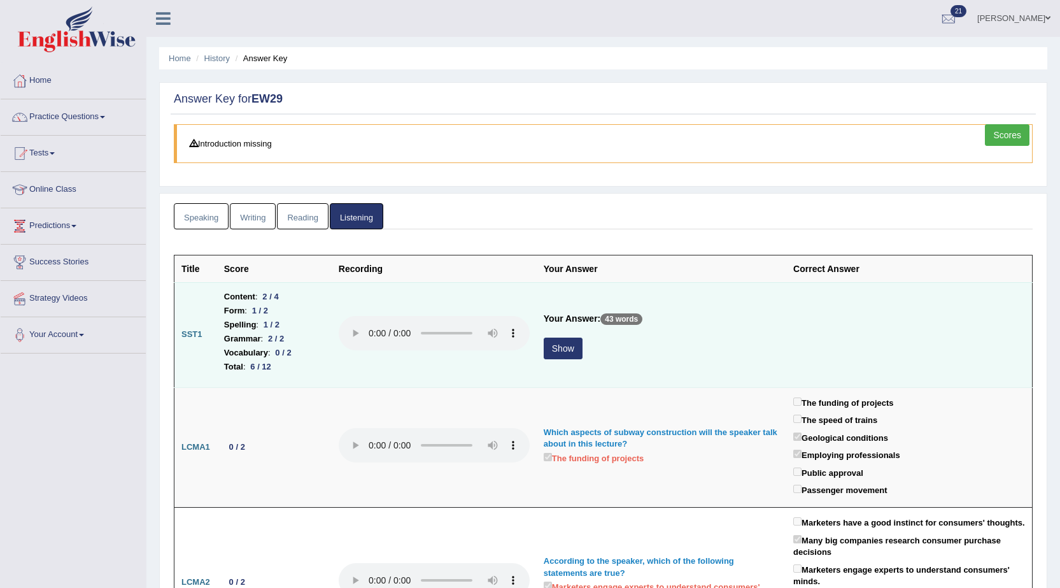
click at [568, 344] on button "Show" at bounding box center [563, 348] width 39 height 22
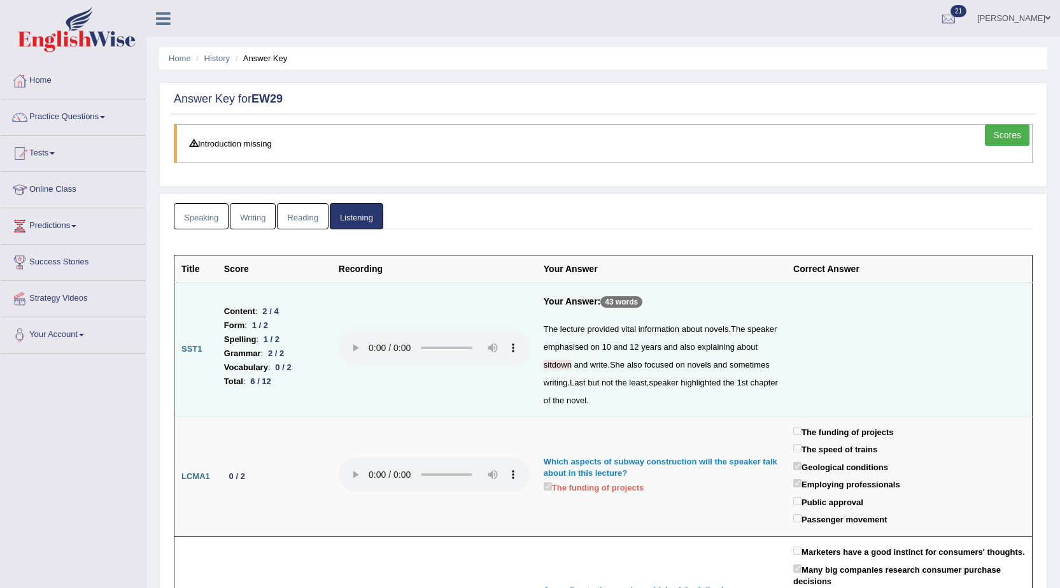
click at [301, 216] on link "Reading" at bounding box center [302, 216] width 51 height 26
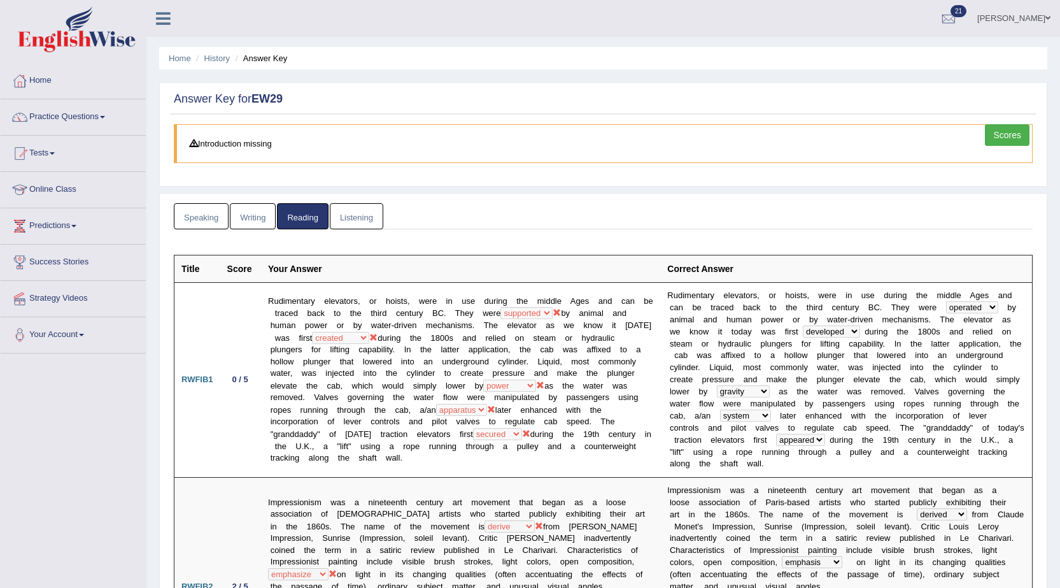
click at [254, 222] on link "Writing" at bounding box center [253, 216] width 46 height 26
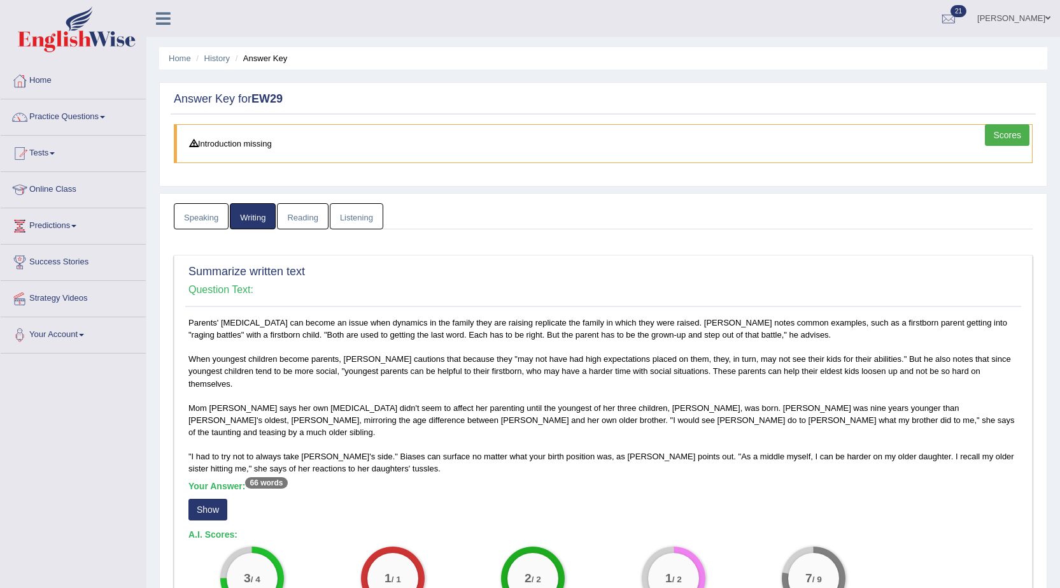
click at [310, 222] on link "Reading" at bounding box center [302, 216] width 51 height 26
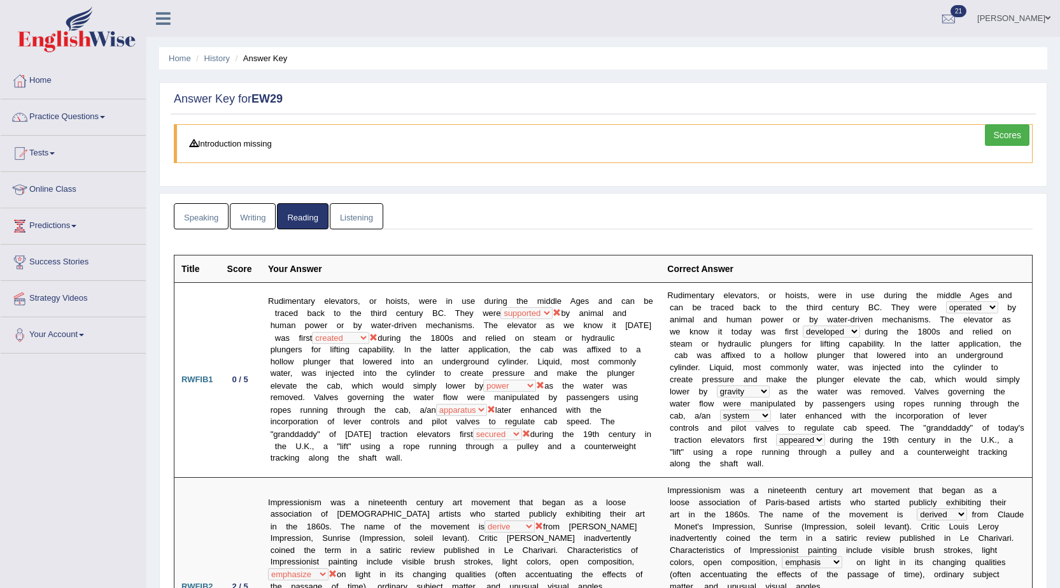
click at [258, 215] on link "Writing" at bounding box center [253, 216] width 46 height 26
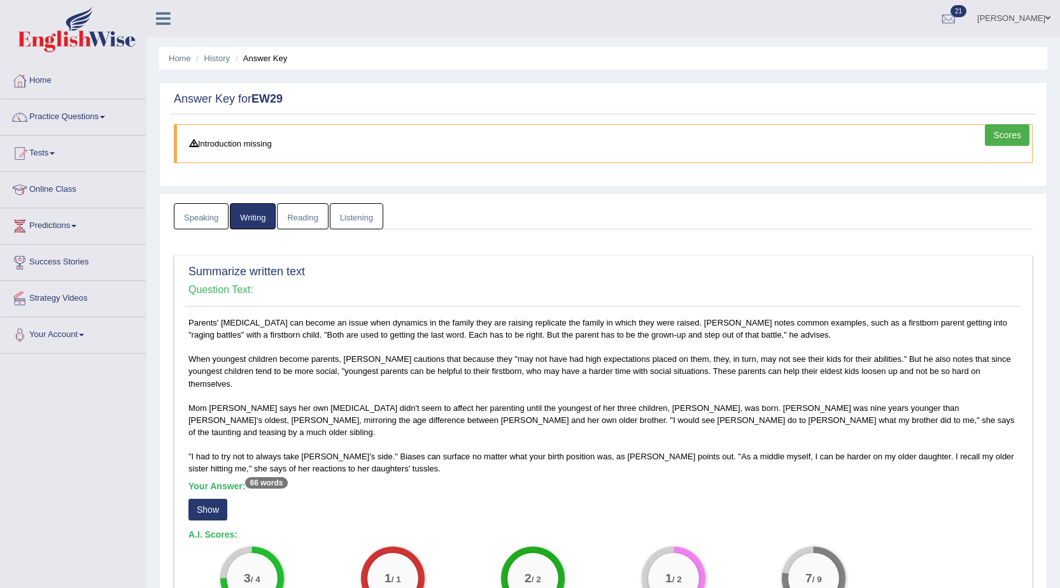
click at [201, 216] on link "Speaking" at bounding box center [201, 216] width 55 height 26
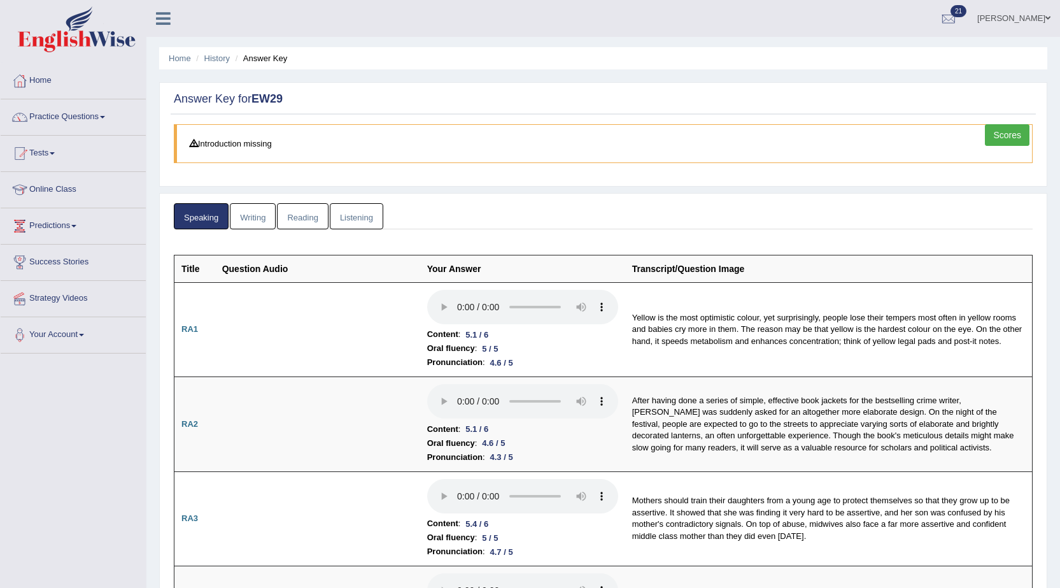
click at [1034, 15] on link "Surbhi" at bounding box center [1014, 16] width 92 height 33
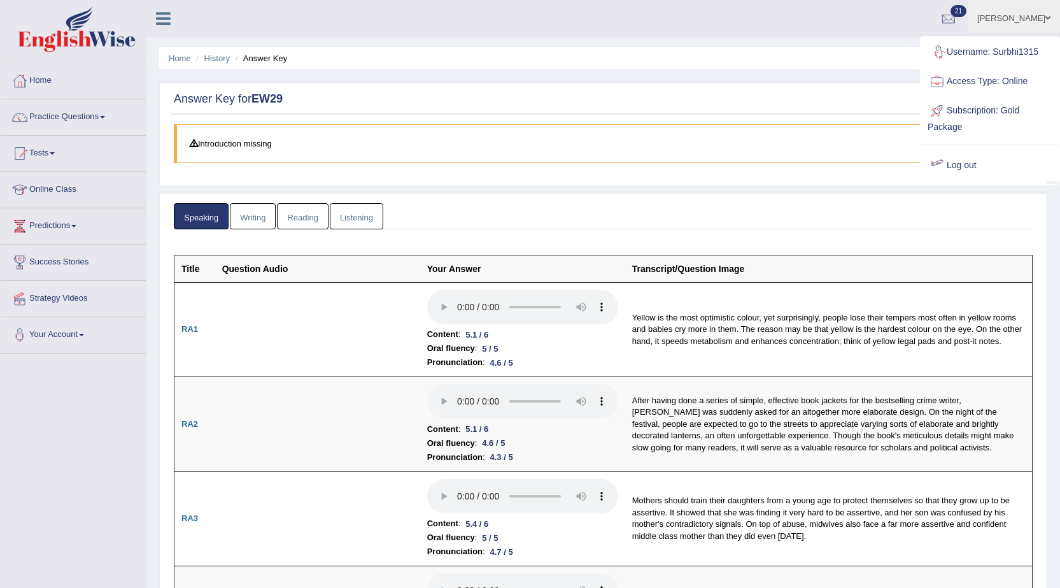
click at [955, 165] on link "Log out" at bounding box center [989, 165] width 137 height 29
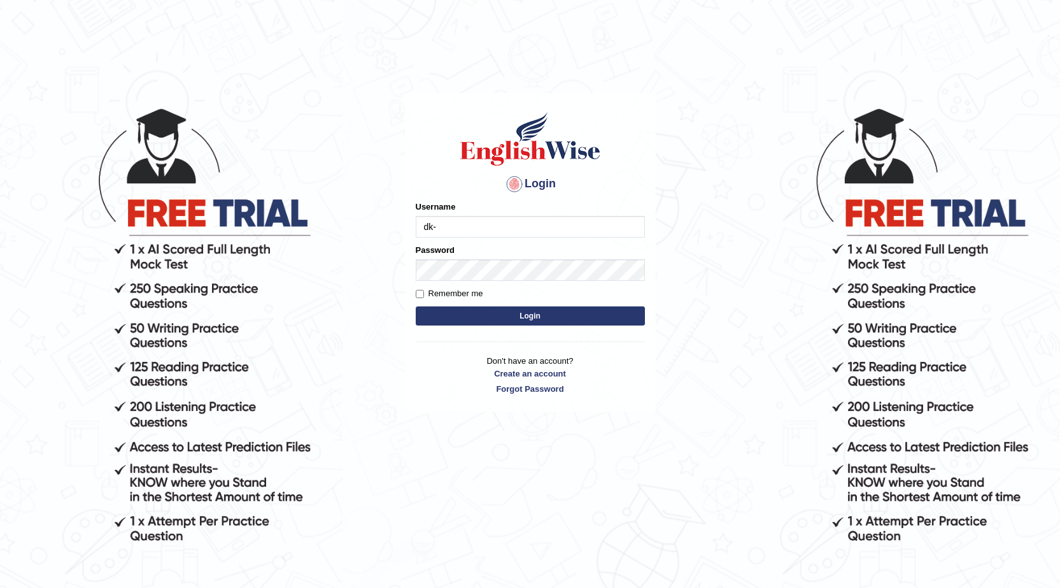
click at [600, 404] on div "Login Please fix the following errors: Username dk- Password Remember me Login …" at bounding box center [530, 252] width 251 height 319
click at [553, 225] on input "dk-" at bounding box center [530, 227] width 229 height 22
type input "dianacsilva"
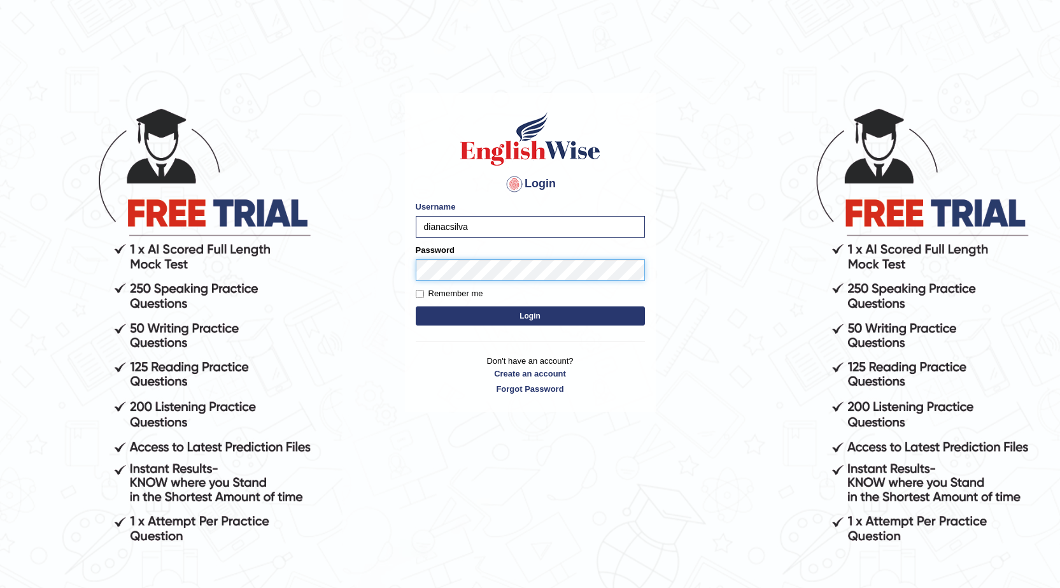
click at [416, 306] on button "Login" at bounding box center [530, 315] width 229 height 19
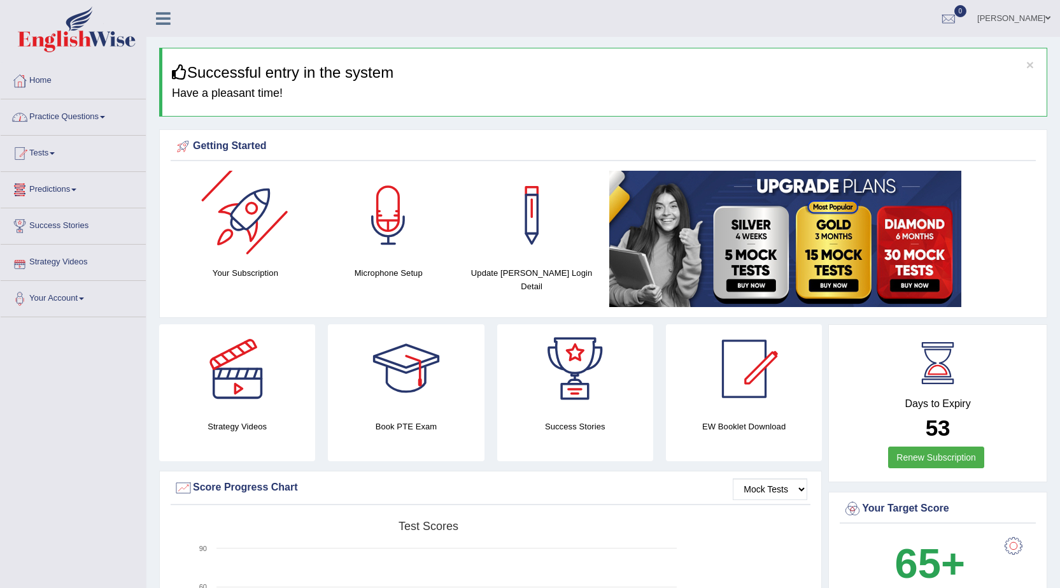
click at [105, 118] on span at bounding box center [102, 117] width 5 height 3
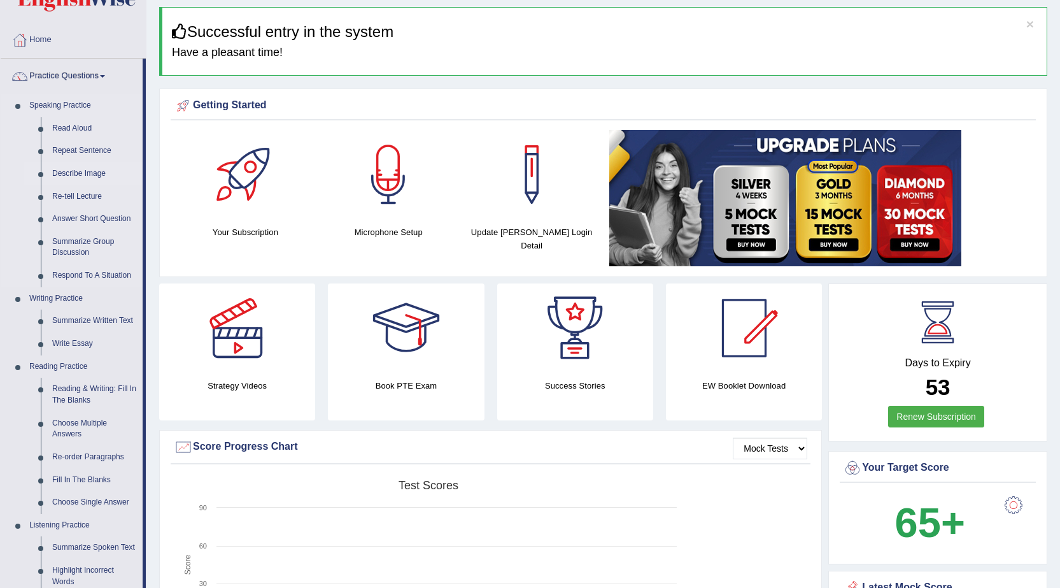
scroll to position [64, 0]
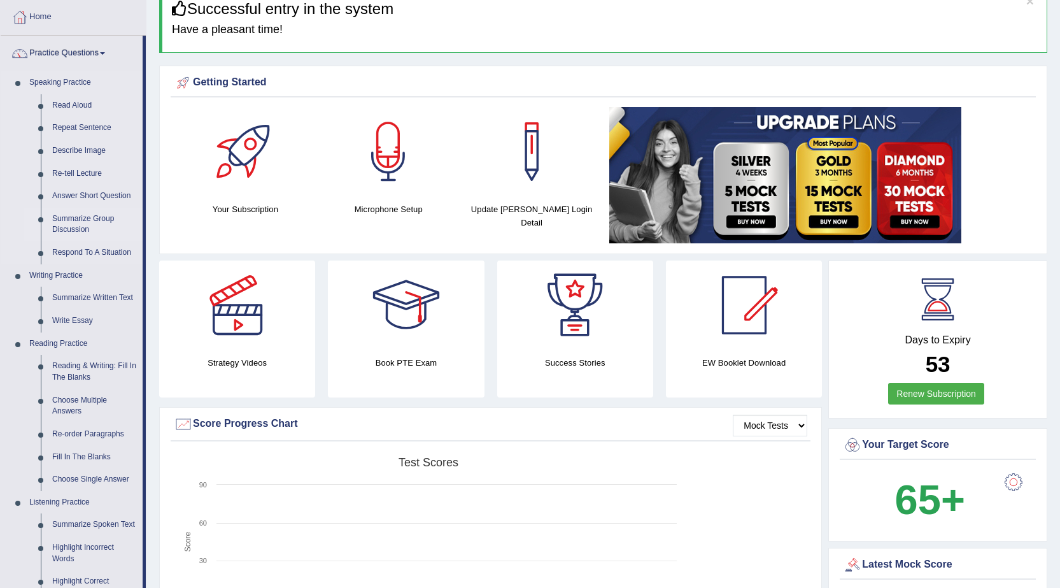
click at [98, 216] on link "Summarize Group Discussion" at bounding box center [94, 225] width 96 height 34
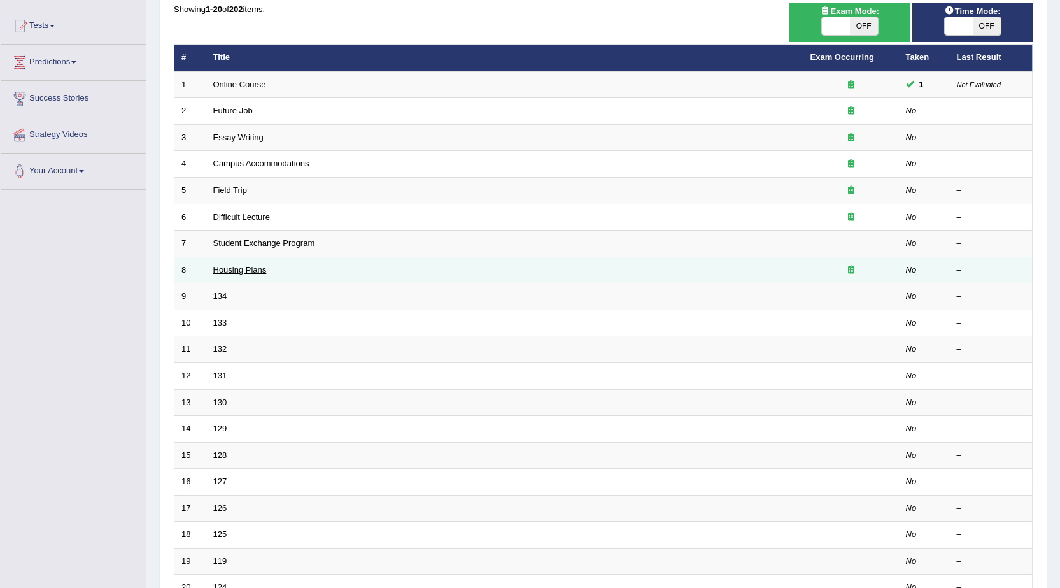
click at [235, 269] on link "Housing Plans" at bounding box center [239, 270] width 53 height 10
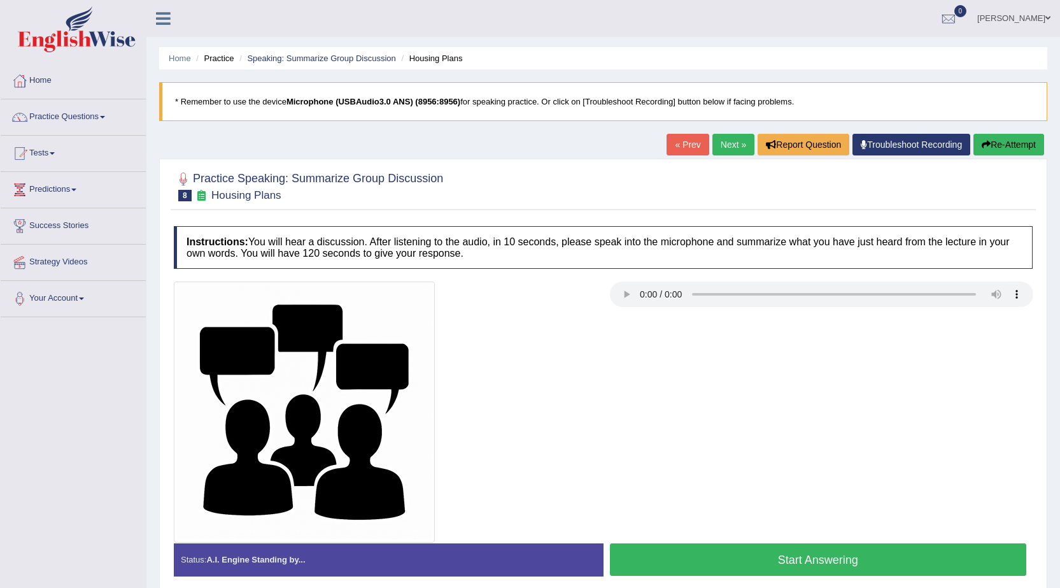
drag, startPoint x: 568, startPoint y: 330, endPoint x: 570, endPoint y: 314, distance: 15.5
click at [564, 324] on div at bounding box center [385, 411] width 436 height 261
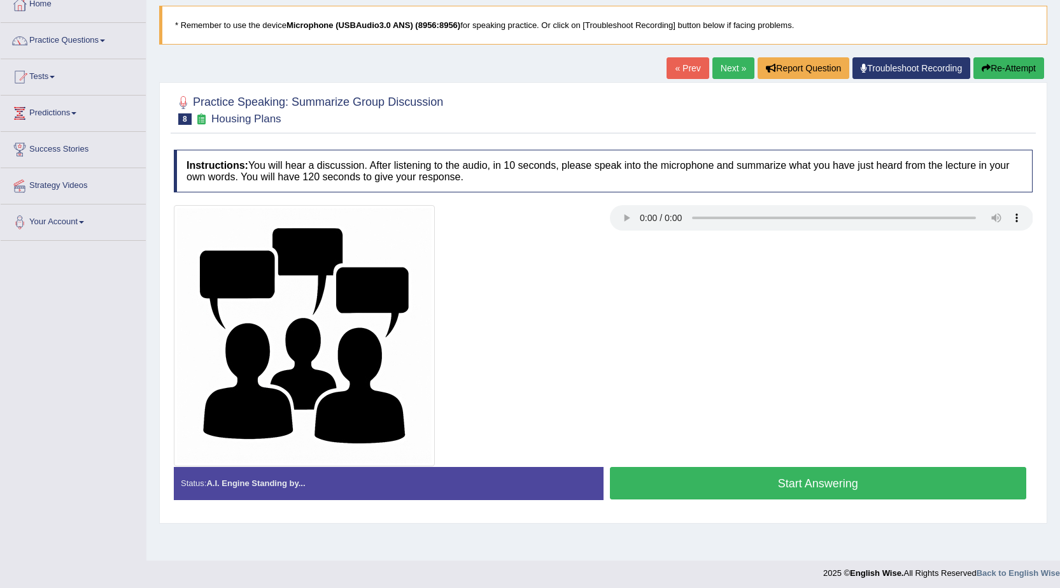
scroll to position [81, 0]
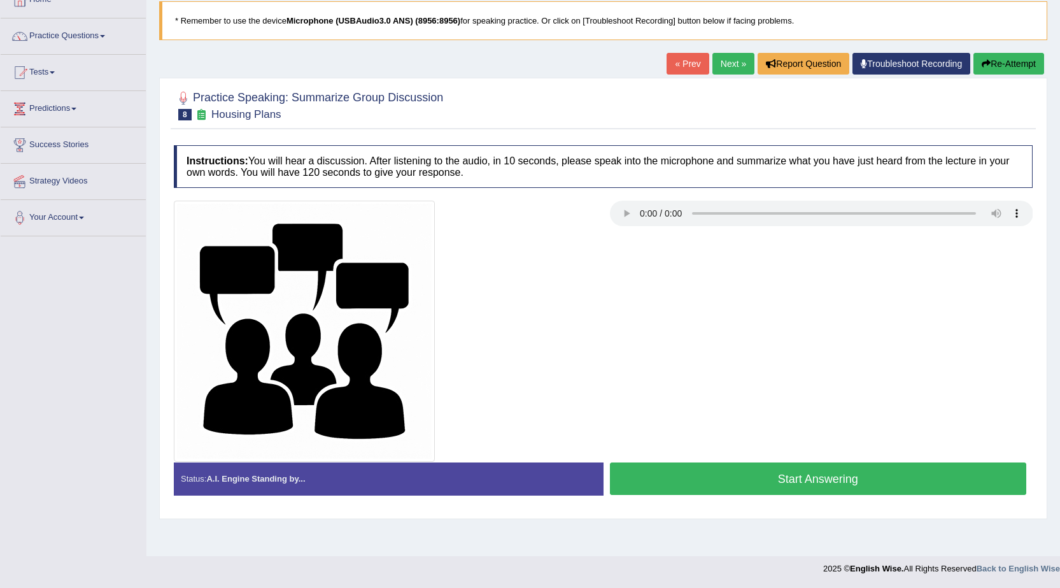
click at [714, 484] on button "Start Answering" at bounding box center [818, 478] width 417 height 32
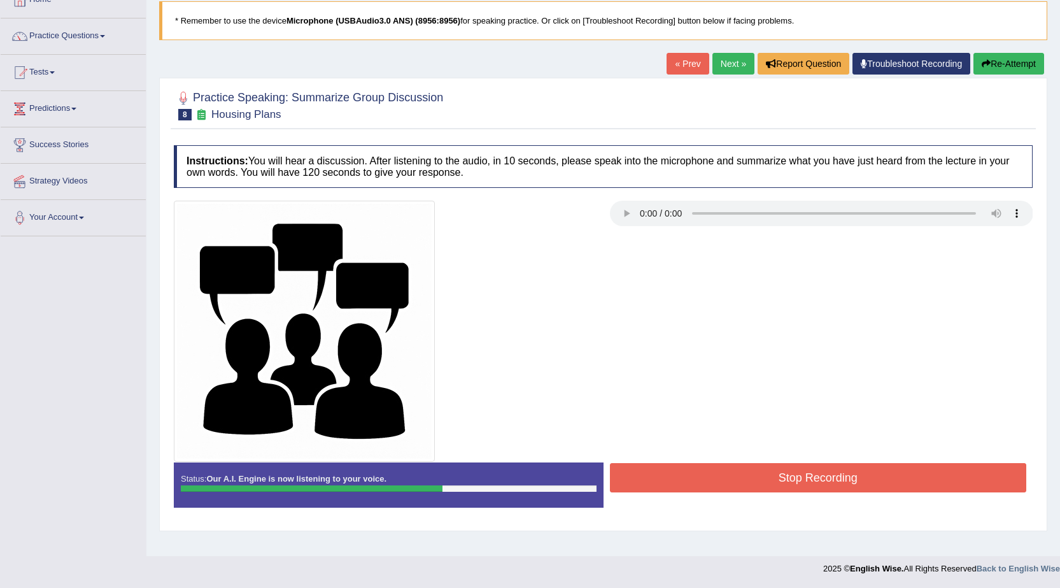
click at [707, 495] on div "Stop Recording" at bounding box center [818, 479] width 430 height 32
click at [710, 488] on button "Stop Recording" at bounding box center [818, 477] width 417 height 29
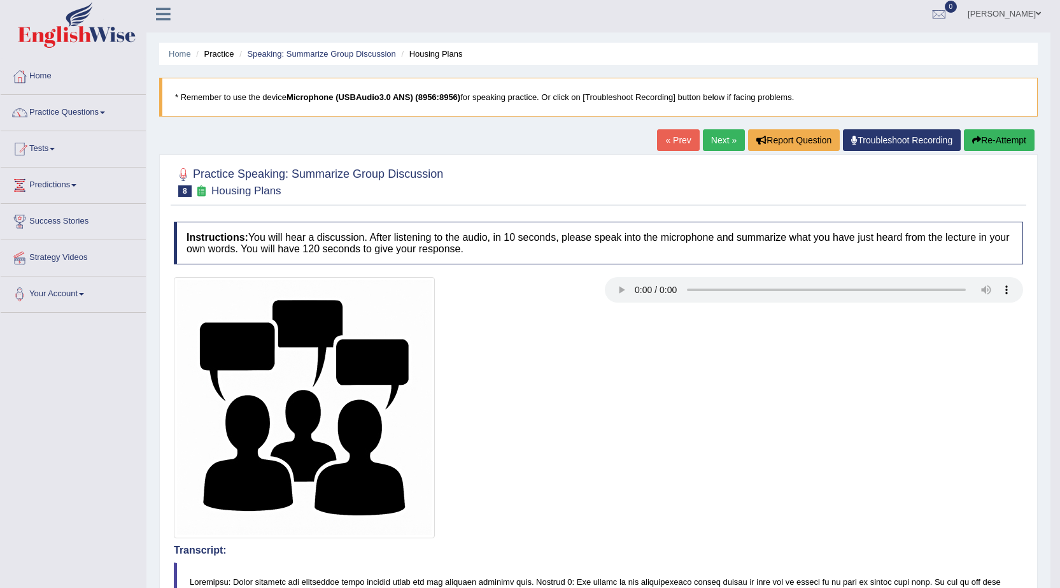
scroll to position [0, 0]
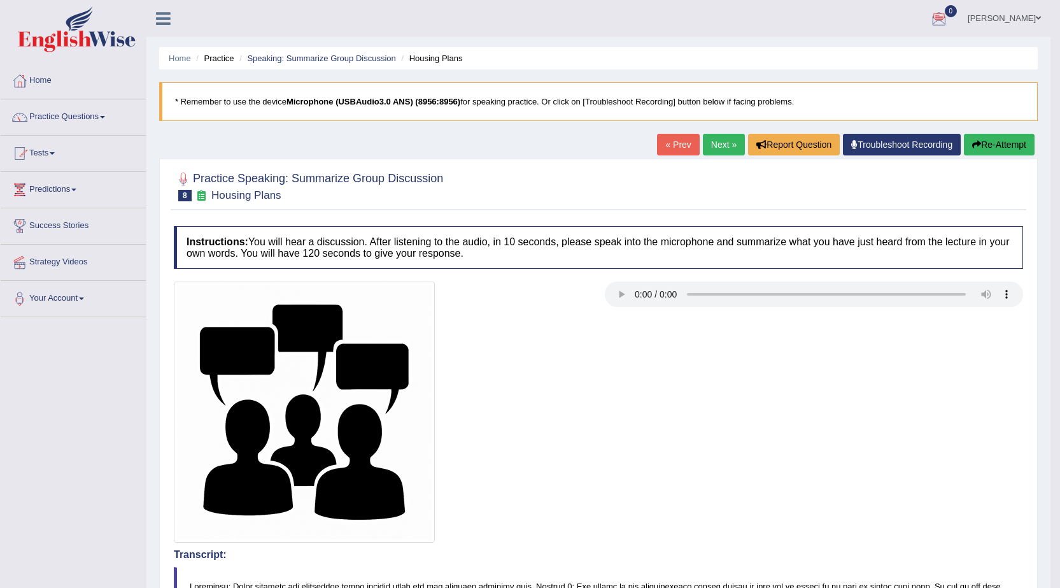
click at [1023, 143] on button "Re-Attempt" at bounding box center [999, 145] width 71 height 22
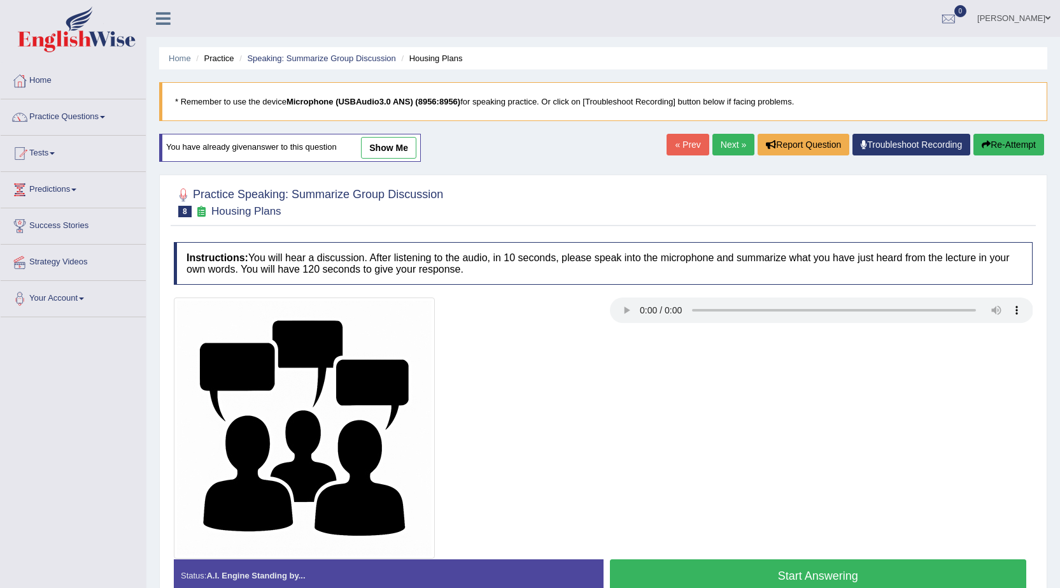
click at [659, 562] on button "Start Answering" at bounding box center [818, 575] width 417 height 32
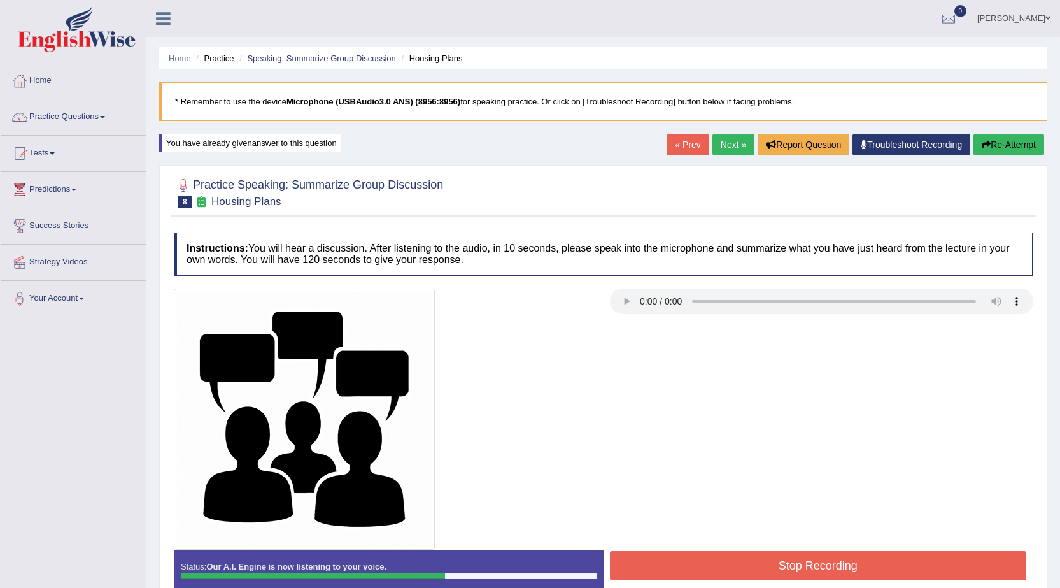
click at [658, 562] on button "Stop Recording" at bounding box center [818, 565] width 417 height 29
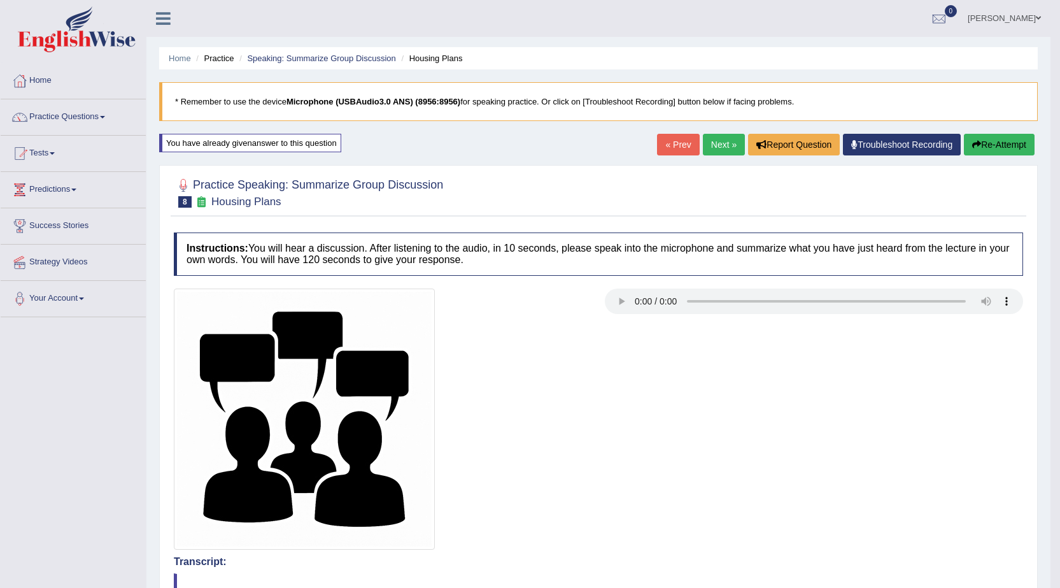
click at [714, 151] on link "Next »" at bounding box center [724, 145] width 42 height 22
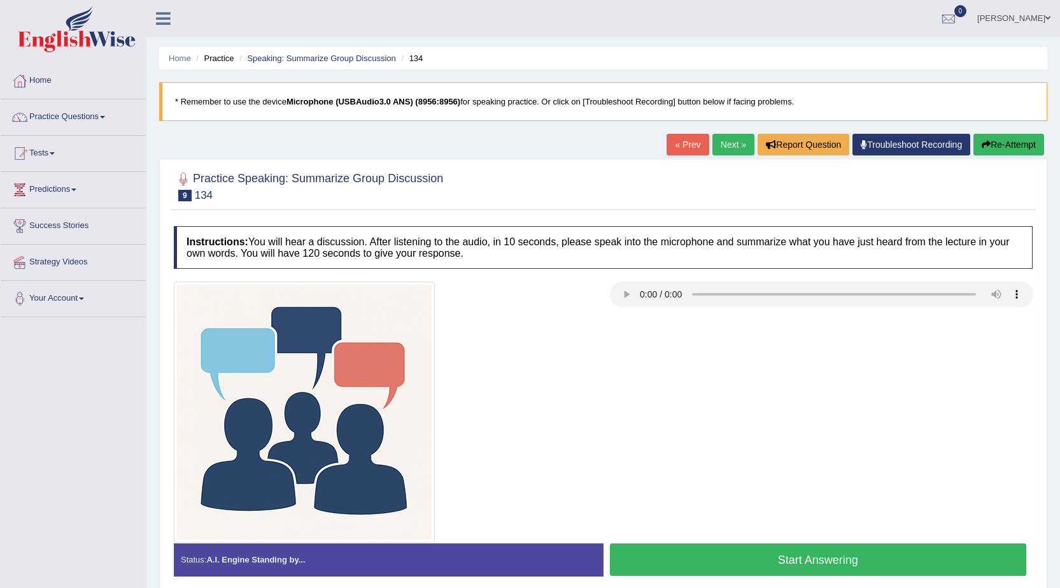
click at [714, 151] on link "Next »" at bounding box center [733, 145] width 42 height 22
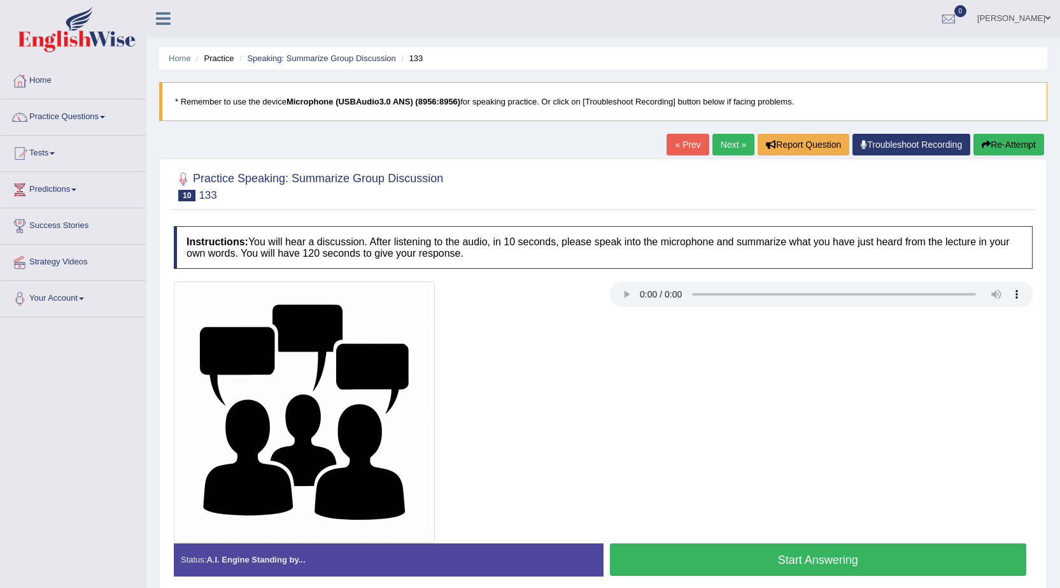
click at [694, 151] on link "« Prev" at bounding box center [687, 145] width 42 height 22
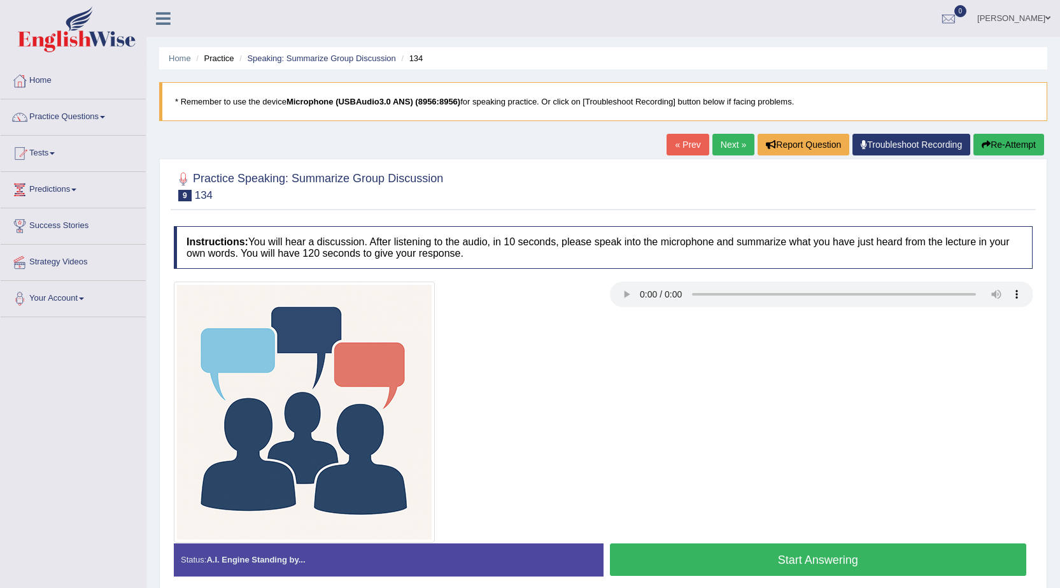
click at [645, 568] on button "Start Answering" at bounding box center [818, 559] width 417 height 32
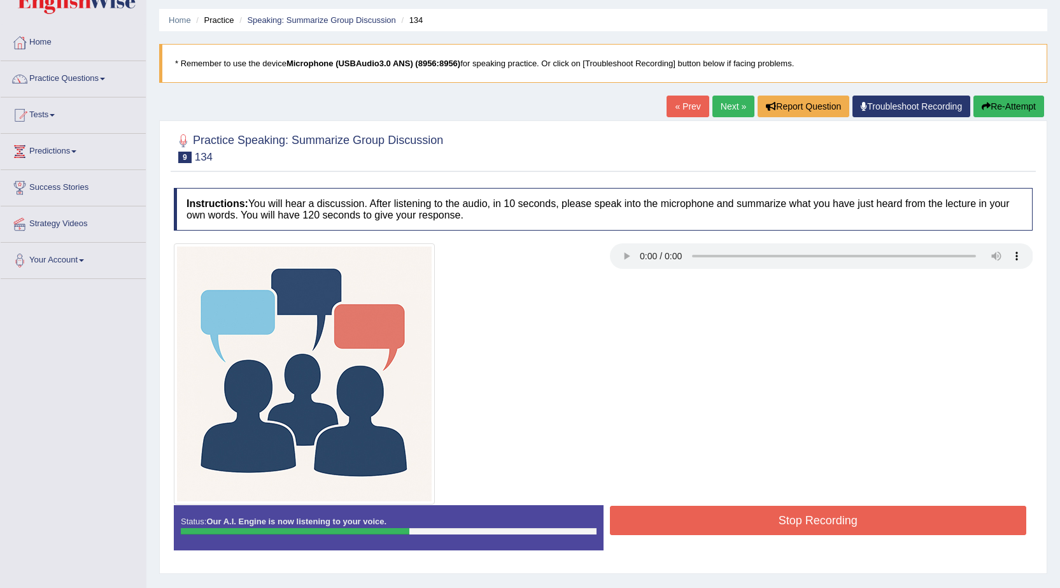
scroll to position [81, 0]
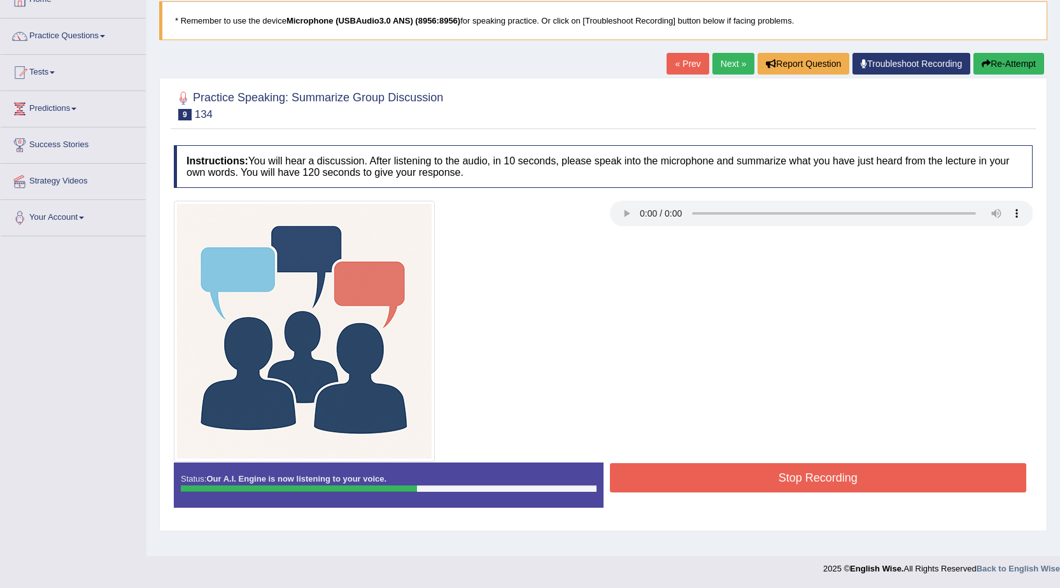
click at [745, 488] on button "Stop Recording" at bounding box center [818, 477] width 417 height 29
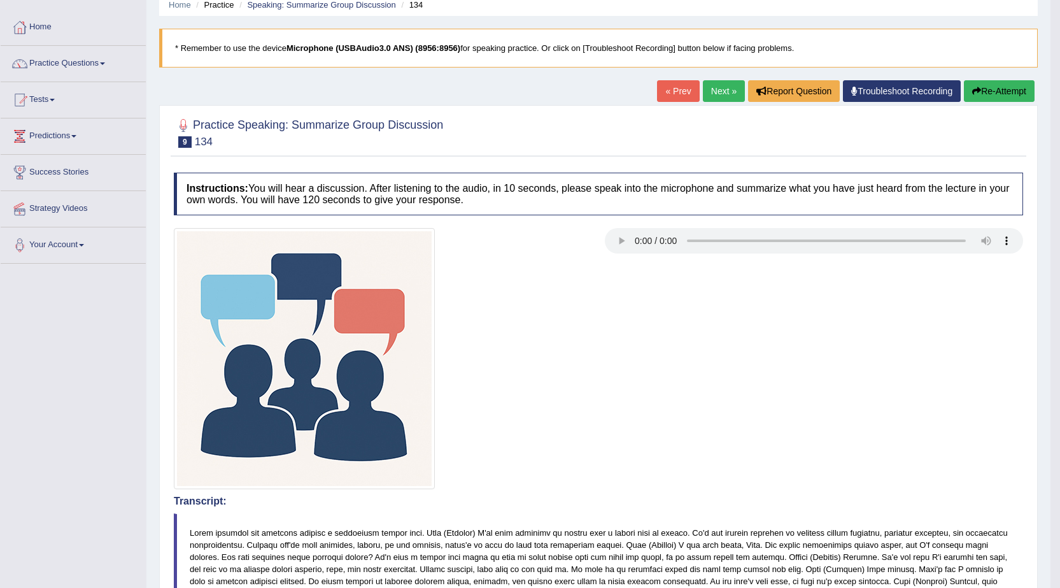
scroll to position [0, 0]
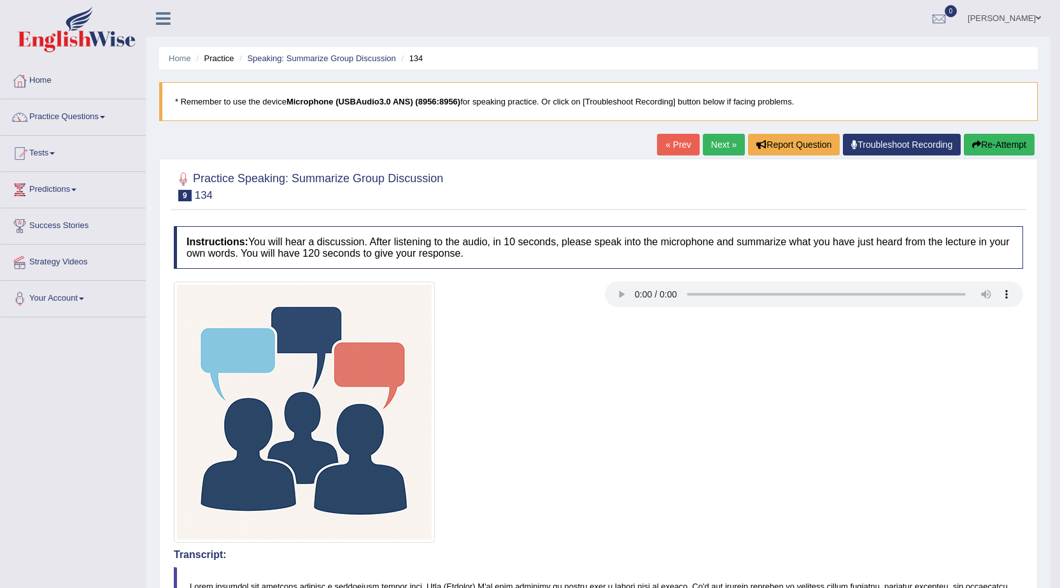
click at [730, 146] on link "Next »" at bounding box center [724, 145] width 42 height 22
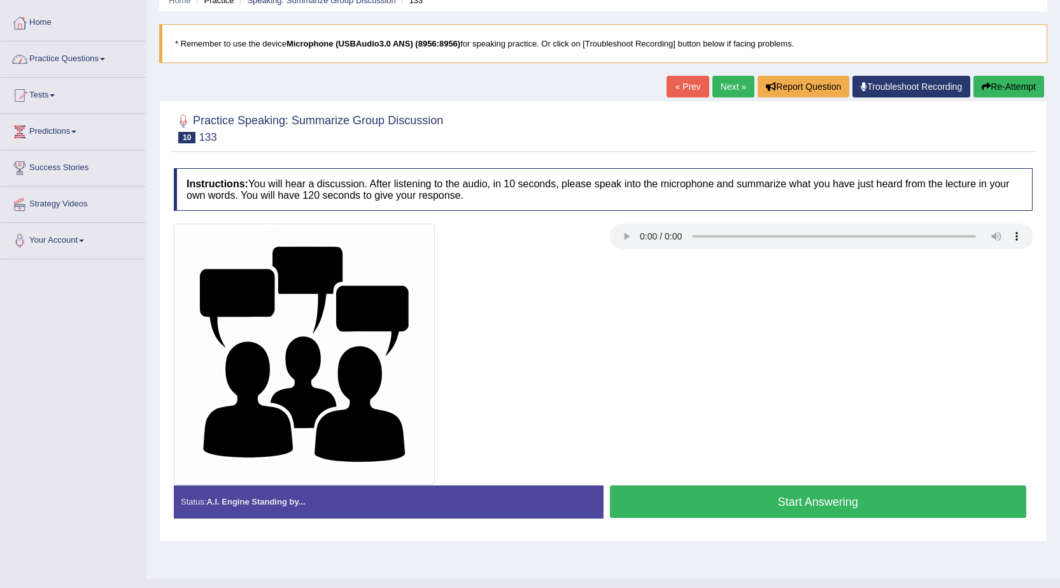
scroll to position [81, 0]
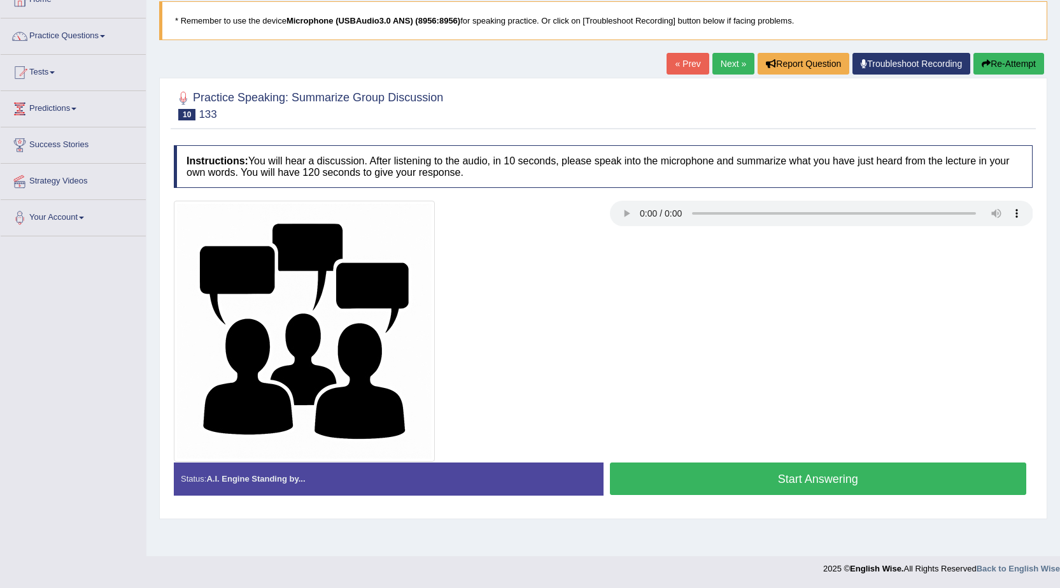
drag, startPoint x: 793, startPoint y: 285, endPoint x: 740, endPoint y: 446, distance: 169.3
click at [793, 285] on div at bounding box center [602, 331] width 871 height 261
click at [719, 486] on button "Start Answering" at bounding box center [818, 478] width 417 height 32
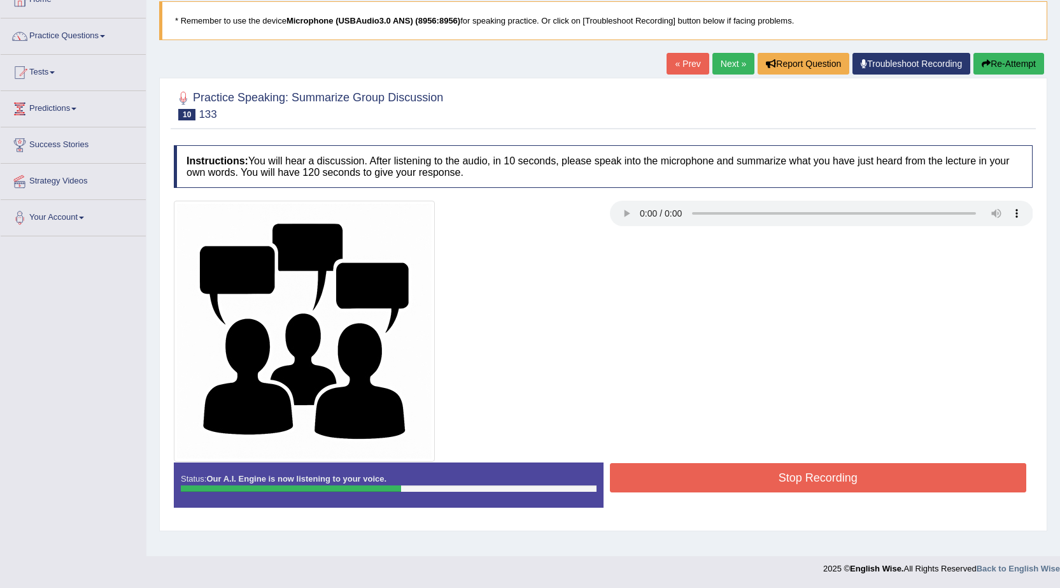
click at [695, 488] on button "Stop Recording" at bounding box center [818, 477] width 417 height 29
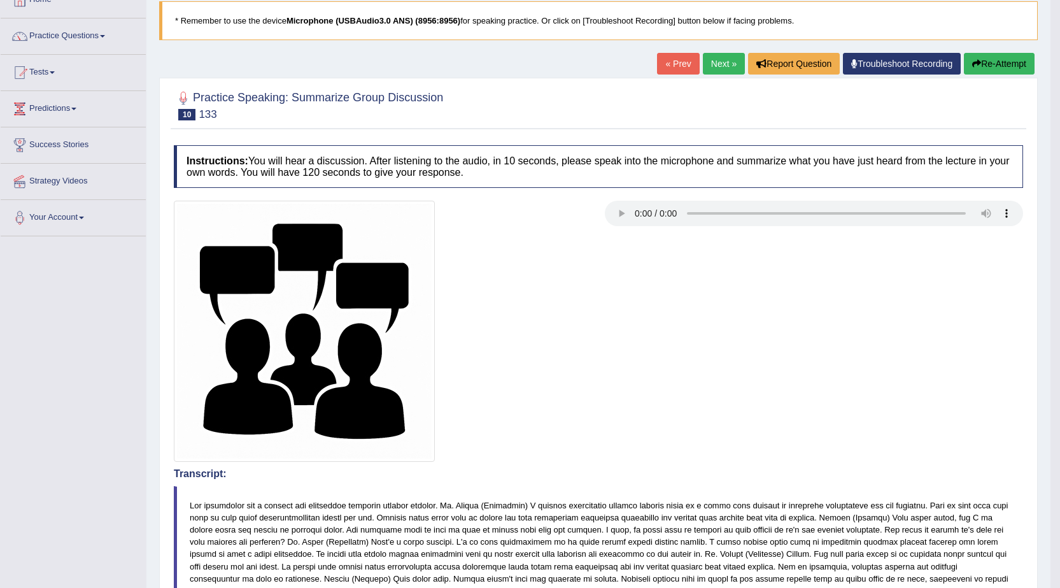
click at [726, 69] on link "Next »" at bounding box center [724, 64] width 42 height 22
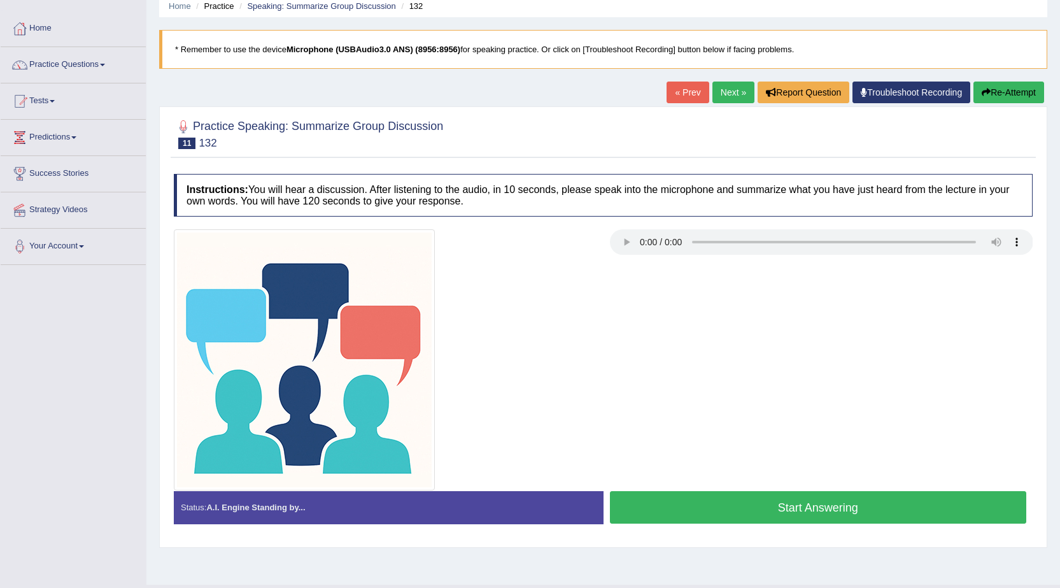
scroll to position [81, 0]
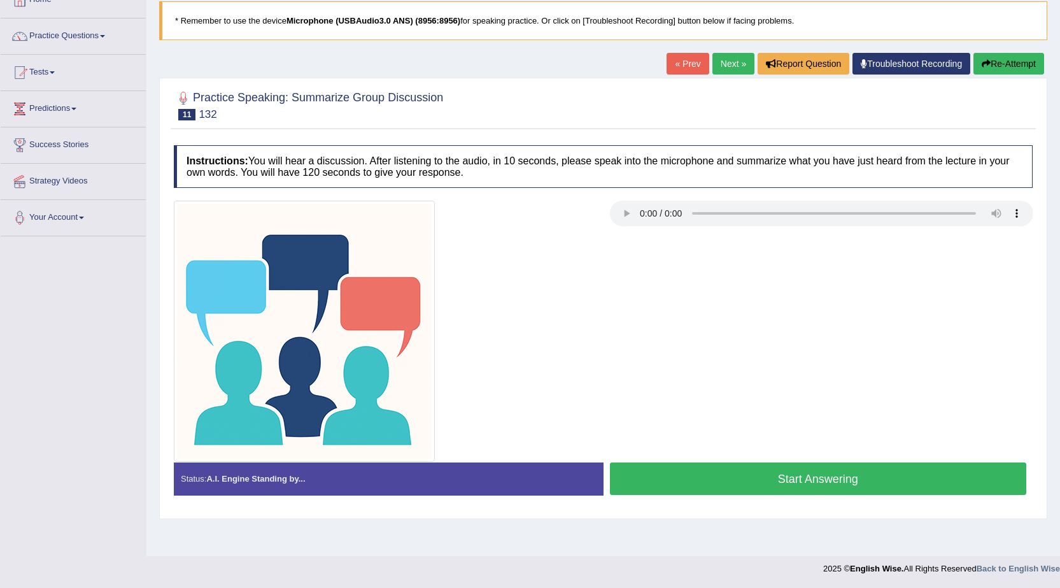
click at [570, 252] on div at bounding box center [385, 331] width 436 height 261
click at [740, 480] on button "Start Answering" at bounding box center [818, 478] width 417 height 32
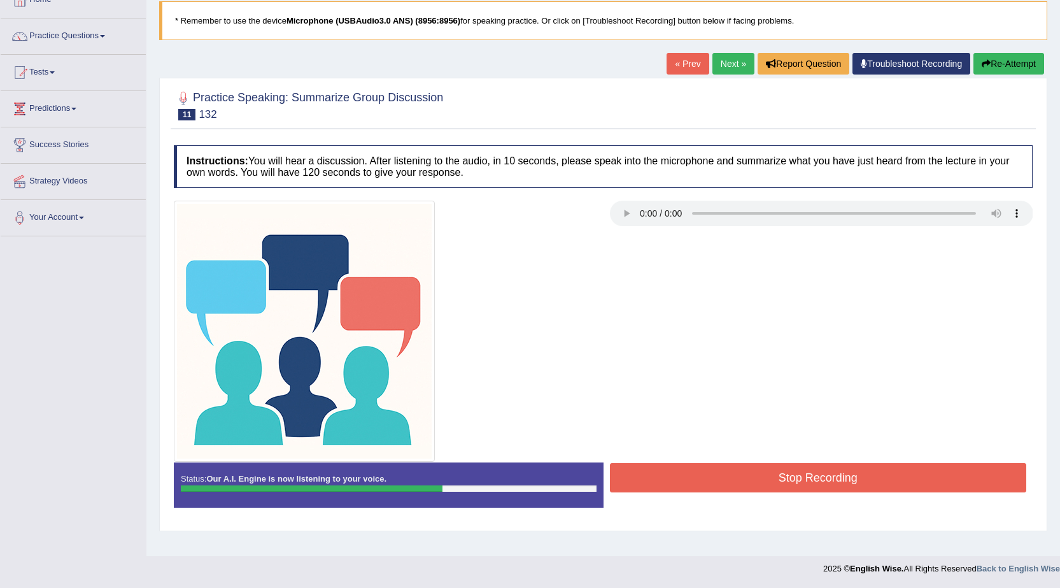
click at [772, 479] on button "Stop Recording" at bounding box center [818, 477] width 417 height 29
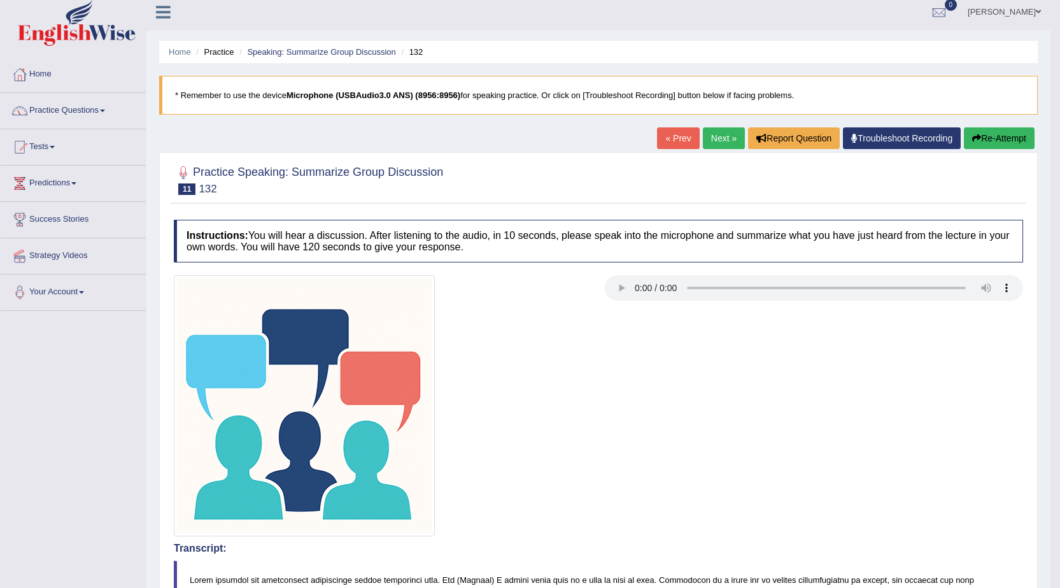
scroll to position [0, 0]
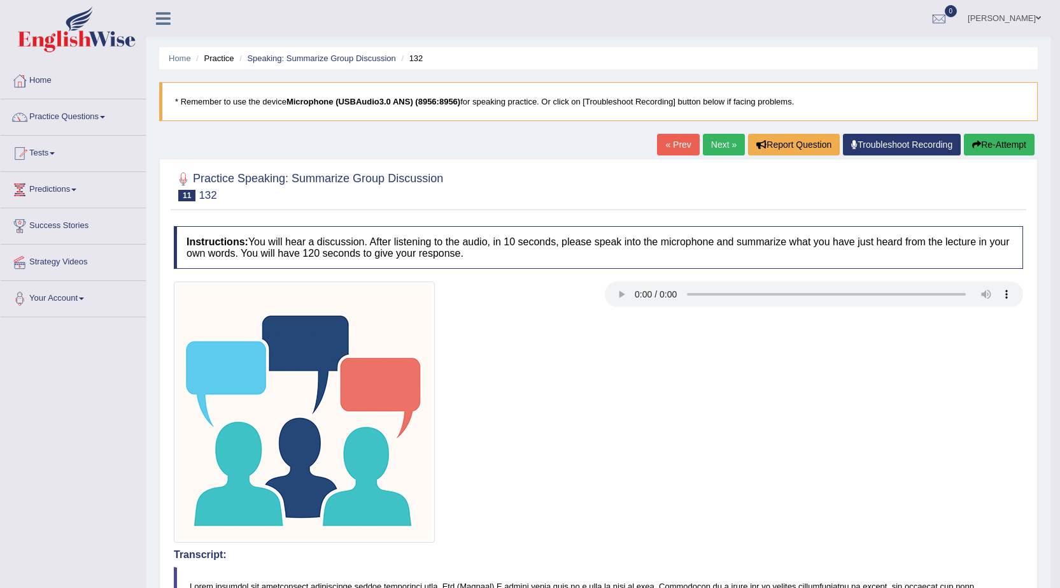
click at [713, 136] on link "Next »" at bounding box center [724, 145] width 42 height 22
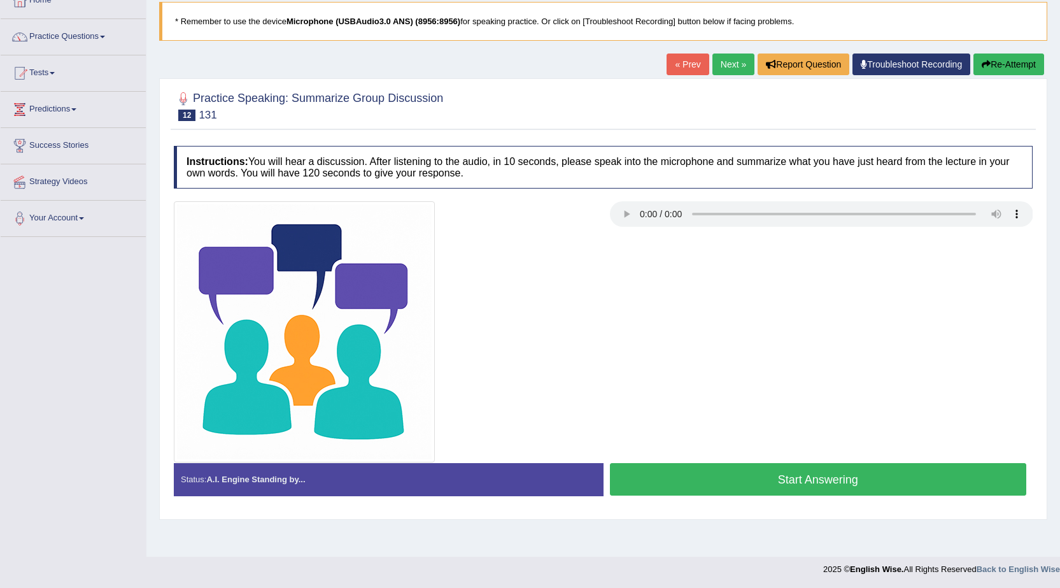
scroll to position [81, 0]
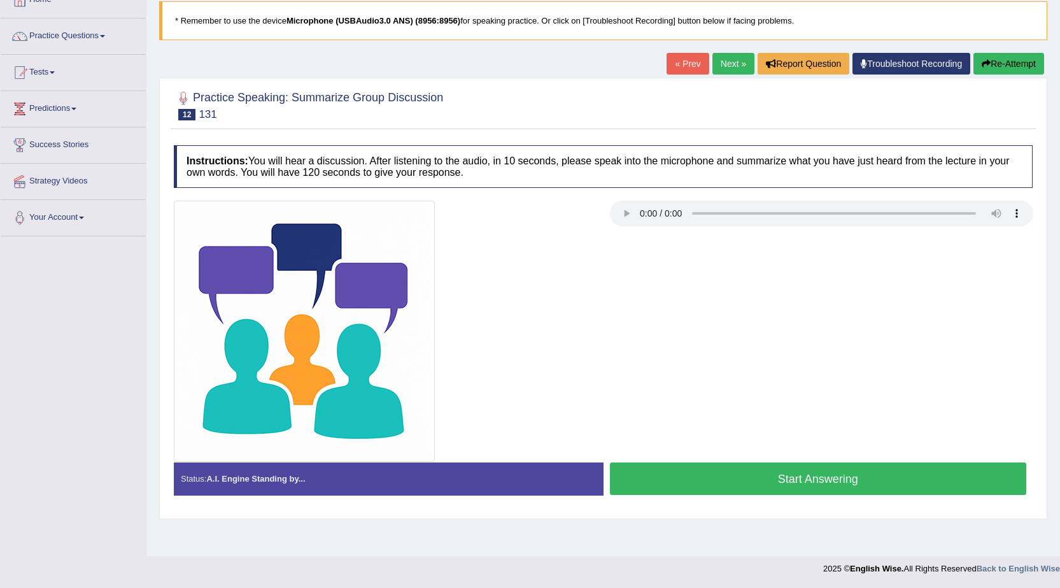
click at [858, 485] on button "Start Answering" at bounding box center [818, 478] width 417 height 32
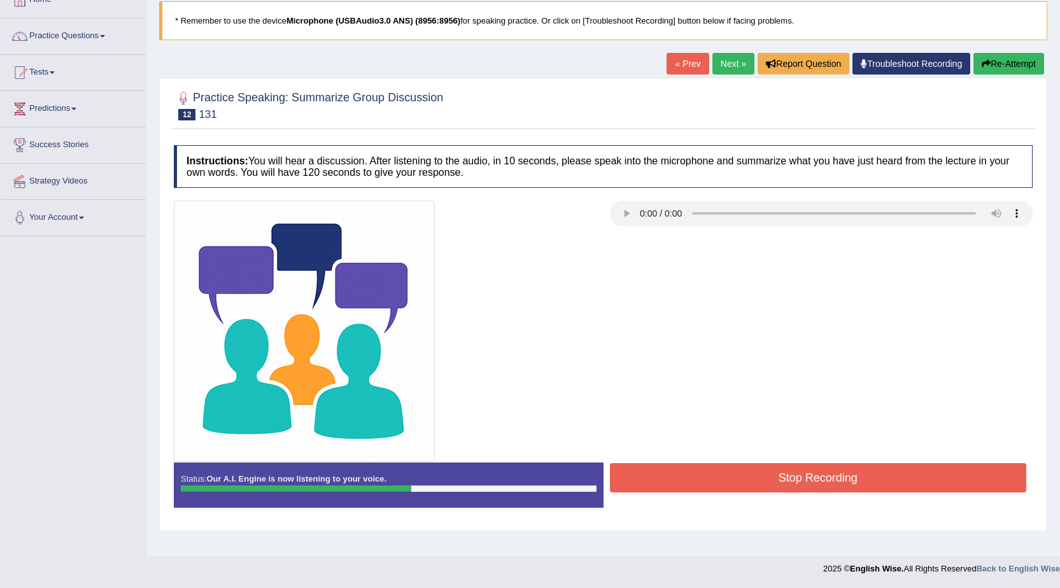
drag, startPoint x: 651, startPoint y: 484, endPoint x: 537, endPoint y: 454, distance: 117.8
click at [642, 480] on button "Stop Recording" at bounding box center [818, 477] width 417 height 29
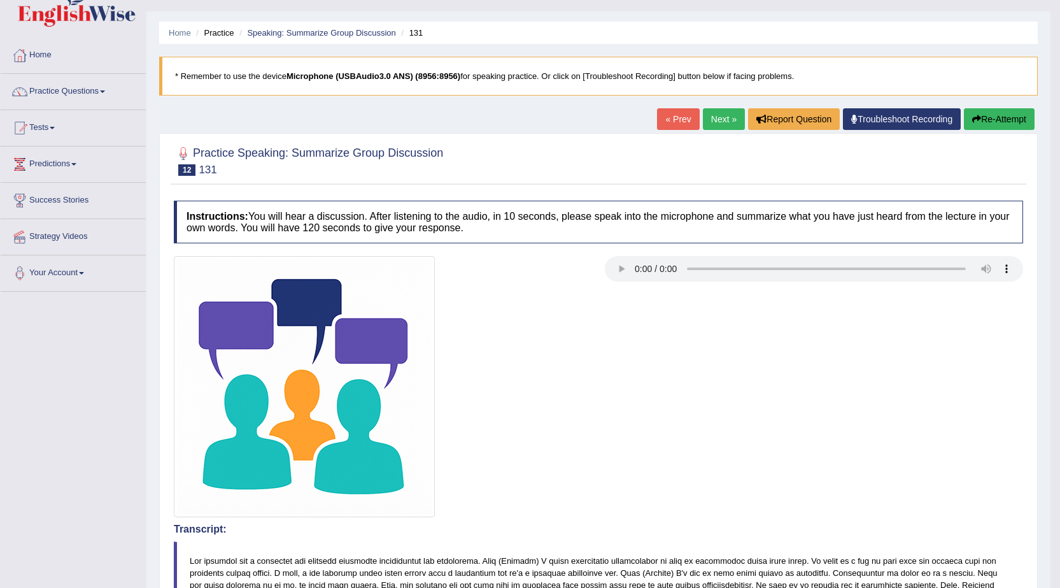
scroll to position [0, 0]
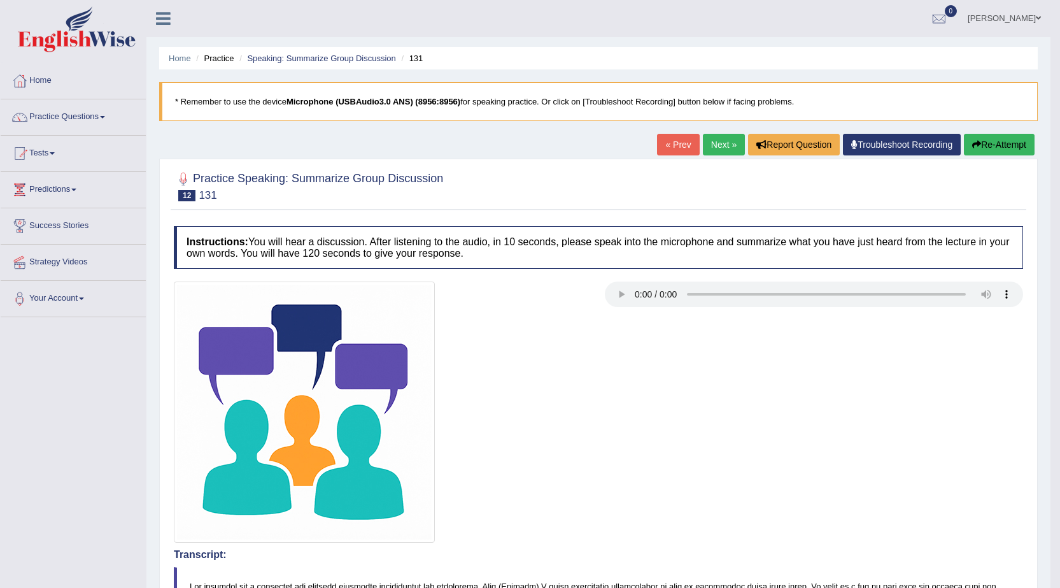
click at [724, 140] on link "Next »" at bounding box center [724, 145] width 42 height 22
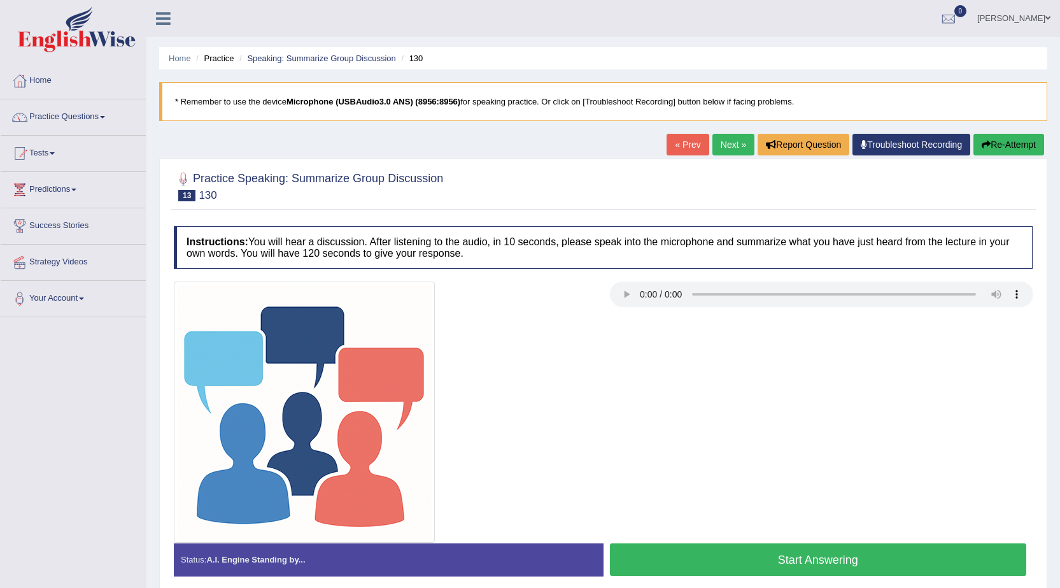
click at [692, 148] on link "« Prev" at bounding box center [687, 145] width 42 height 22
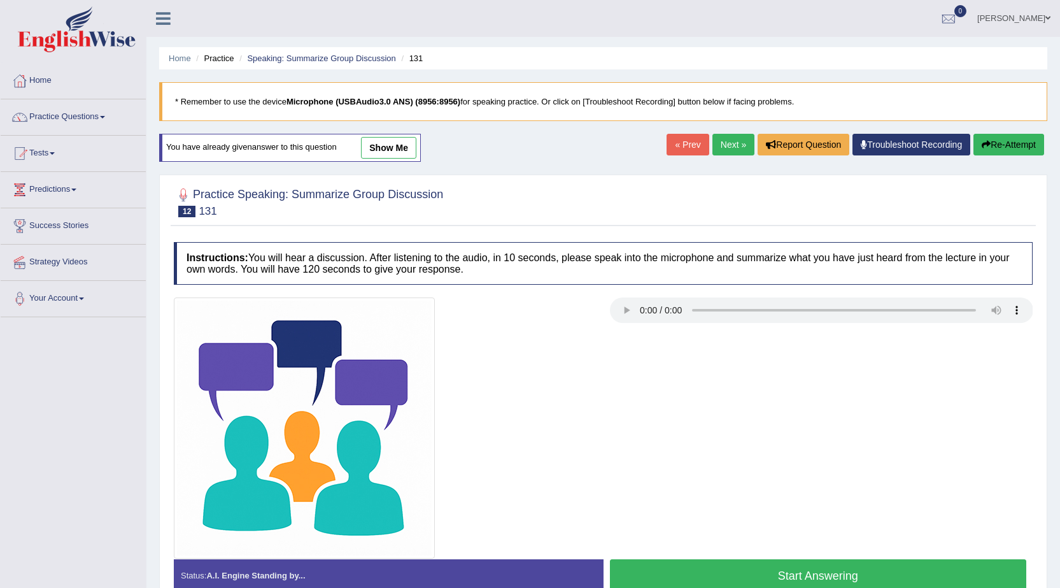
click at [415, 156] on link "show me" at bounding box center [388, 148] width 55 height 22
click at [382, 155] on div "Home Practice Speaking: Summarize Group Discussion 131 * Remember to use the de…" at bounding box center [602, 318] width 913 height 637
click at [401, 145] on div "Home Practice Speaking: Summarize Group Discussion 131 * Remember to use the de…" at bounding box center [602, 318] width 913 height 637
click at [403, 147] on div "Home Practice Speaking: Summarize Group Discussion 131 * Remember to use the de…" at bounding box center [602, 318] width 913 height 637
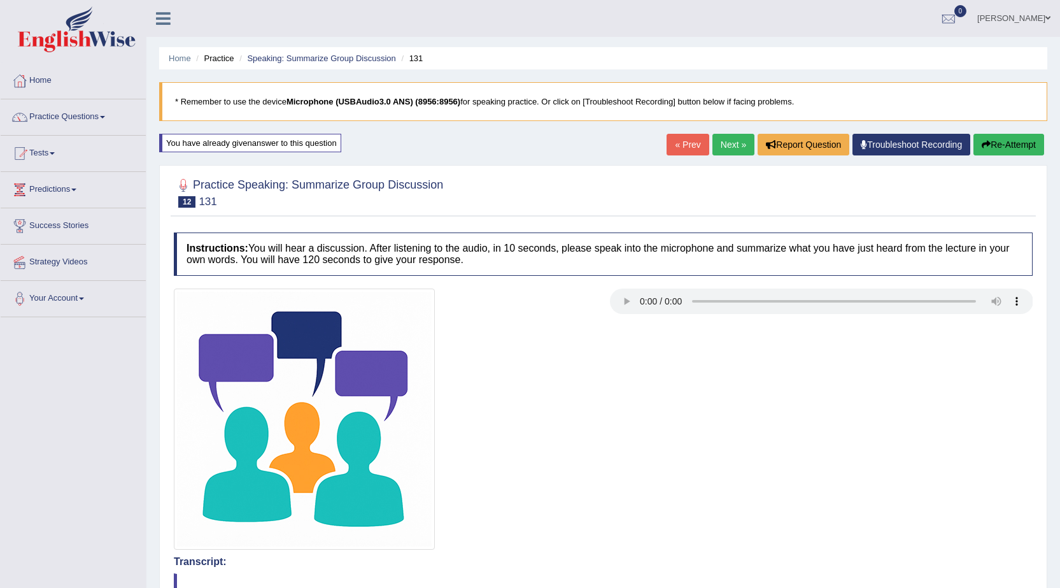
click at [1008, 140] on button "Re-Attempt" at bounding box center [1008, 145] width 71 height 22
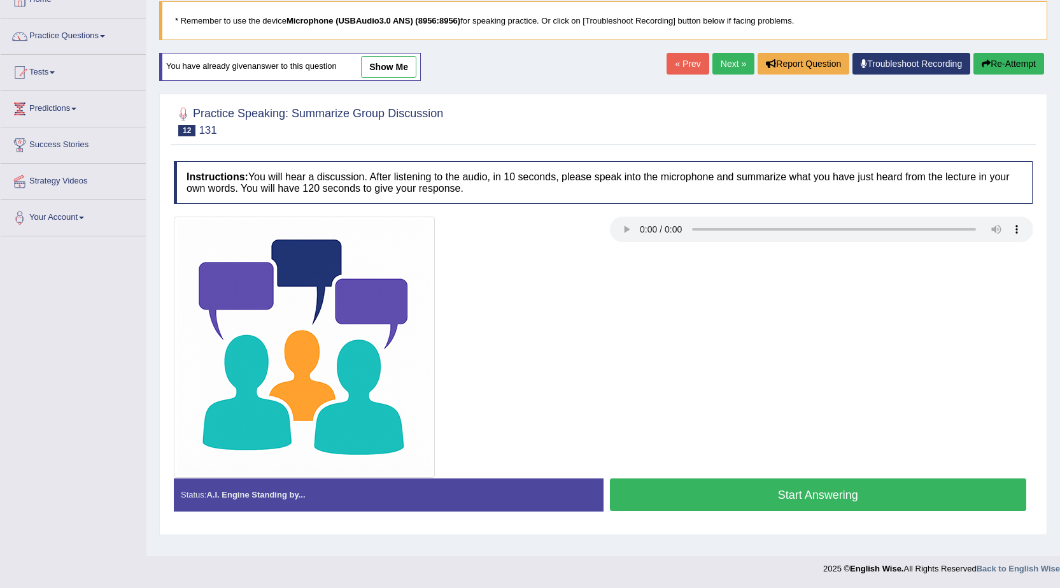
click at [723, 484] on button "Start Answering" at bounding box center [818, 494] width 417 height 32
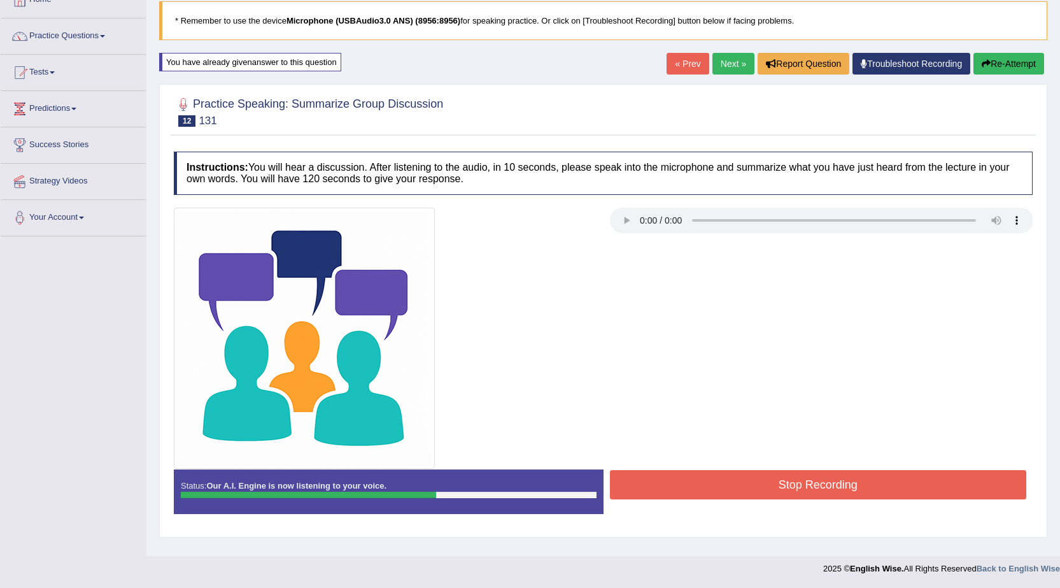
click at [723, 484] on button "Stop Recording" at bounding box center [818, 484] width 417 height 29
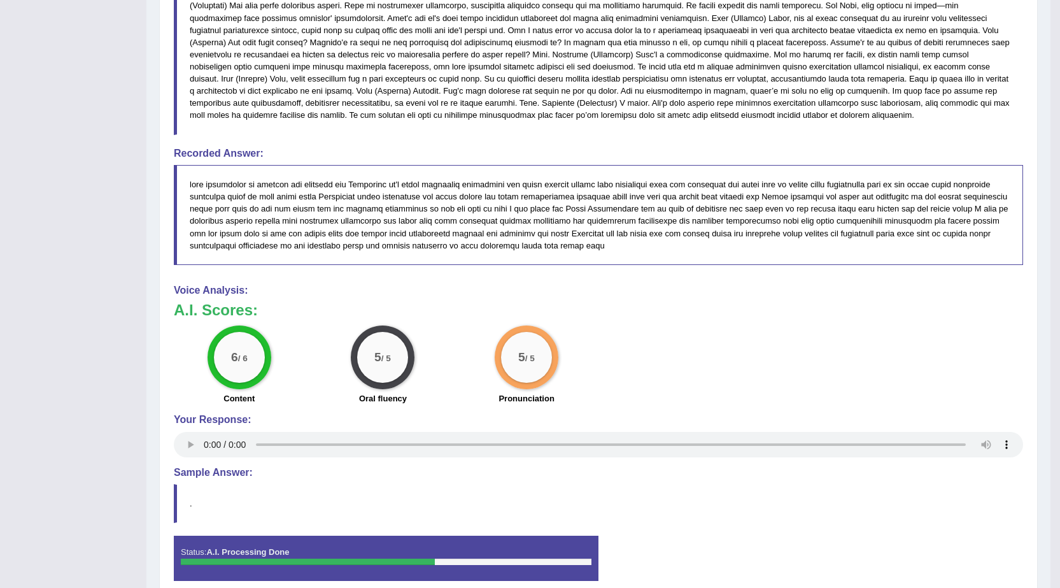
scroll to position [681, 0]
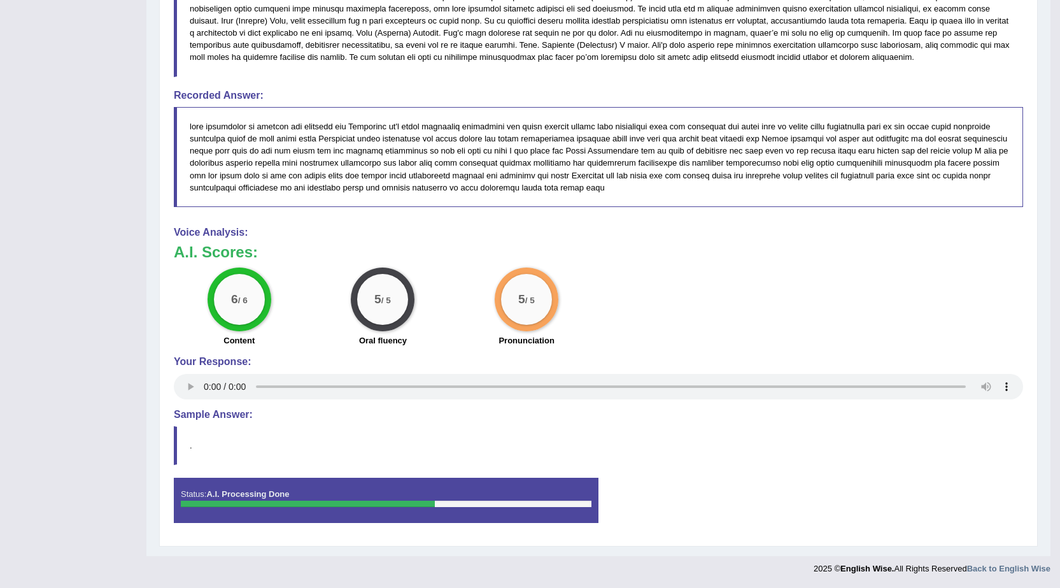
drag, startPoint x: 798, startPoint y: 448, endPoint x: 785, endPoint y: 424, distance: 27.3
click at [798, 448] on blockquote "." at bounding box center [598, 445] width 849 height 39
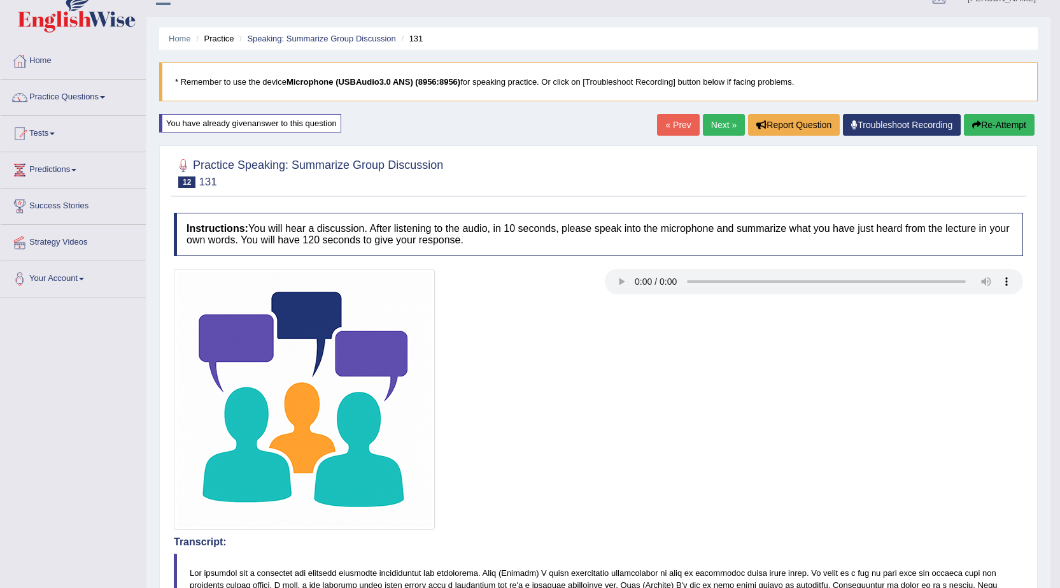
scroll to position [0, 0]
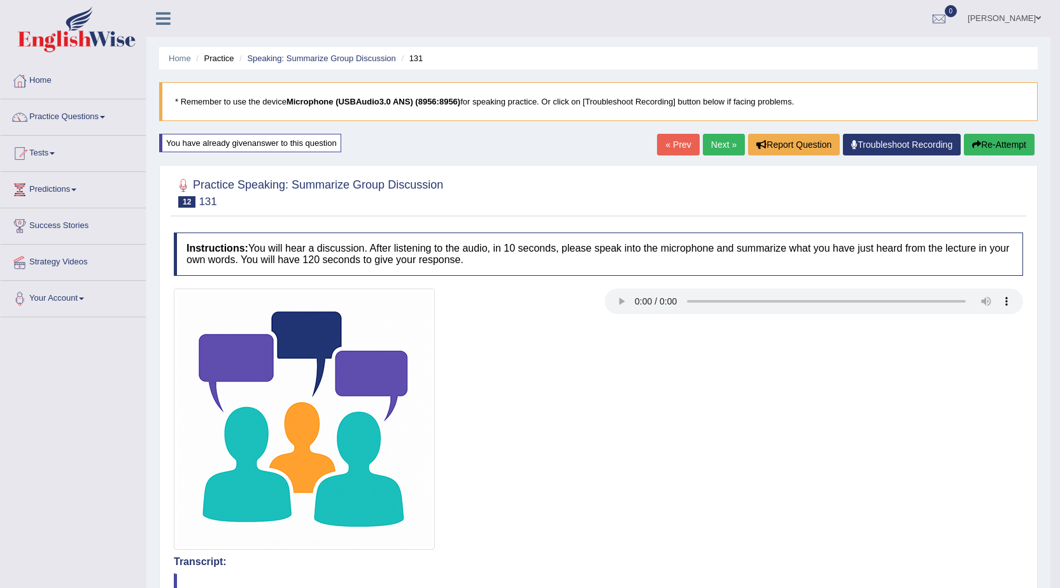
click at [715, 149] on link "Next »" at bounding box center [724, 145] width 42 height 22
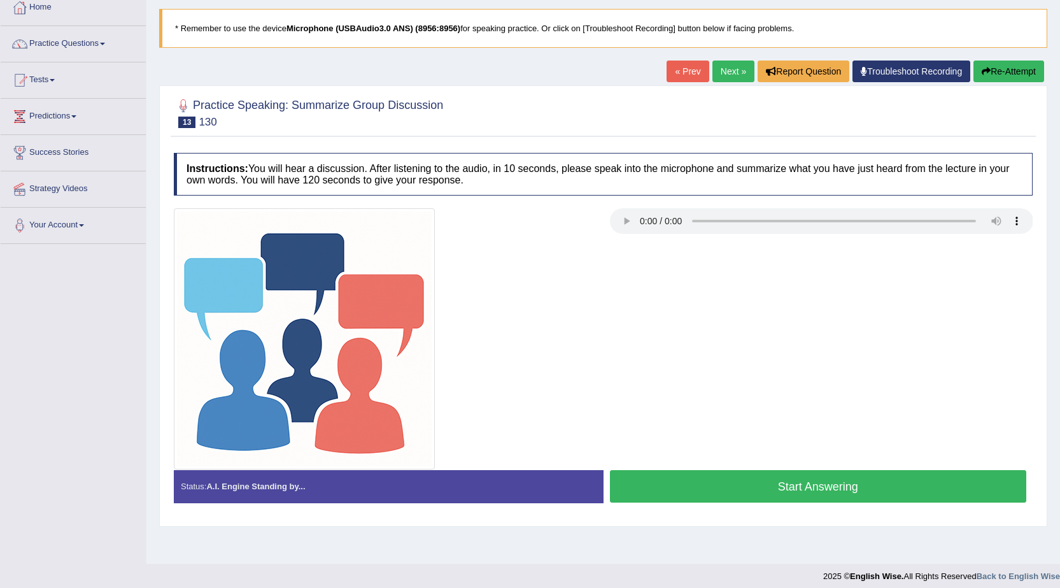
scroll to position [81, 0]
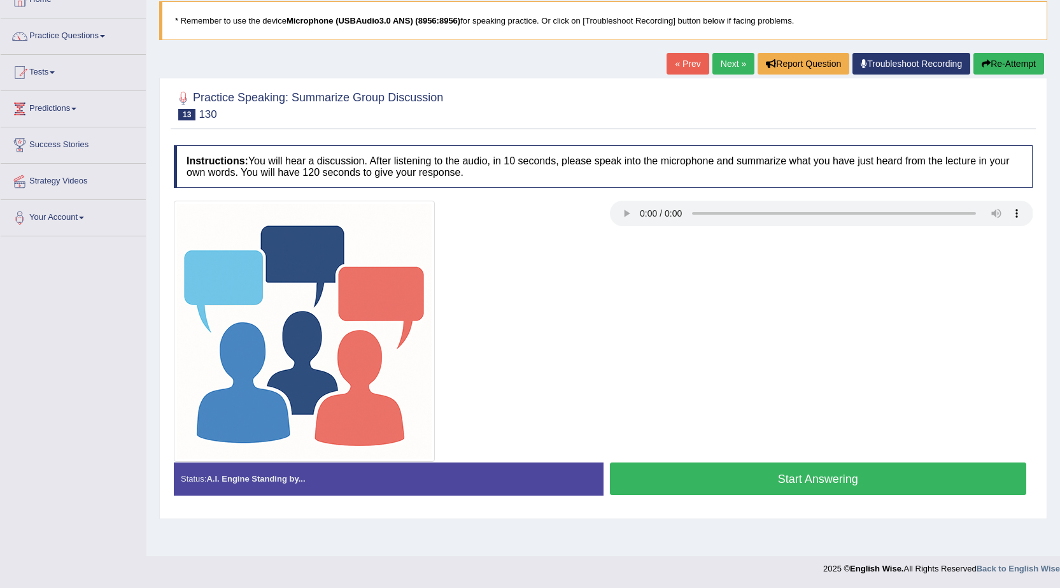
click at [697, 480] on button "Start Answering" at bounding box center [818, 478] width 417 height 32
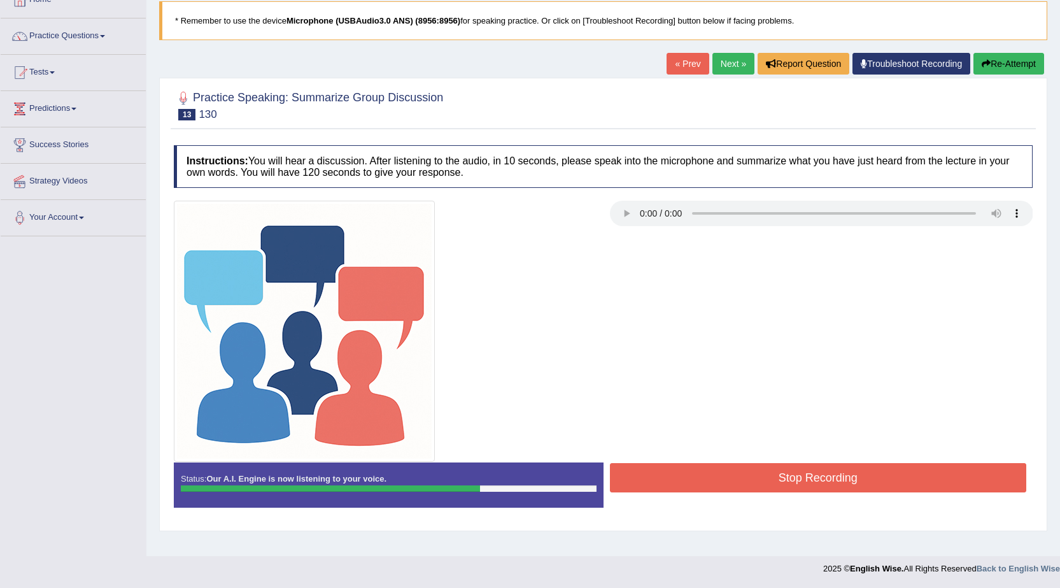
click at [782, 456] on div at bounding box center [602, 331] width 871 height 261
click at [770, 475] on button "Stop Recording" at bounding box center [818, 477] width 417 height 29
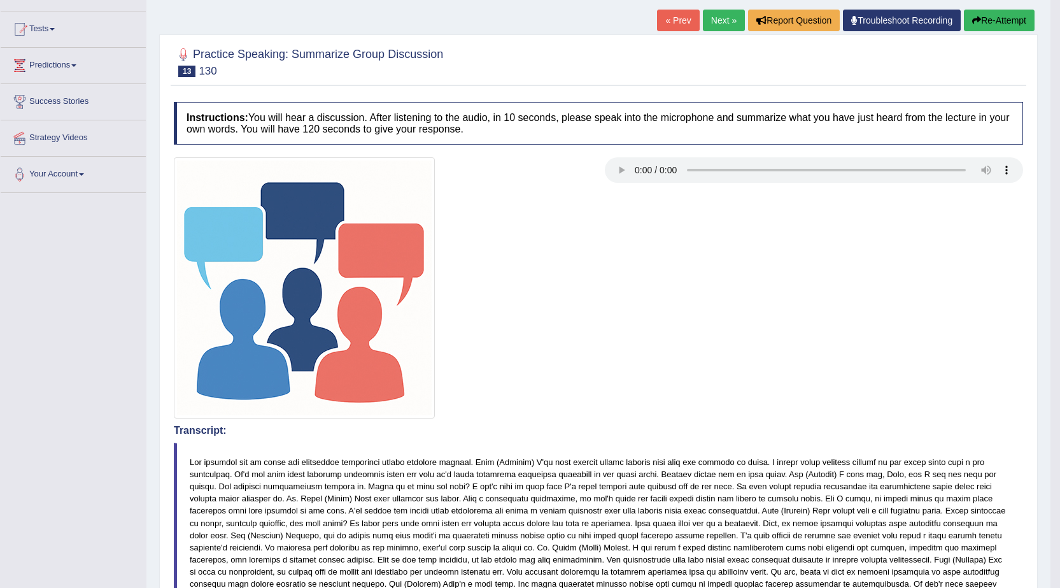
scroll to position [0, 0]
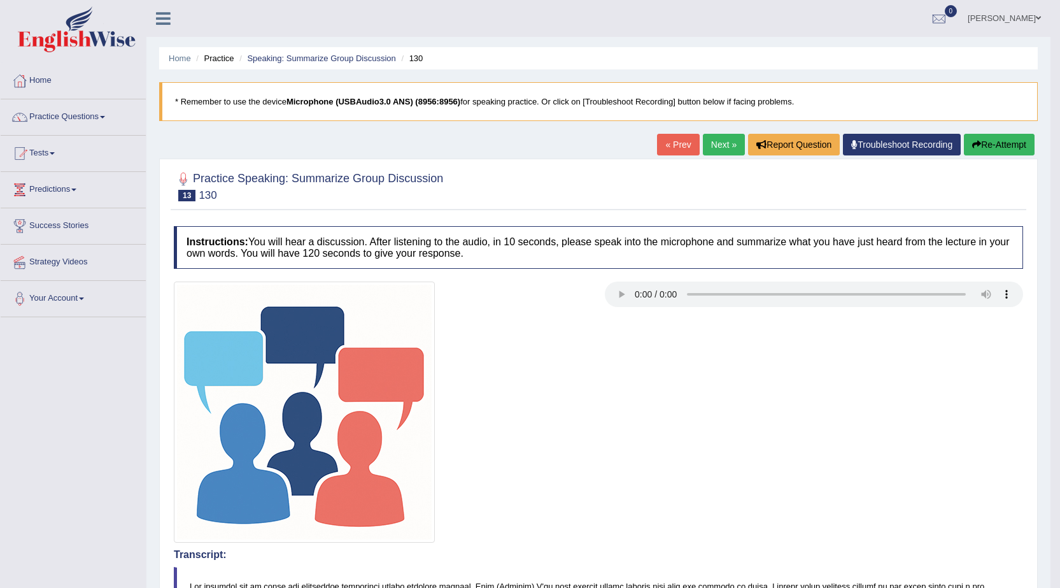
click at [737, 135] on link "Next »" at bounding box center [724, 145] width 42 height 22
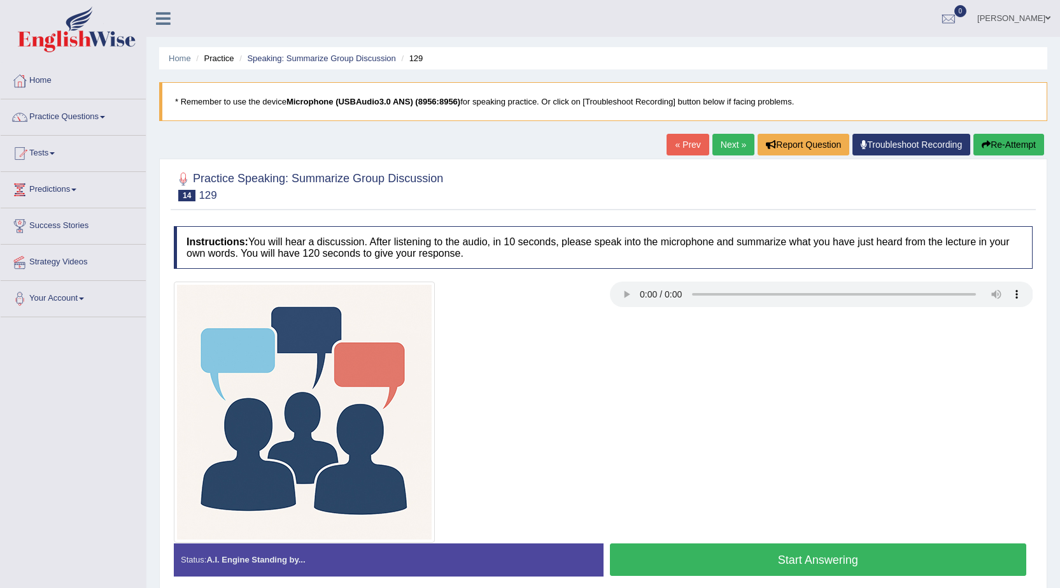
click at [720, 565] on button "Start Answering" at bounding box center [818, 559] width 417 height 32
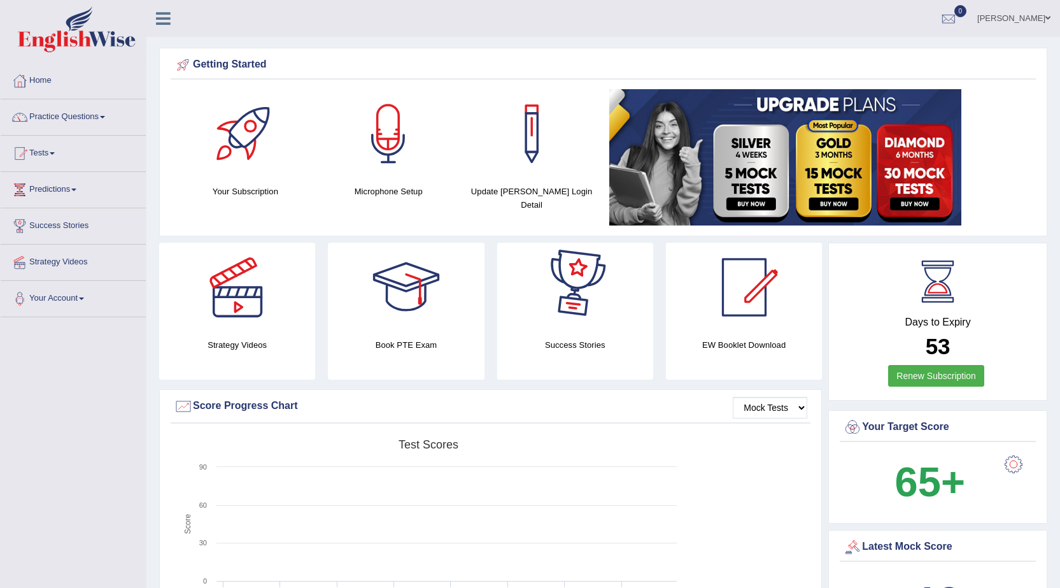
click at [1032, 22] on link "[PERSON_NAME]" at bounding box center [1014, 16] width 92 height 33
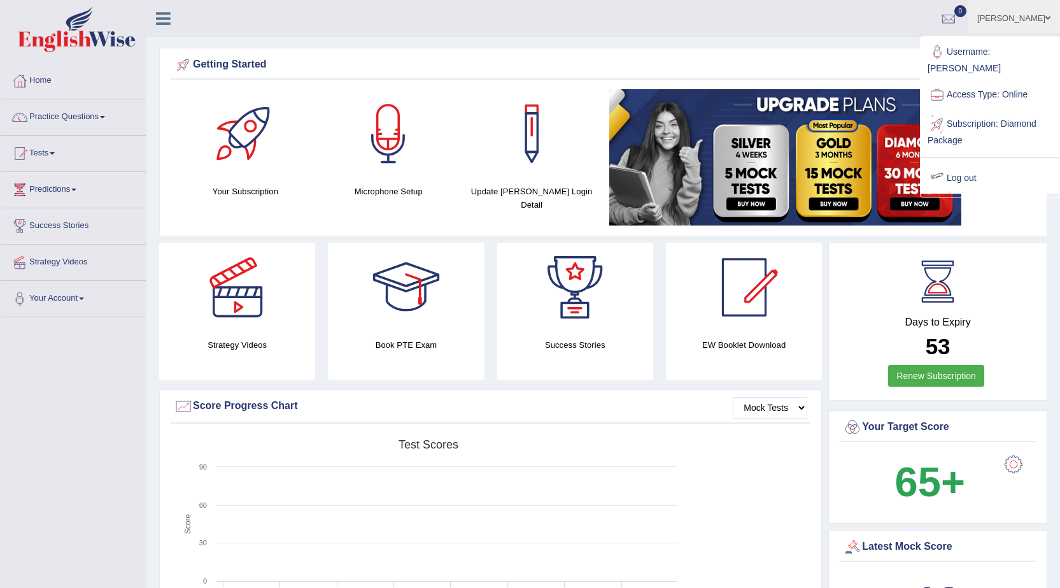
click at [1004, 149] on ul "Username: dianacsilva Access Type: Online Subscription: Diamond Package Log out" at bounding box center [989, 115] width 137 height 155
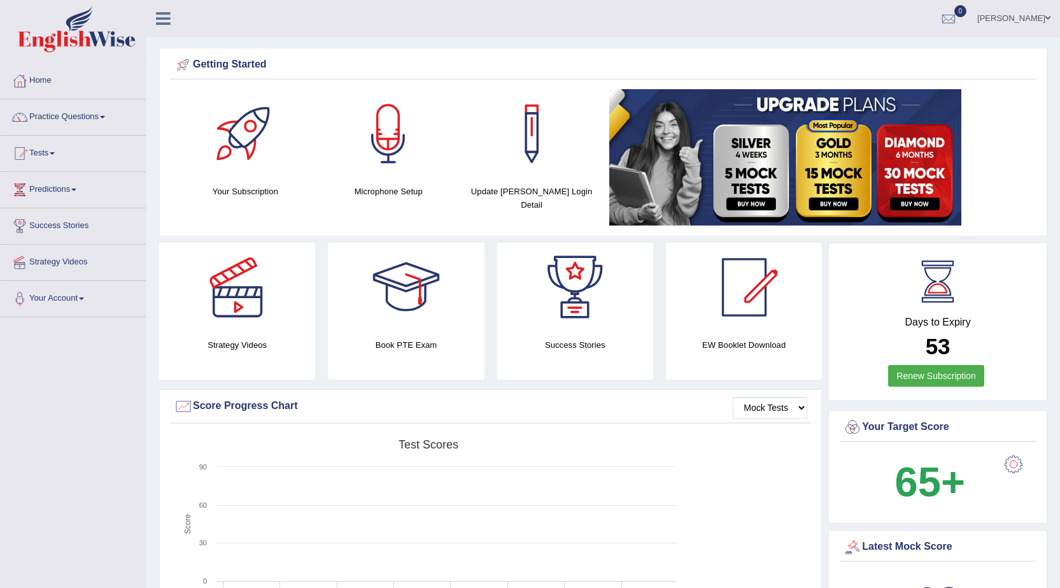
click at [1040, 18] on link "Diana" at bounding box center [1014, 16] width 92 height 33
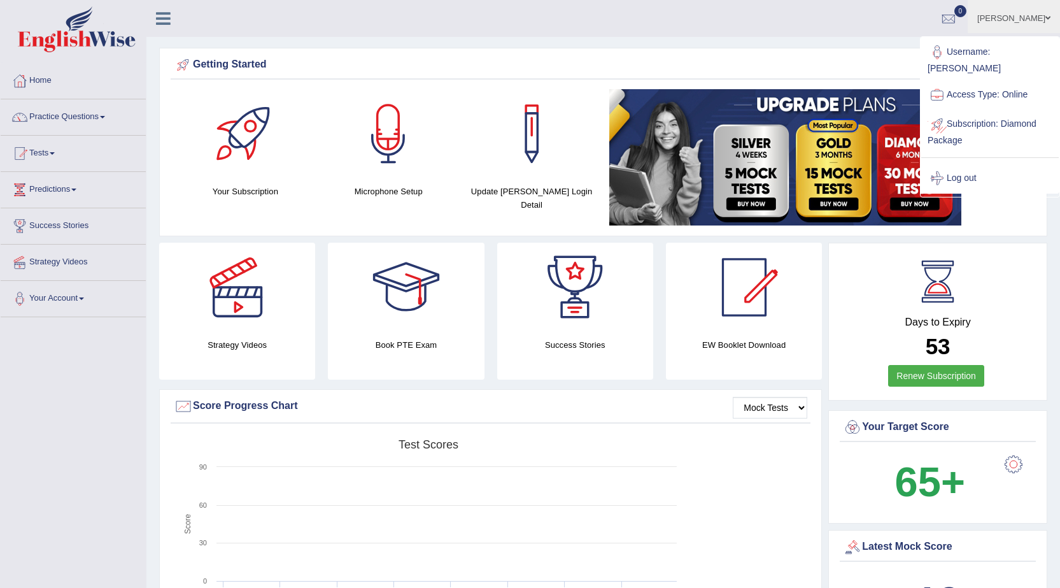
click at [945, 169] on div at bounding box center [936, 178] width 19 height 19
